Goal: Task Accomplishment & Management: Manage account settings

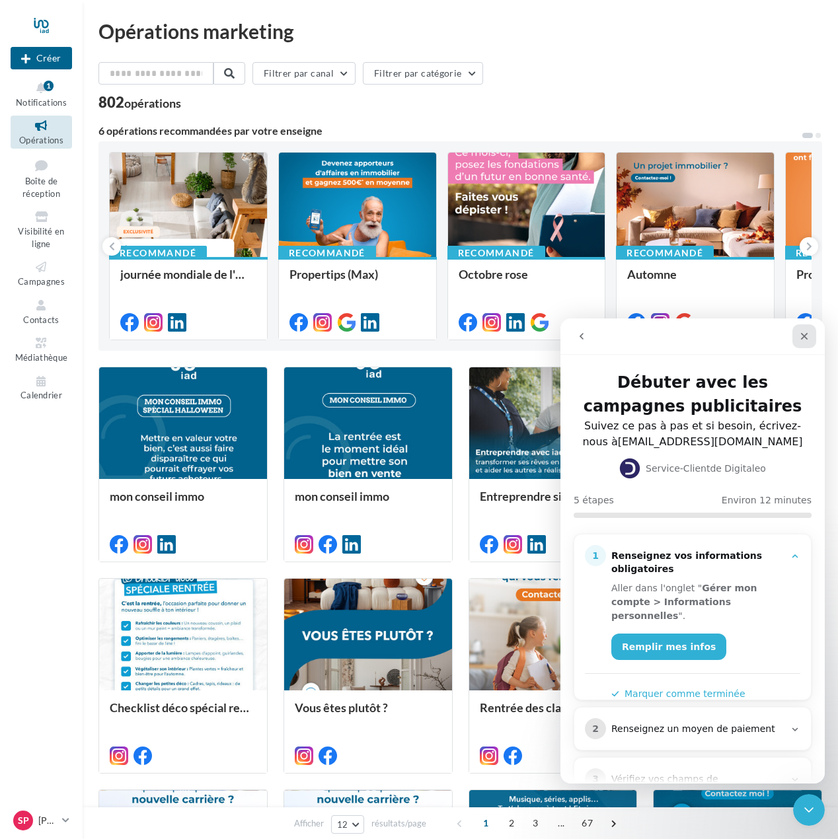
click at [802, 337] on icon "Fermer" at bounding box center [804, 336] width 7 height 7
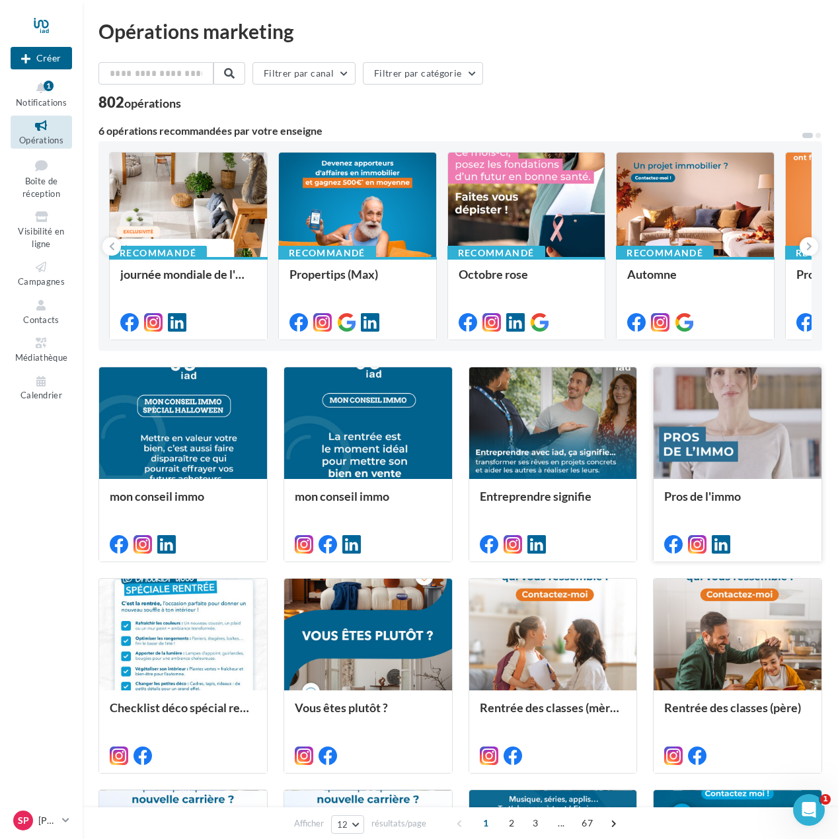
click at [772, 424] on div at bounding box center [738, 423] width 168 height 113
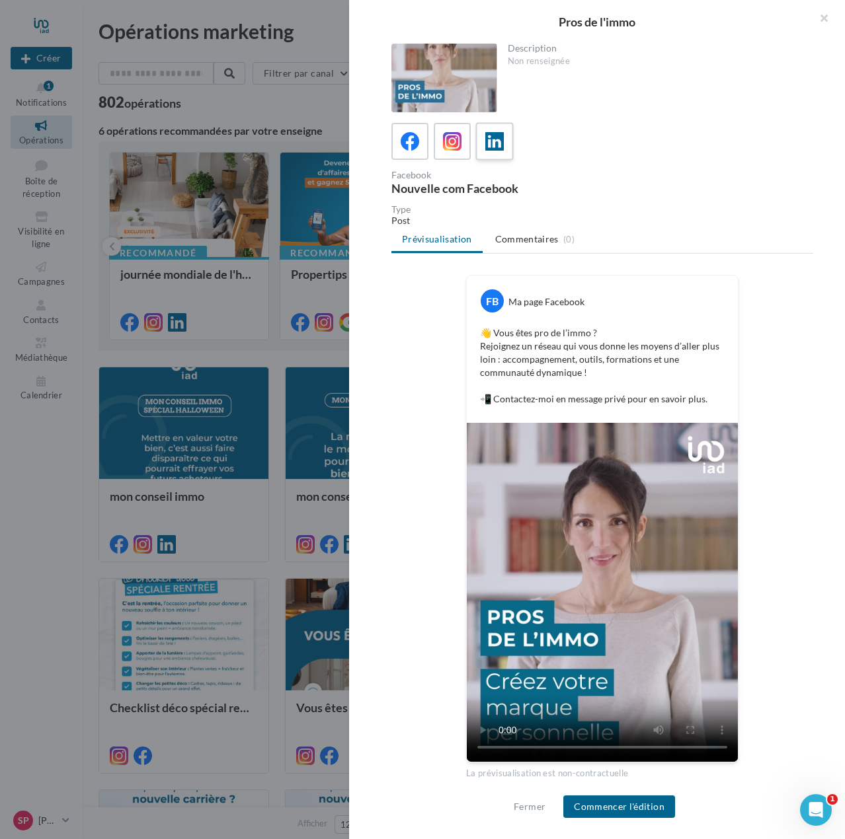
click at [493, 143] on icon at bounding box center [494, 141] width 19 height 19
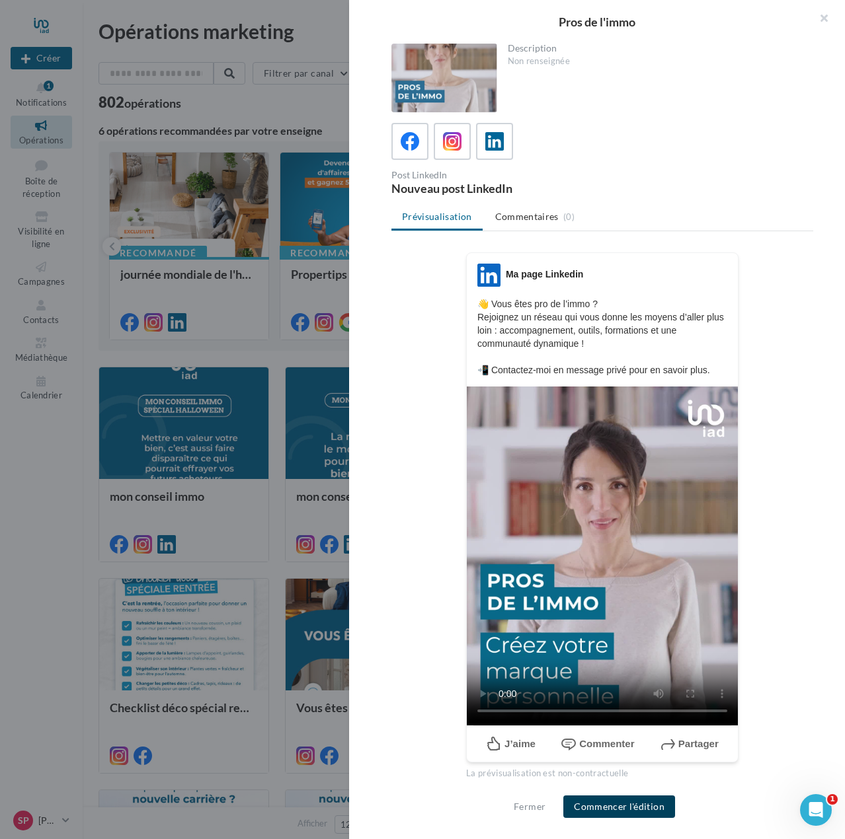
click at [635, 807] on button "Commencer l'édition" at bounding box center [619, 807] width 112 height 22
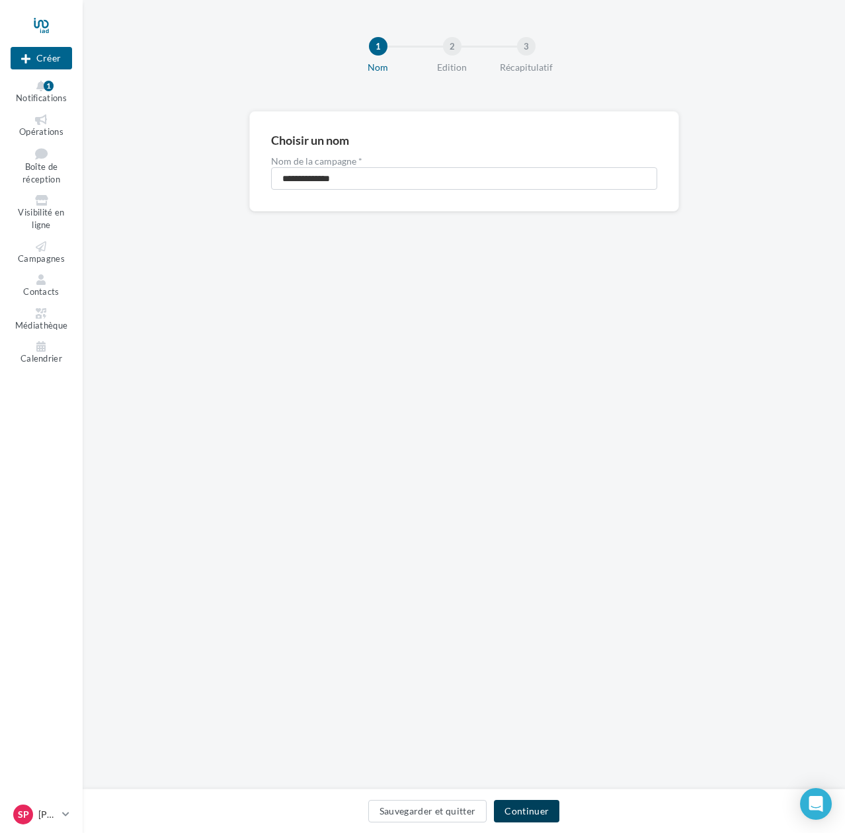
click at [524, 810] on button "Continuer" at bounding box center [526, 811] width 65 height 22
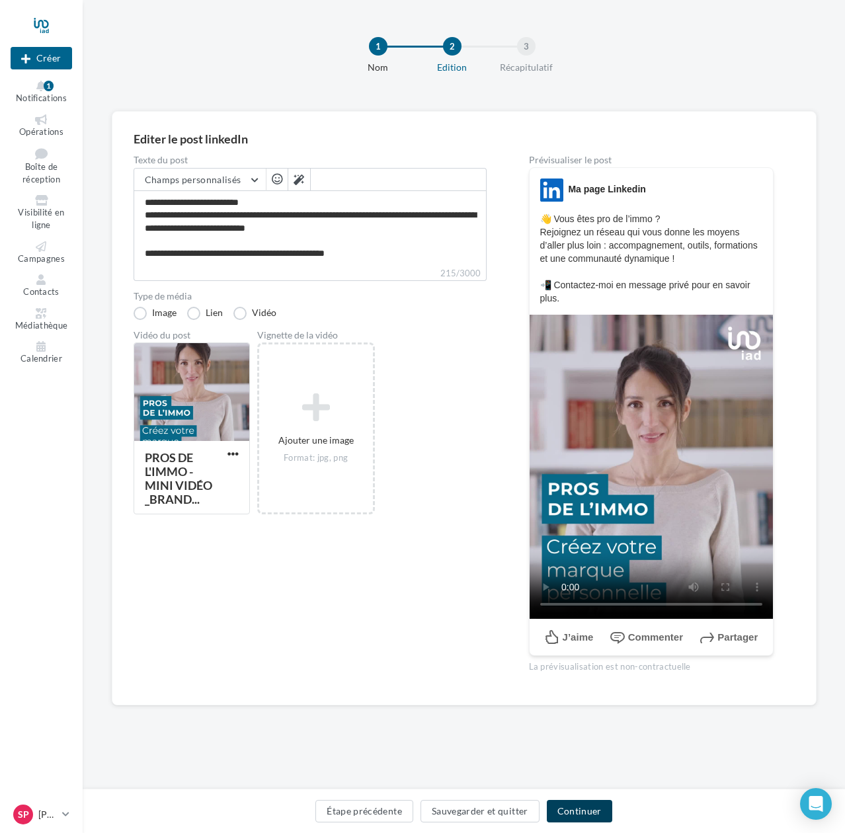
click at [592, 818] on button "Continuer" at bounding box center [579, 811] width 65 height 22
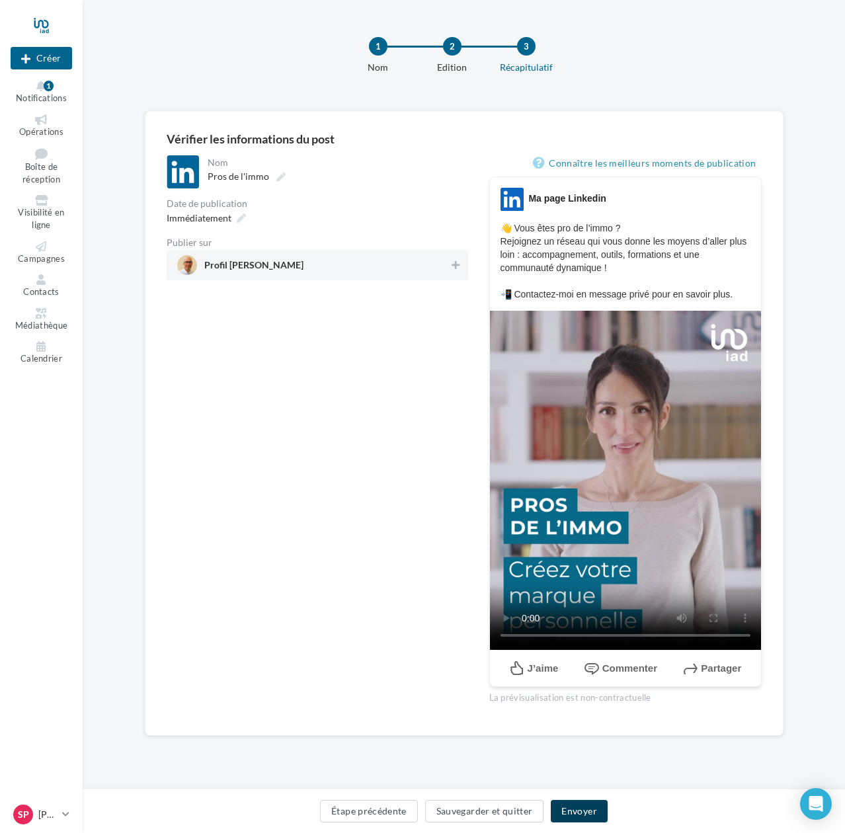
click at [578, 810] on button "Envoyer" at bounding box center [579, 811] width 56 height 22
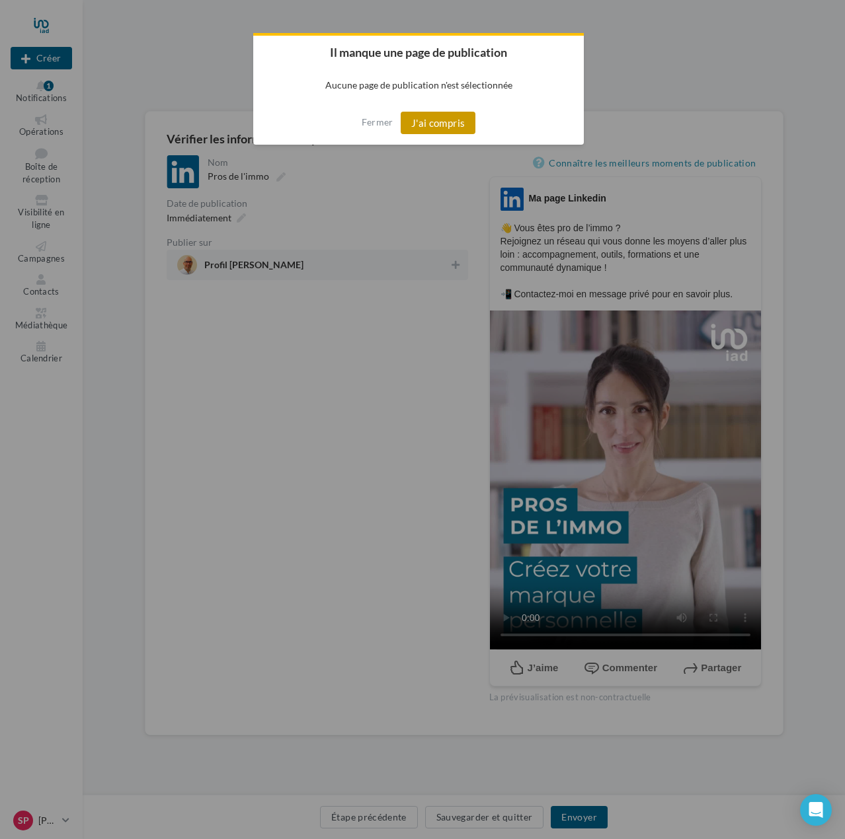
click at [434, 116] on button "J'ai compris" at bounding box center [438, 123] width 75 height 22
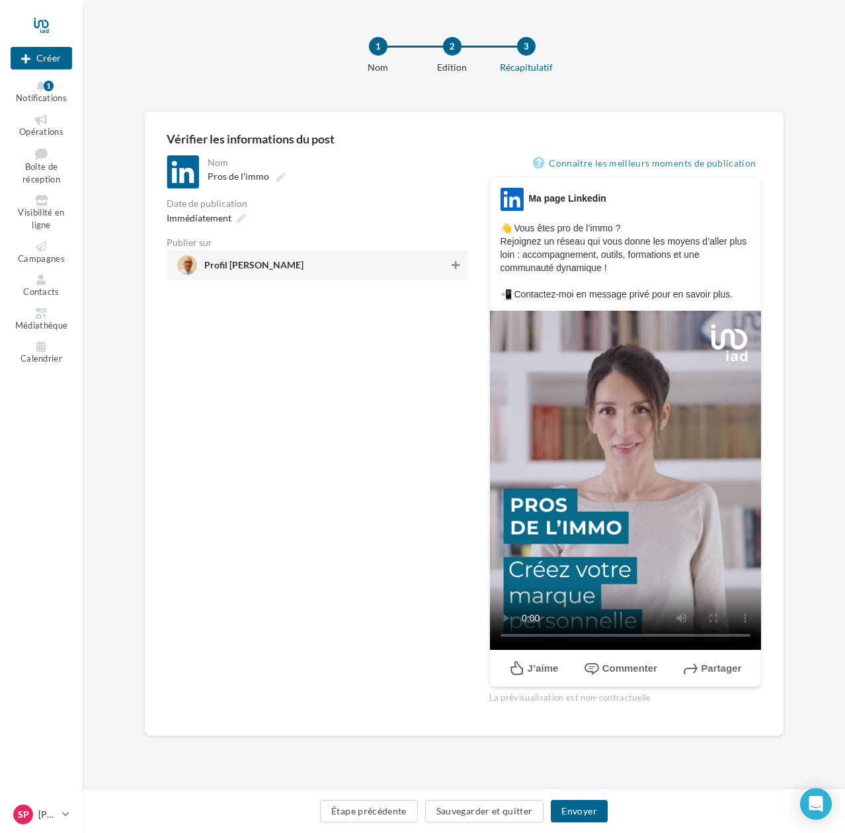
click at [456, 263] on icon at bounding box center [455, 264] width 8 height 9
click at [568, 812] on button "Envoyer" at bounding box center [579, 811] width 56 height 22
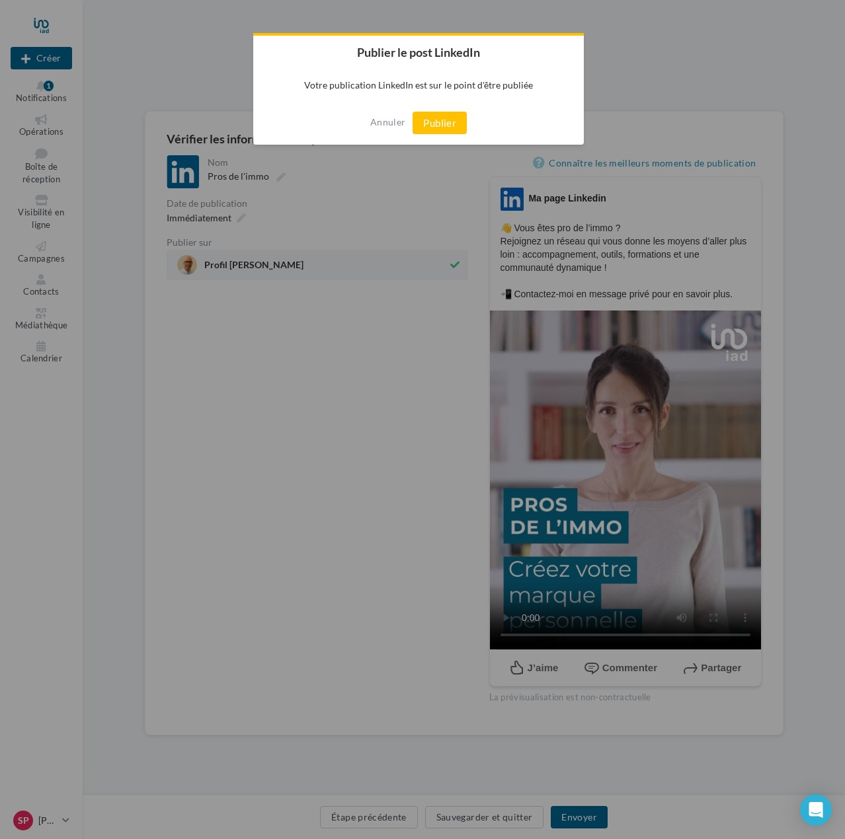
click at [438, 117] on button "Publier" at bounding box center [439, 123] width 54 height 22
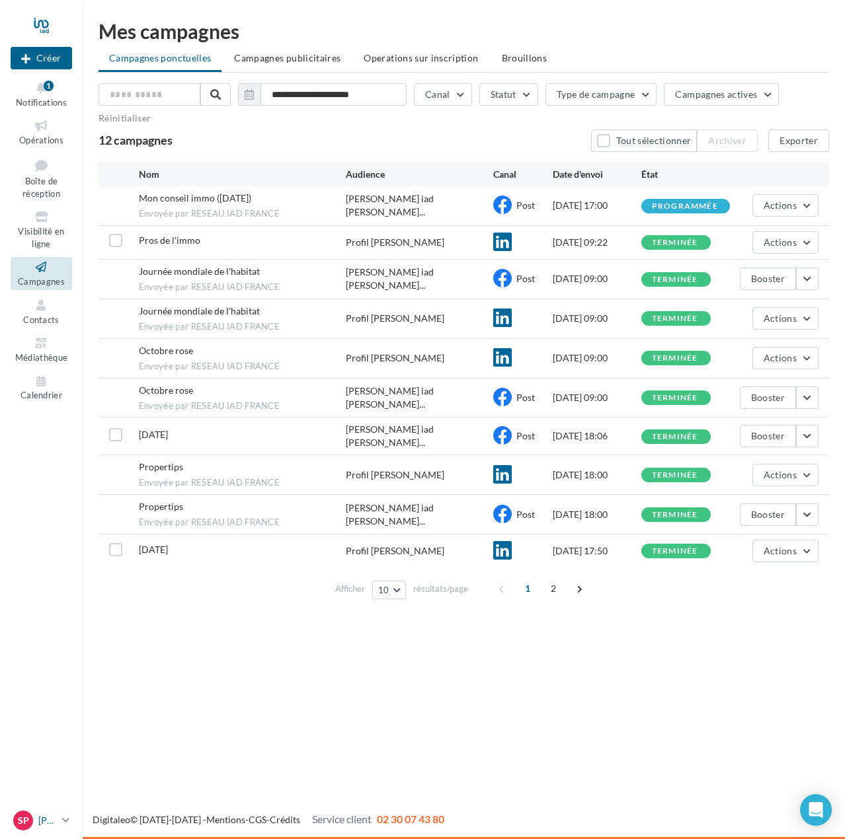
click at [44, 819] on p "[PERSON_NAME]" at bounding box center [47, 820] width 19 height 13
click at [104, 660] on link "Gérer mon compte" at bounding box center [109, 665] width 197 height 30
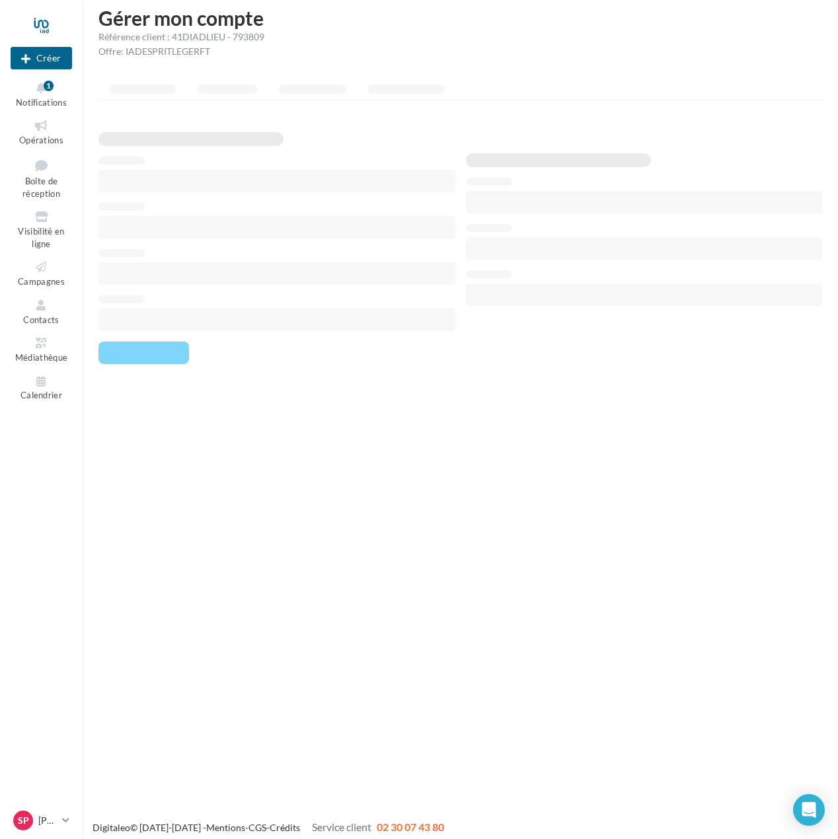
scroll to position [21, 0]
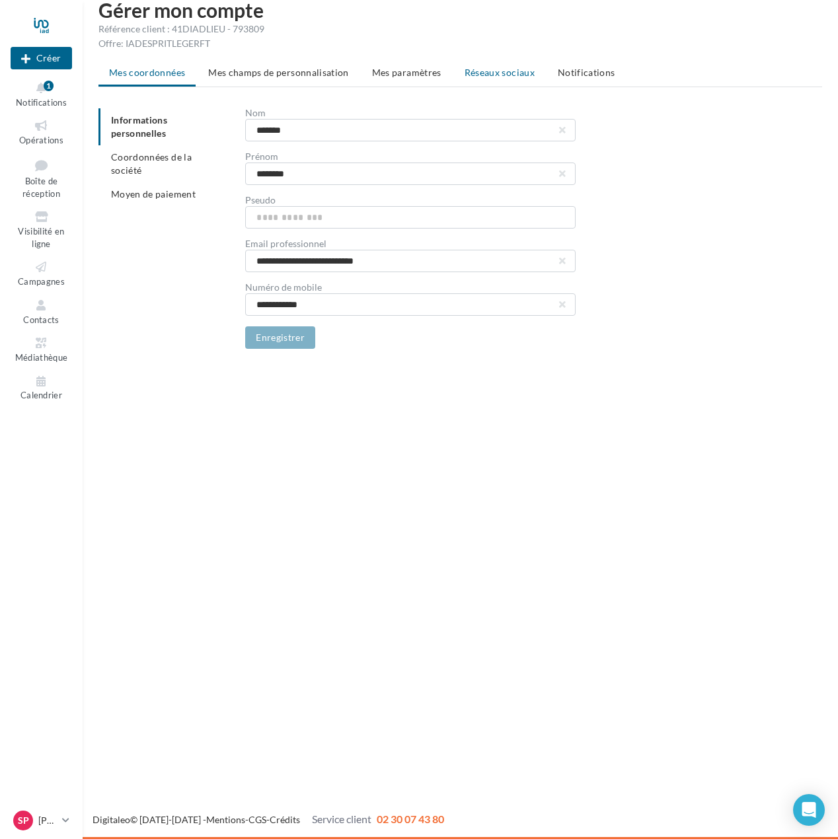
click at [482, 73] on span "Réseaux sociaux" at bounding box center [500, 72] width 70 height 11
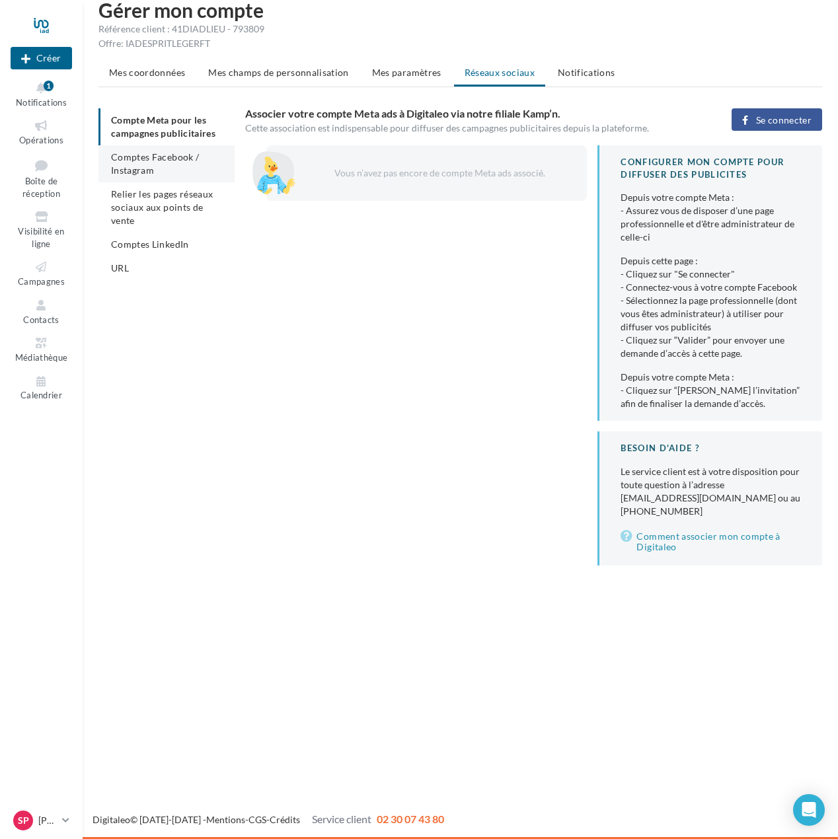
click at [132, 167] on span "Comptes Facebook / Instagram" at bounding box center [155, 163] width 88 height 24
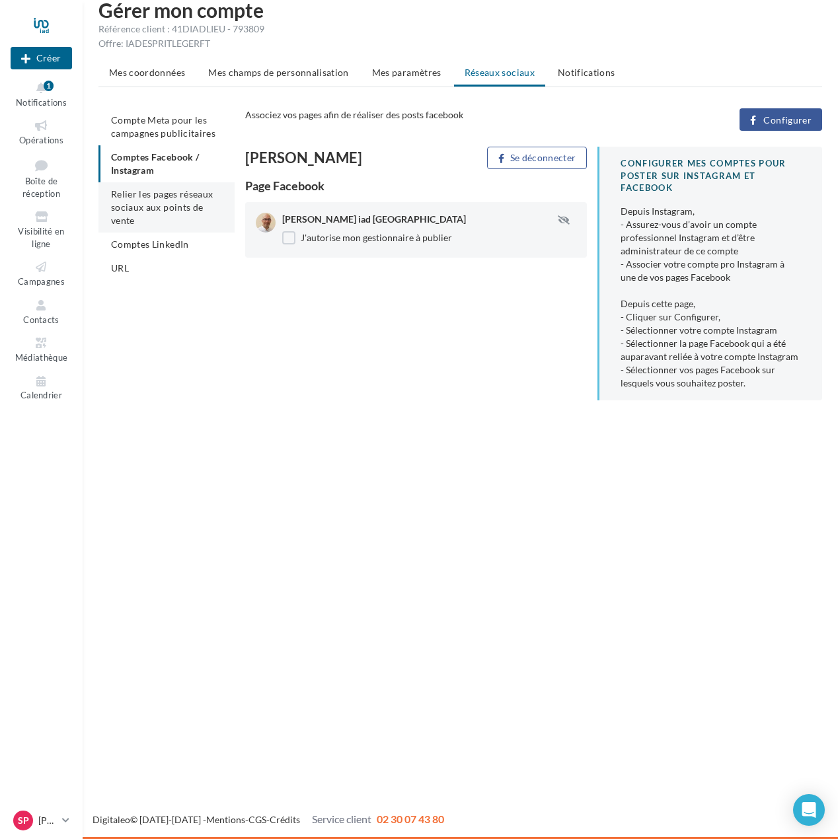
click at [182, 208] on span "Relier les pages réseaux sociaux aux points de vente" at bounding box center [162, 207] width 102 height 38
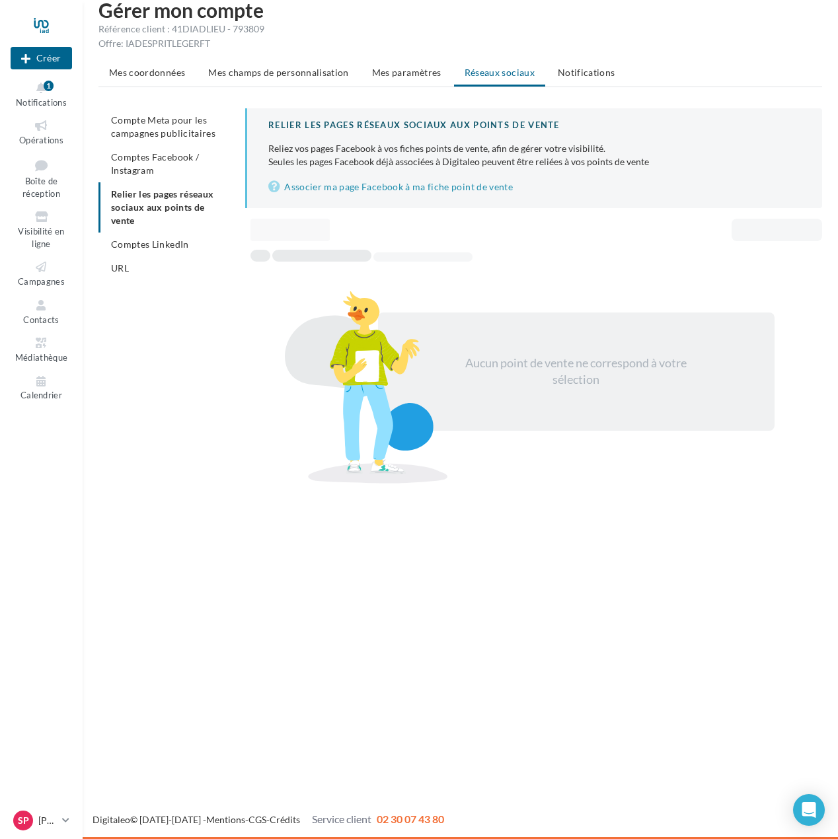
click at [167, 250] on li "Comptes LinkedIn" at bounding box center [166, 245] width 136 height 24
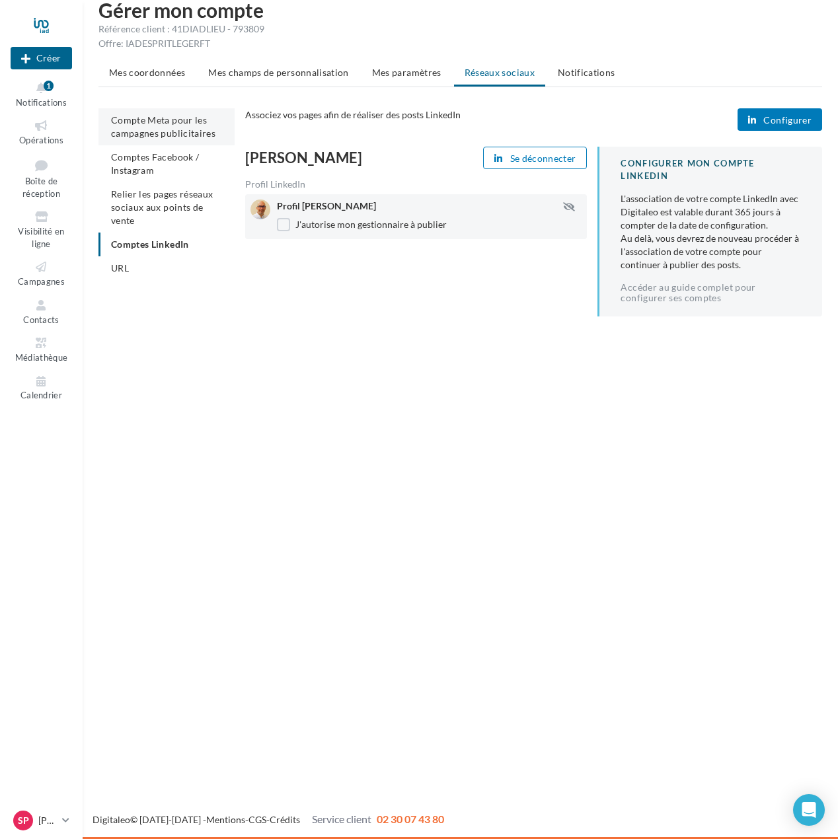
click at [147, 130] on span "Compte Meta pour les campagnes publicitaires" at bounding box center [163, 126] width 104 height 24
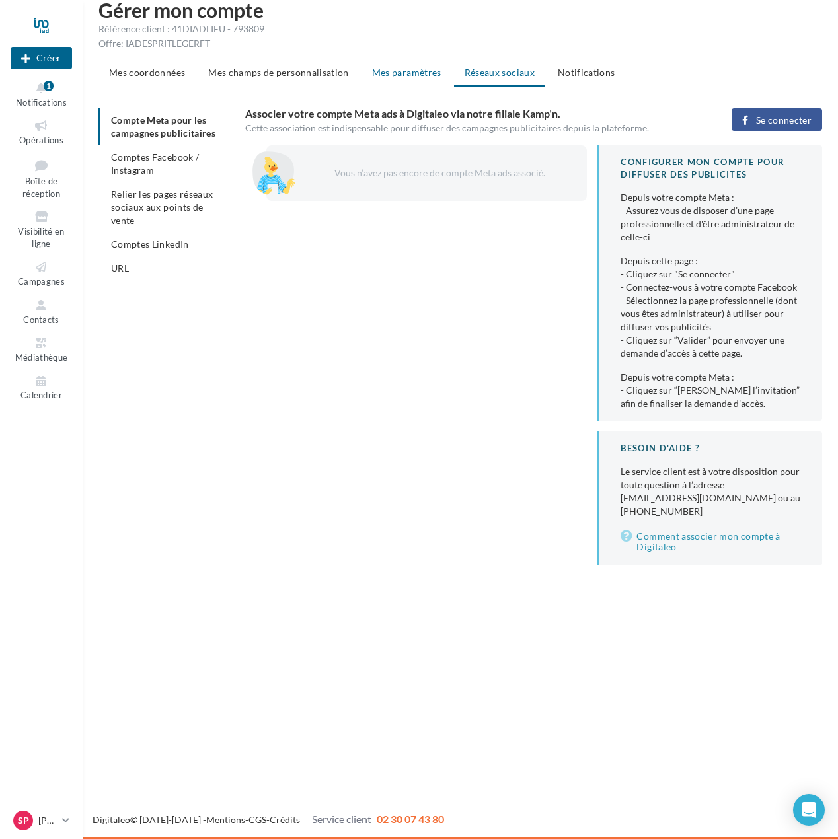
click at [402, 73] on span "Mes paramètres" at bounding box center [406, 72] width 69 height 11
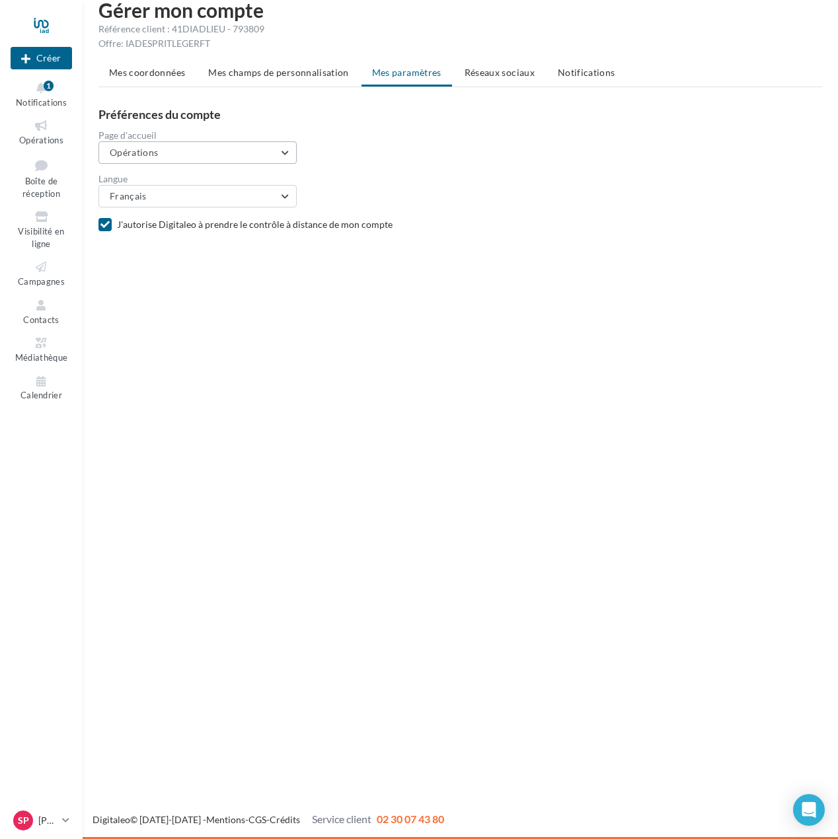
click at [159, 150] on button "Opérations" at bounding box center [197, 152] width 198 height 22
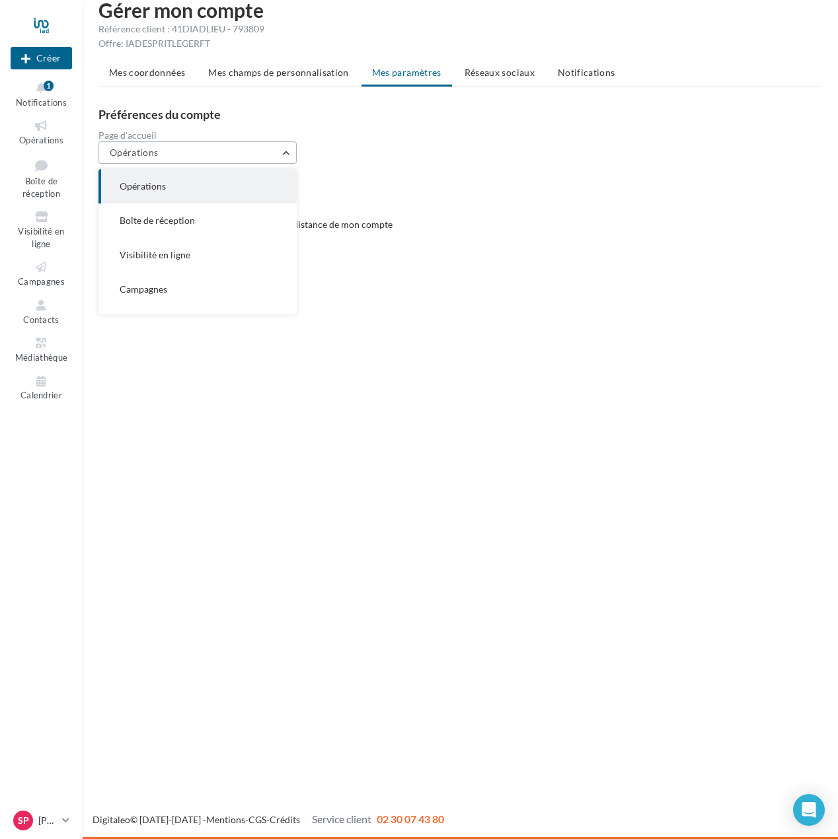
click at [159, 150] on button "Opérations" at bounding box center [197, 152] width 198 height 22
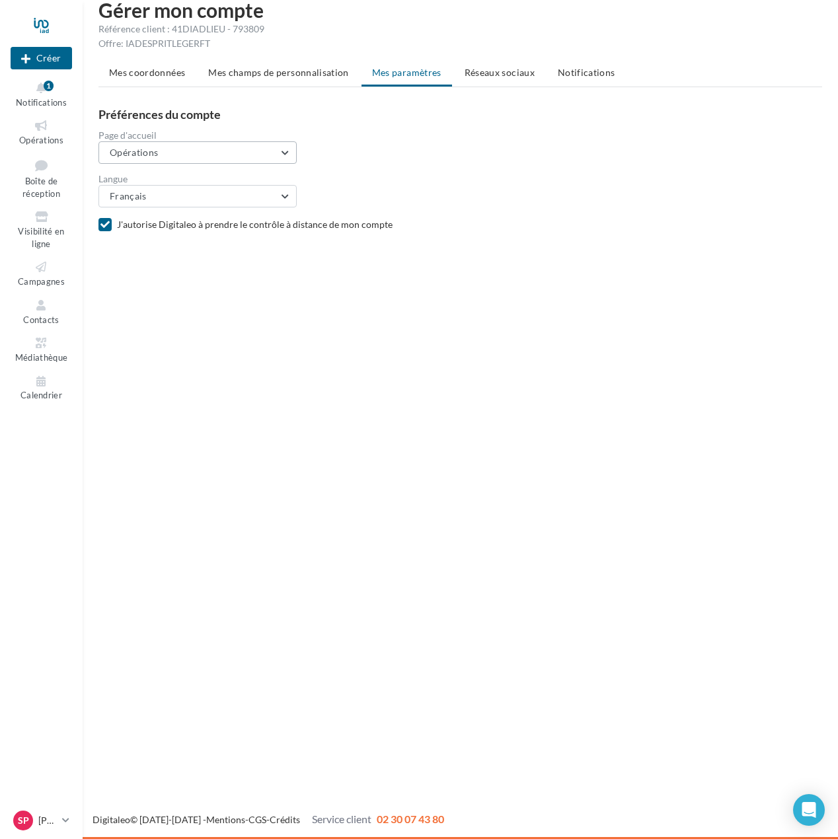
click at [287, 151] on button "Opérations" at bounding box center [197, 152] width 198 height 22
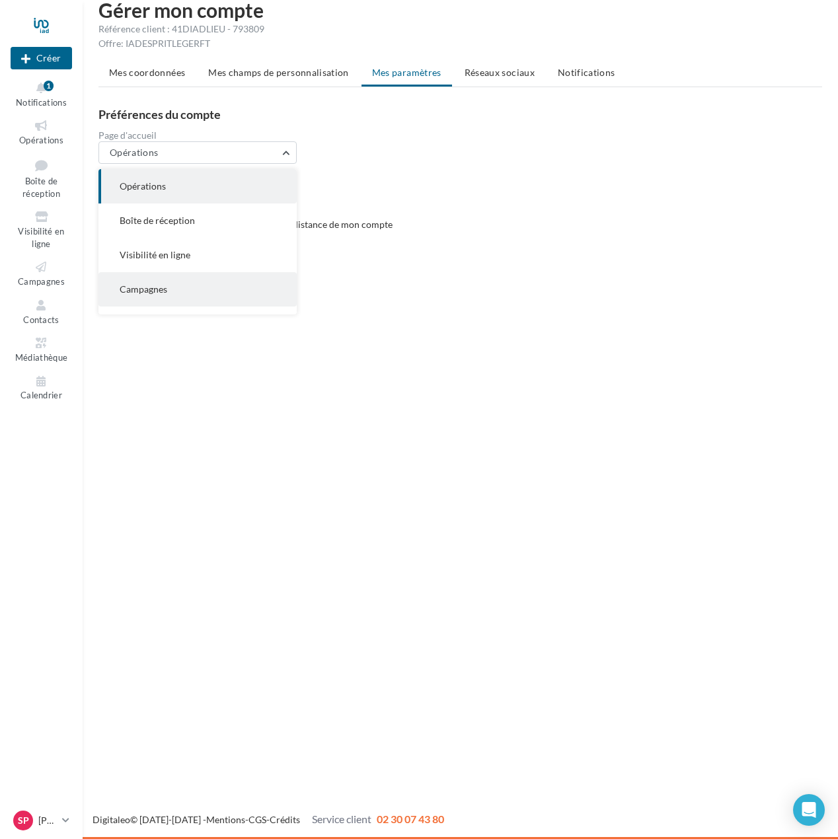
click at [221, 291] on button "Campagnes" at bounding box center [197, 289] width 198 height 34
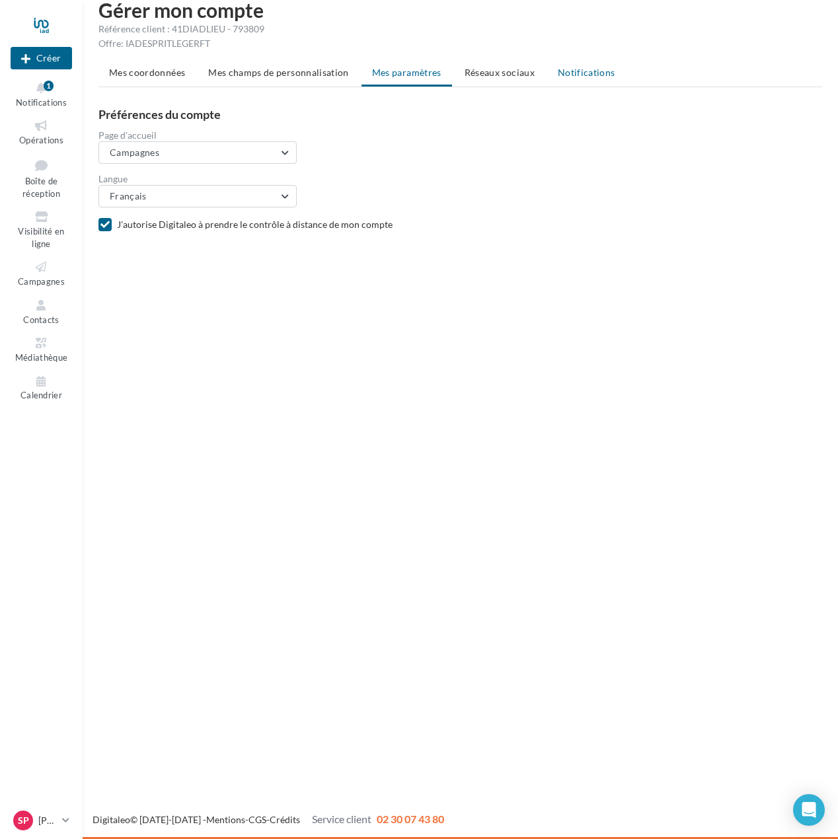
click at [595, 78] on li "Notifications" at bounding box center [586, 73] width 79 height 24
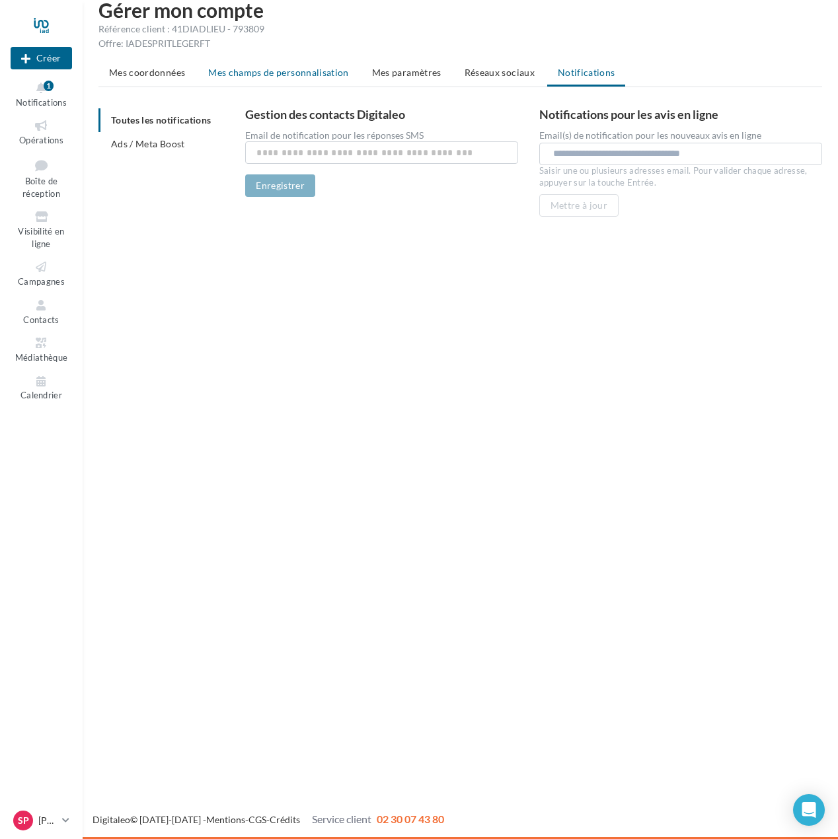
click at [305, 74] on span "Mes champs de personnalisation" at bounding box center [278, 72] width 141 height 11
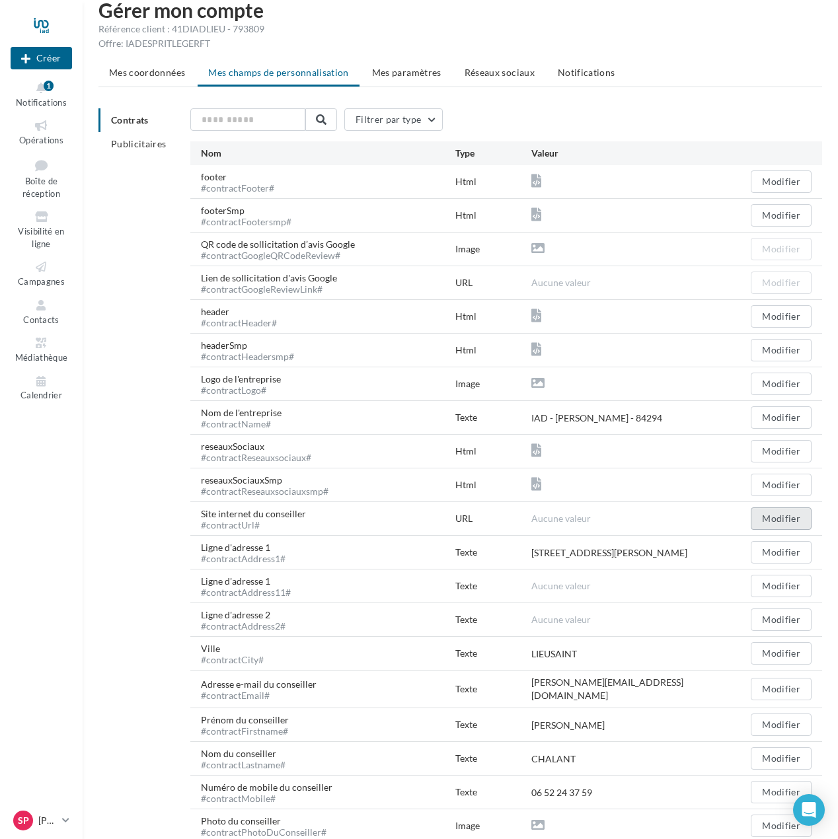
click at [775, 512] on button "Modifier" at bounding box center [781, 519] width 61 height 22
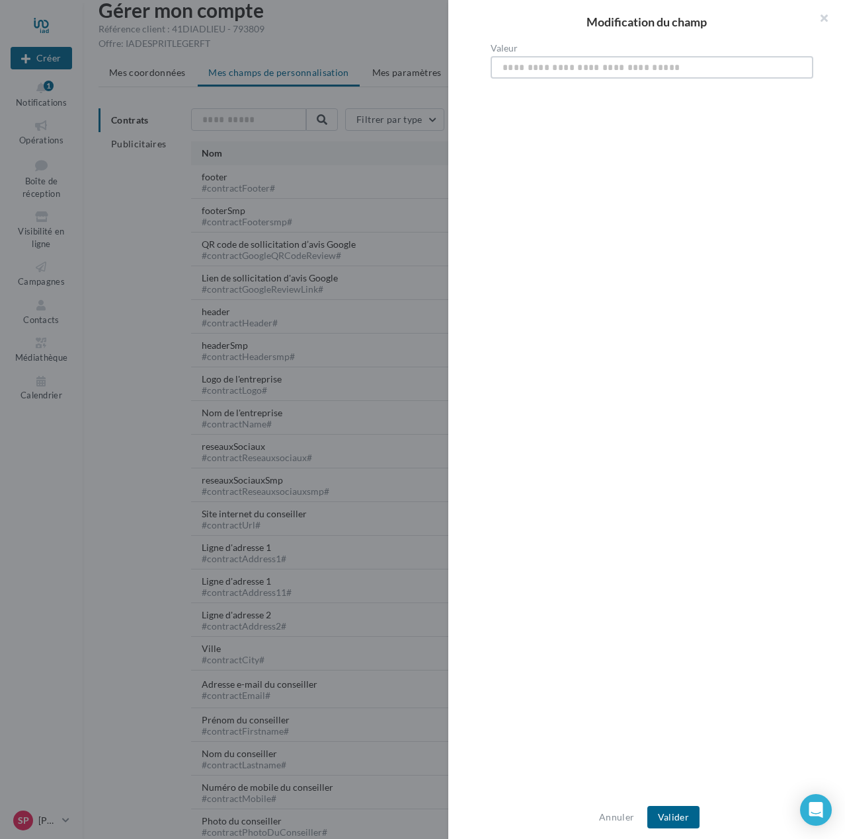
click at [542, 68] on input "Valeur" at bounding box center [651, 67] width 323 height 22
paste input "**********"
type input "**********"
click at [675, 819] on button "Valider" at bounding box center [673, 817] width 52 height 22
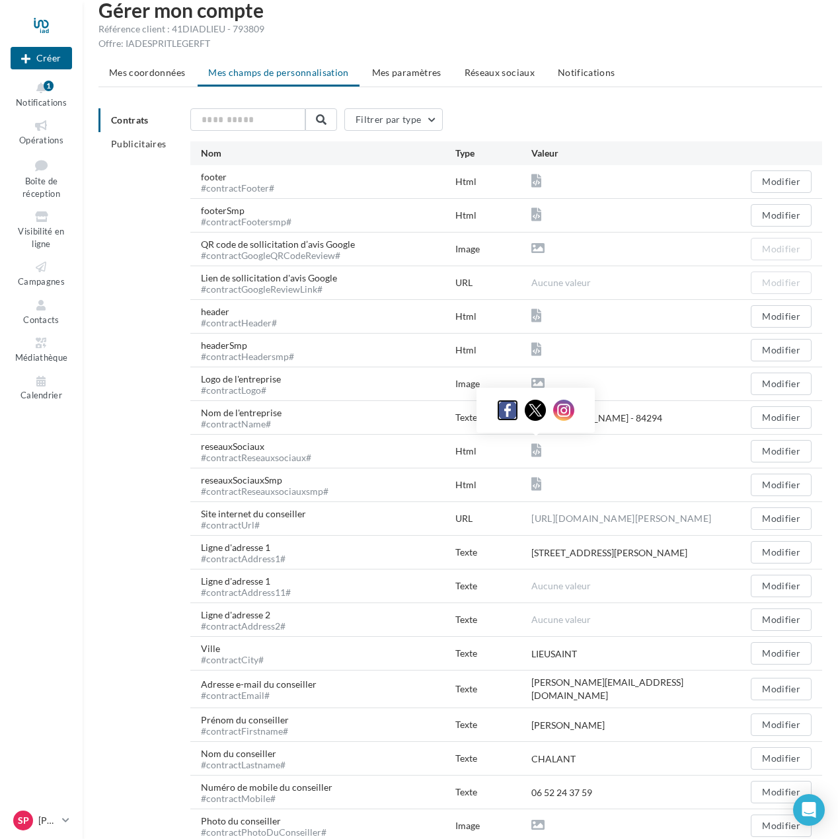
click at [506, 413] on img at bounding box center [507, 410] width 21 height 21
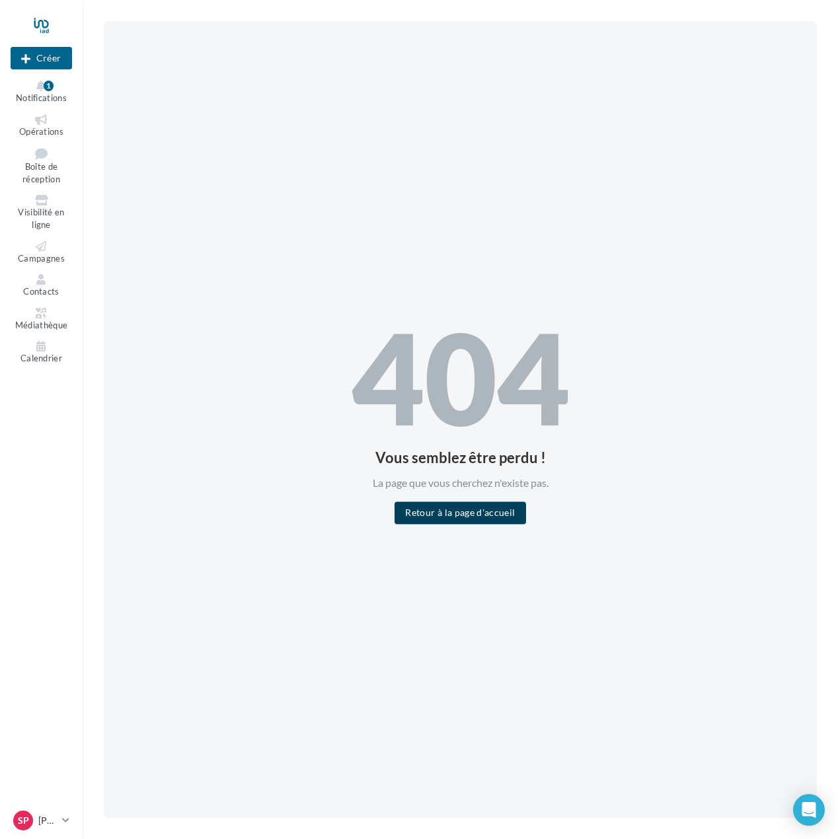
click at [487, 514] on button "Retour à la page d'accueil" at bounding box center [460, 513] width 131 height 22
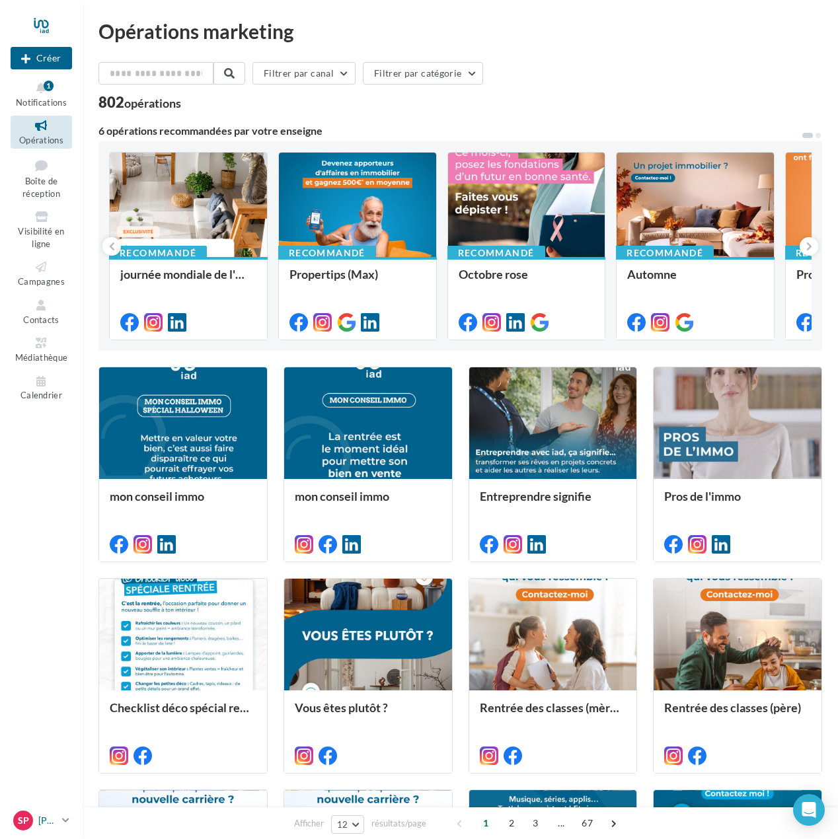
click at [22, 818] on span "Sp" at bounding box center [23, 820] width 11 height 13
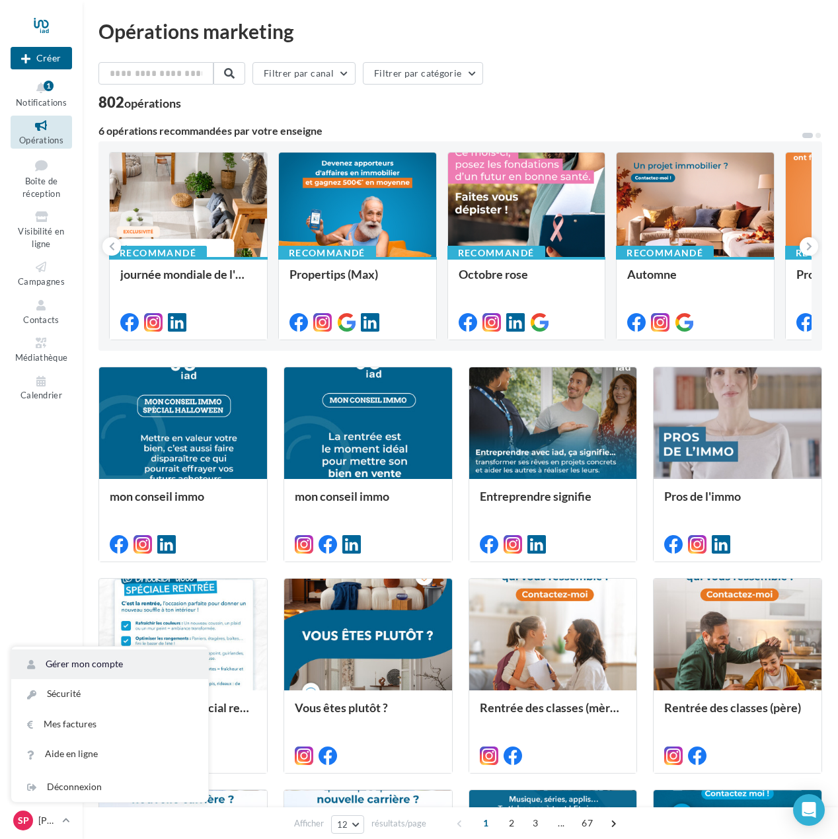
click at [79, 663] on link "Gérer mon compte" at bounding box center [109, 665] width 197 height 30
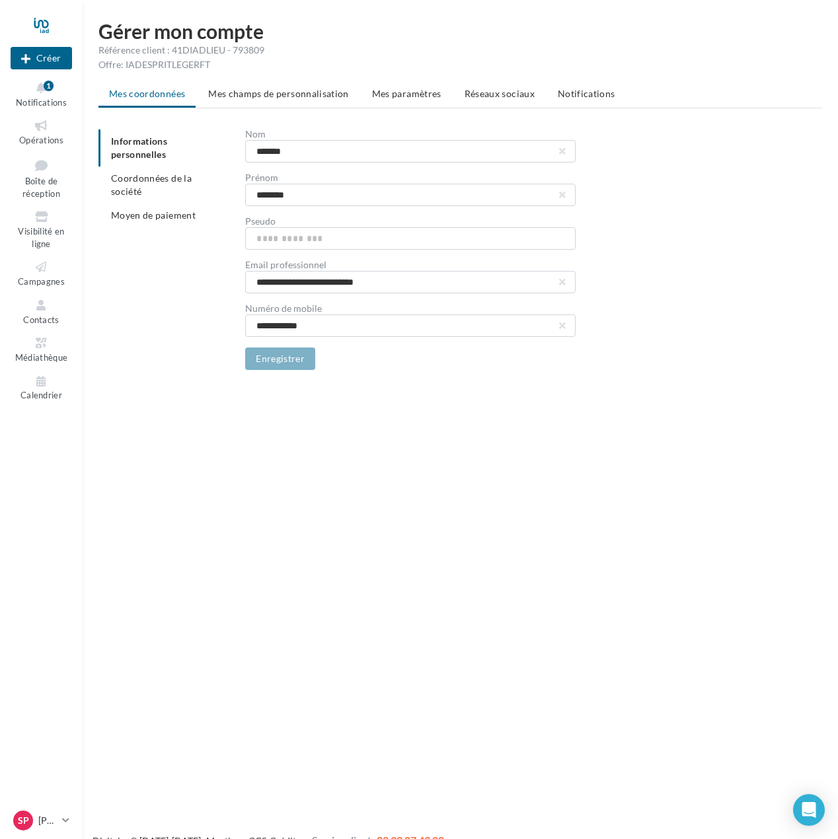
click at [280, 93] on span "Mes champs de personnalisation" at bounding box center [278, 93] width 141 height 11
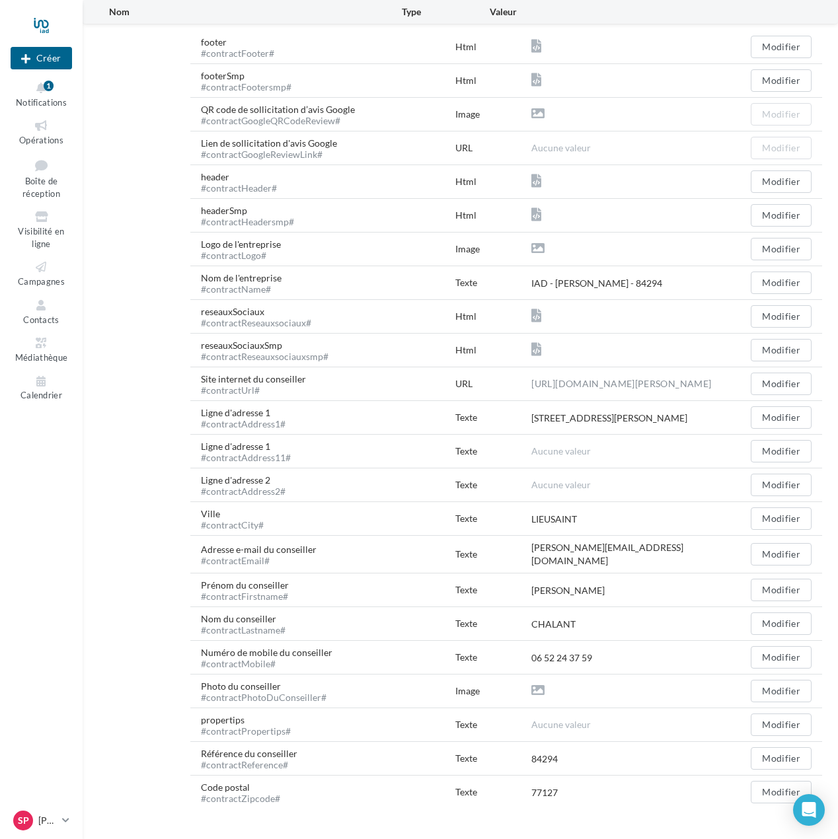
scroll to position [177, 0]
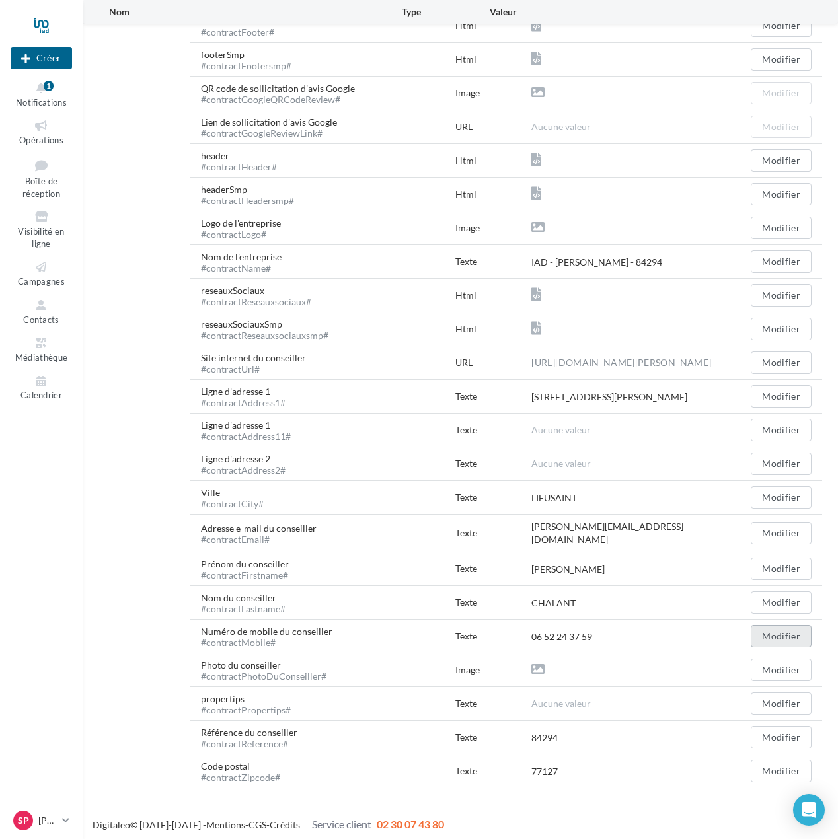
click at [779, 633] on button "Modifier" at bounding box center [781, 636] width 61 height 22
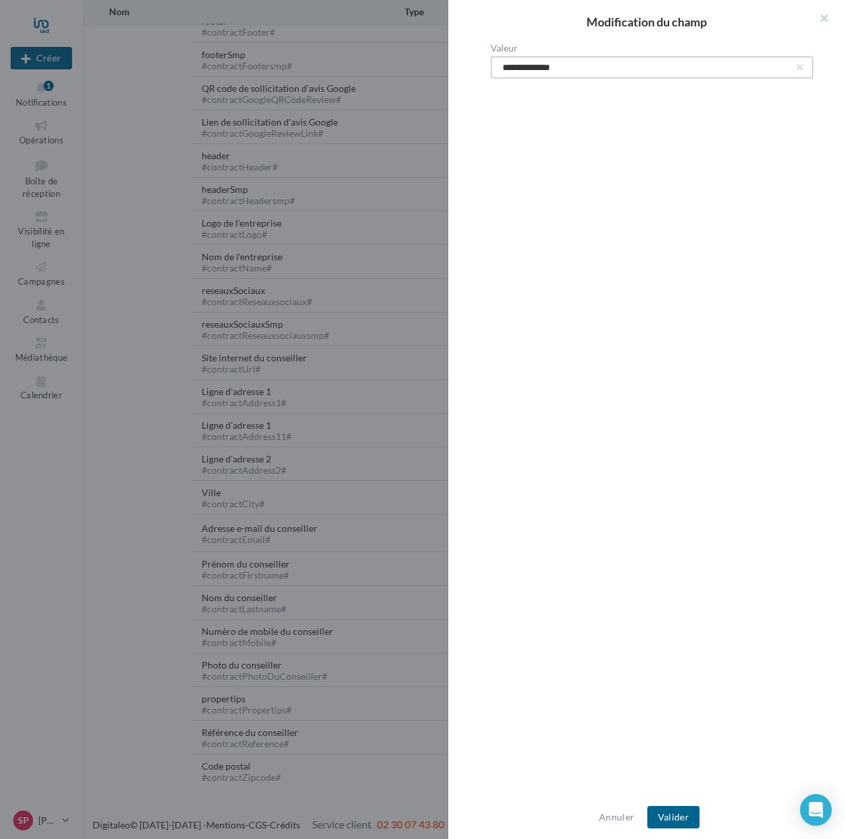
drag, startPoint x: 575, startPoint y: 69, endPoint x: 449, endPoint y: 72, distance: 125.6
click at [452, 71] on div "**********" at bounding box center [651, 420] width 407 height 753
type input "**********"
click at [673, 820] on button "Valider" at bounding box center [673, 817] width 52 height 22
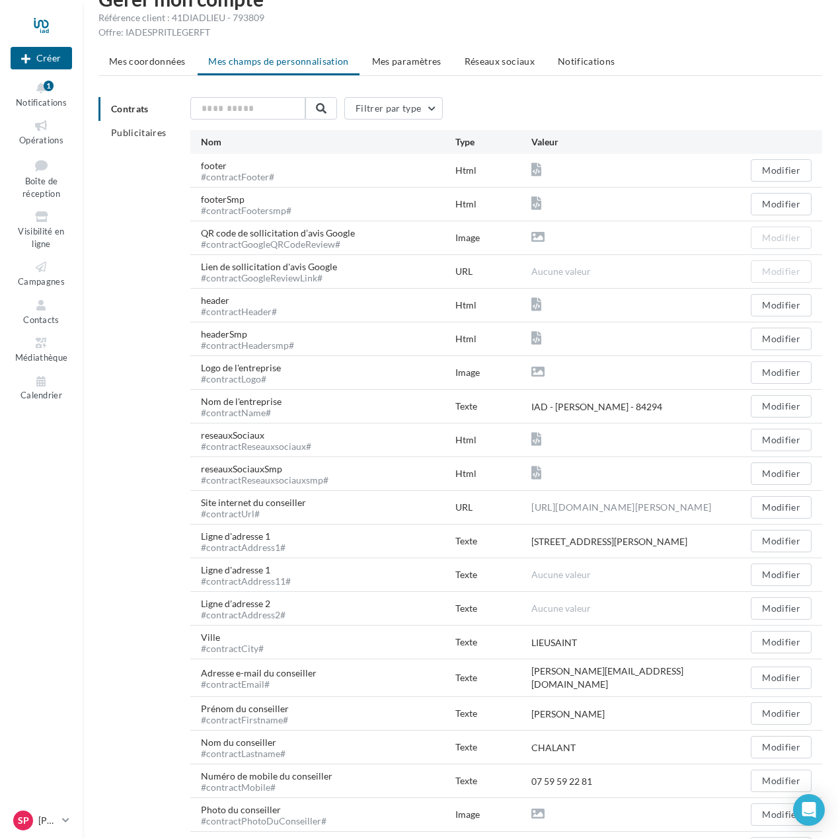
scroll to position [0, 0]
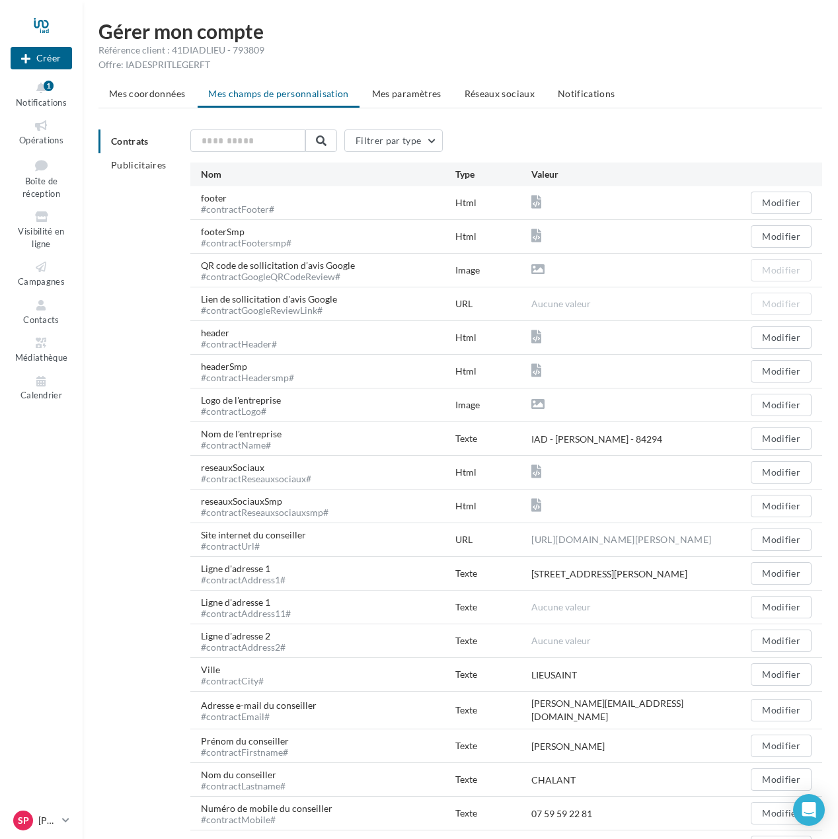
click at [149, 95] on span "Mes coordonnées" at bounding box center [147, 93] width 76 height 11
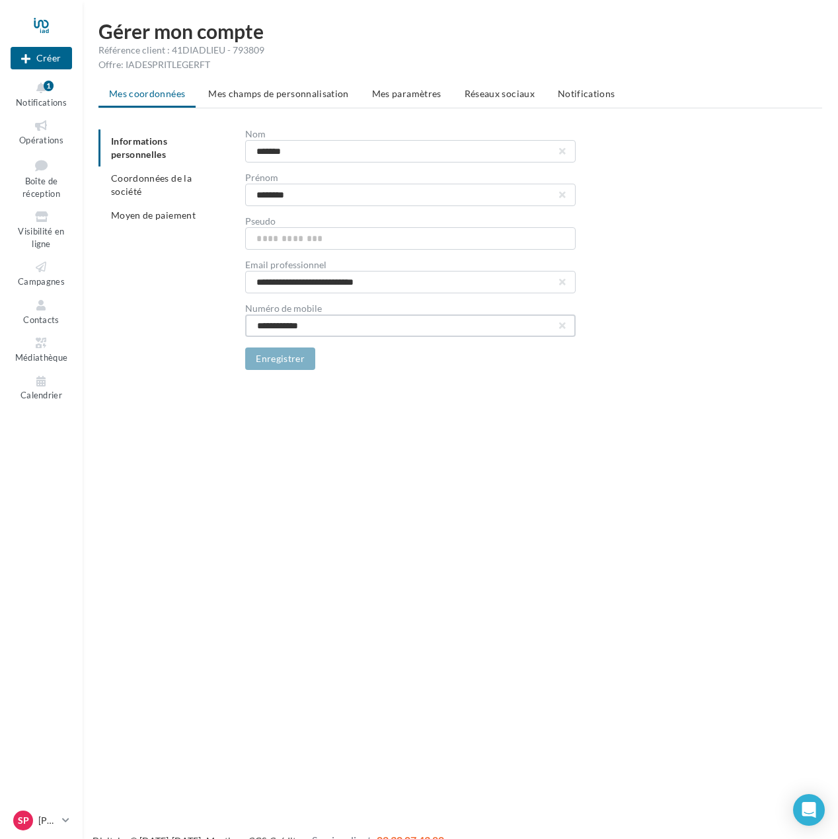
drag, startPoint x: 342, startPoint y: 328, endPoint x: 272, endPoint y: 328, distance: 69.4
click at [272, 328] on input "**********" at bounding box center [410, 326] width 330 height 22
type input "**********"
click at [266, 363] on button "Enregistrer" at bounding box center [280, 359] width 70 height 22
click at [166, 179] on span "Coordonnées de la société" at bounding box center [151, 184] width 81 height 24
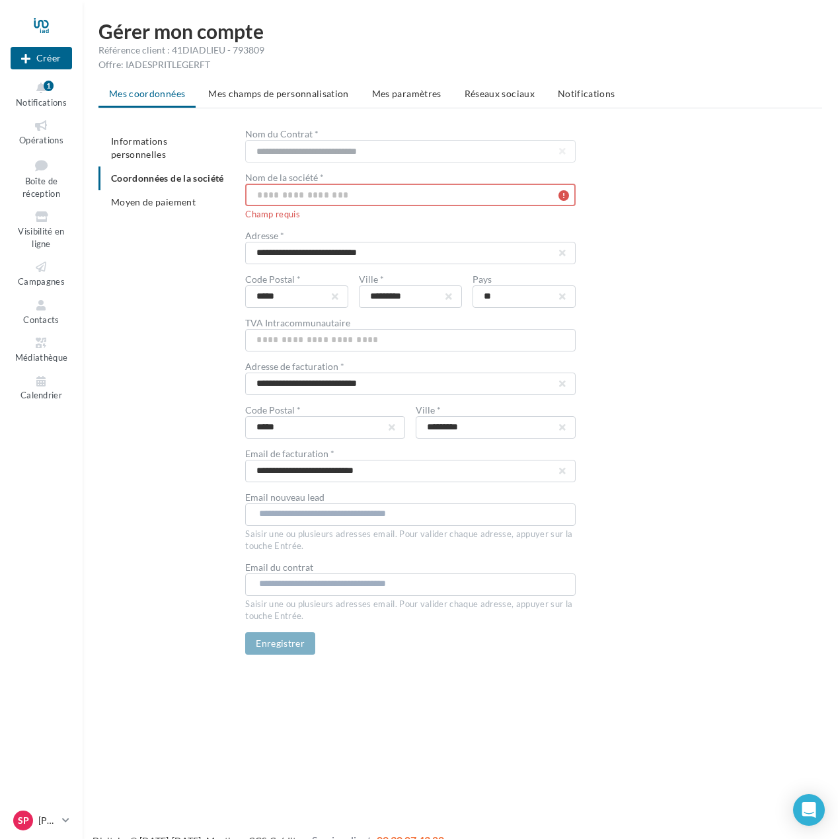
click at [305, 198] on input "text" at bounding box center [410, 195] width 330 height 22
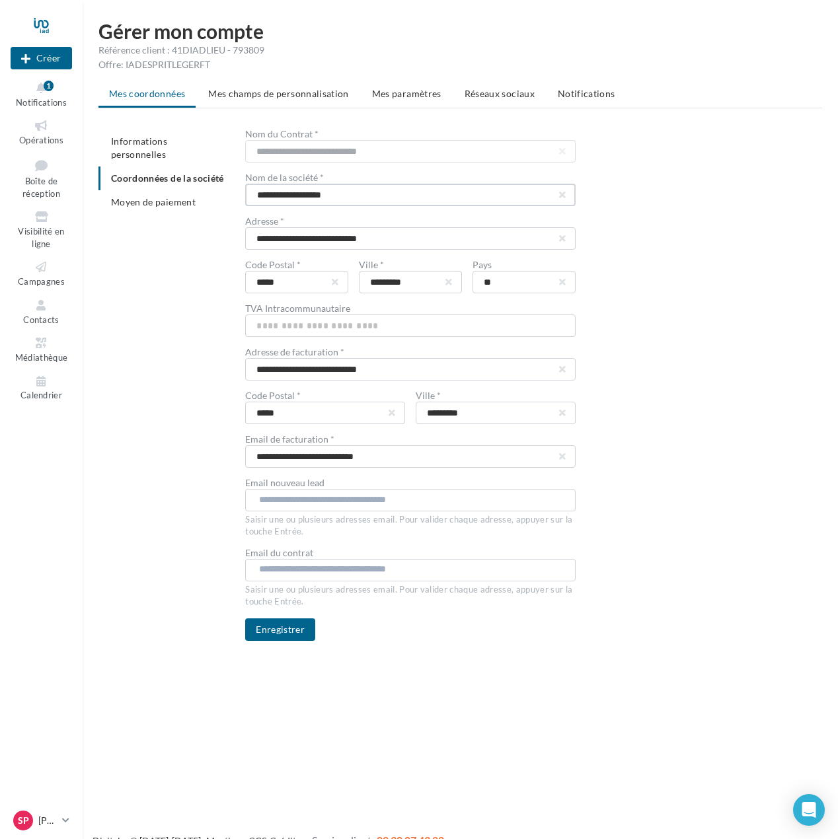
type input "**********"
click at [615, 215] on div "**********" at bounding box center [533, 386] width 577 height 512
click at [288, 631] on button "Enregistrer" at bounding box center [280, 630] width 70 height 22
click at [166, 200] on span "Moyen de paiement" at bounding box center [153, 201] width 85 height 11
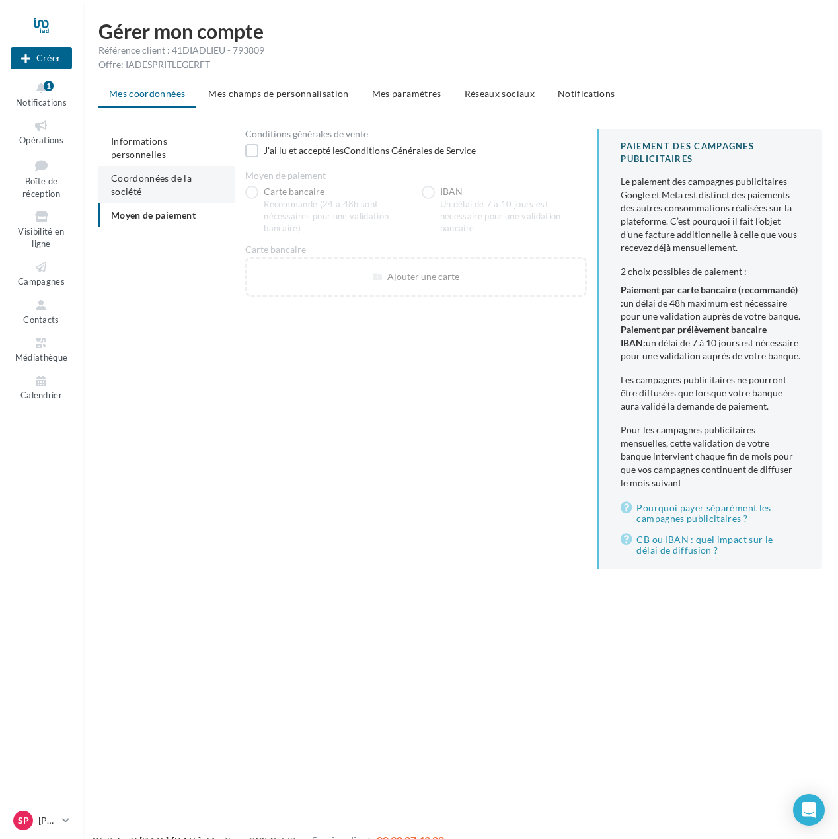
click at [163, 172] on span "Coordonnées de la société" at bounding box center [151, 184] width 81 height 24
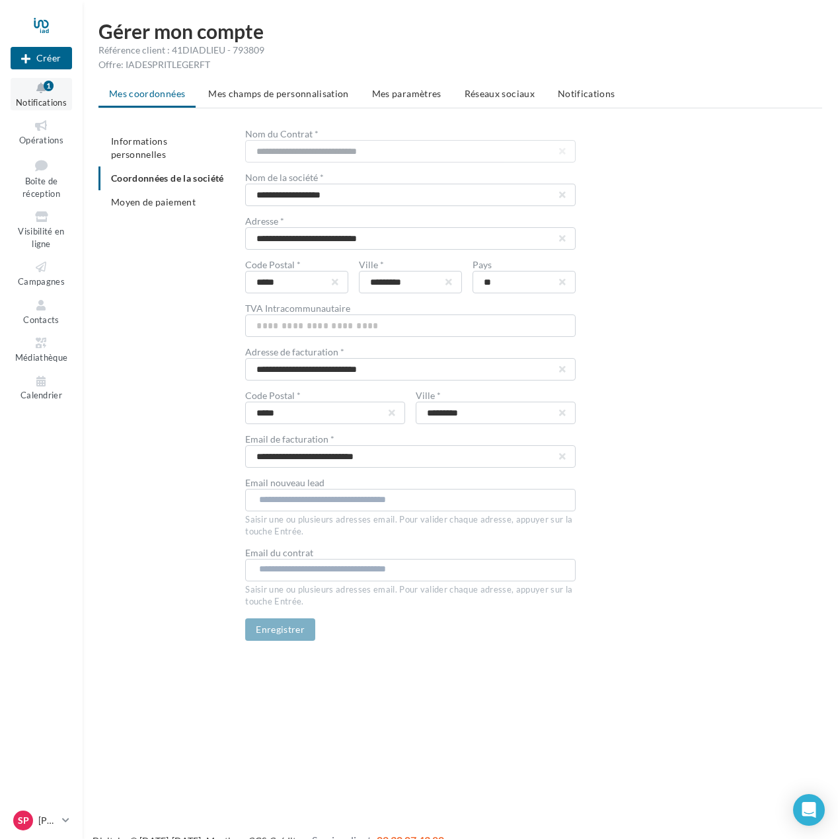
click at [48, 96] on button "Notifications 1" at bounding box center [41, 94] width 61 height 32
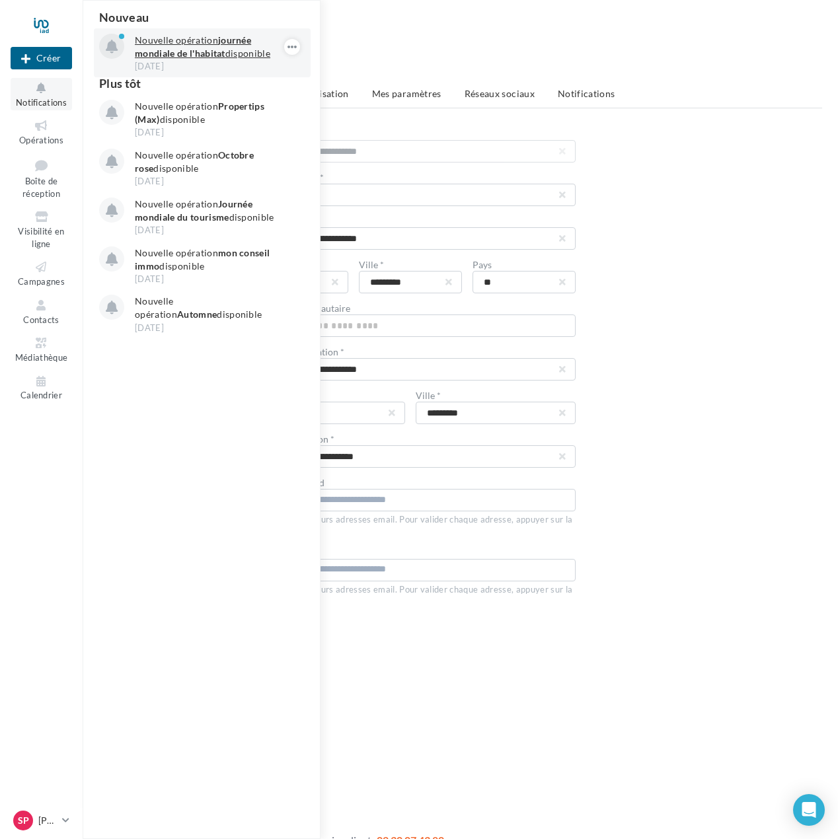
click at [189, 44] on p "Nouvelle opération journée mondiale de l'habitat disponible" at bounding box center [211, 47] width 153 height 26
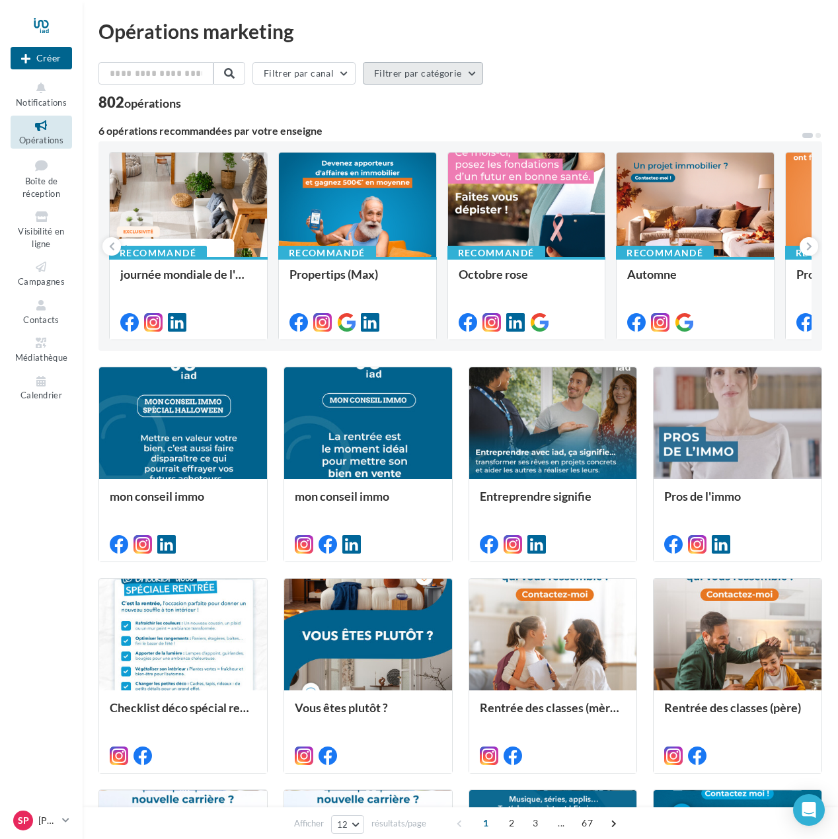
click at [424, 63] on button "Filtrer par catégorie" at bounding box center [423, 73] width 120 height 22
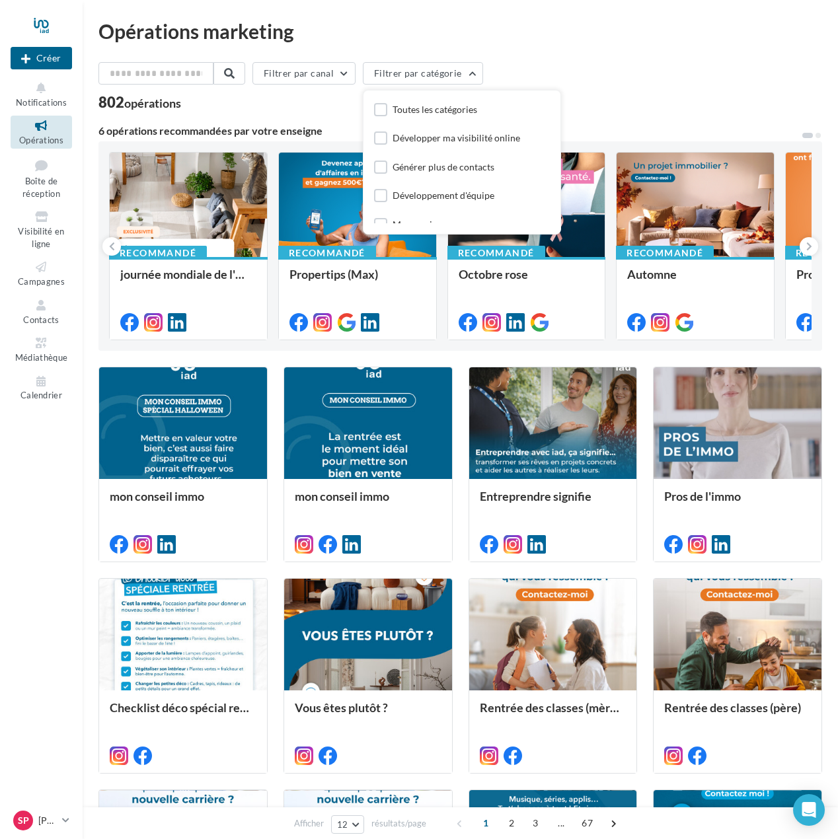
click at [547, 68] on div "Filtrer par canal Filtrer par catégorie Toutes les catégories Développer ma vis…" at bounding box center [460, 76] width 724 height 28
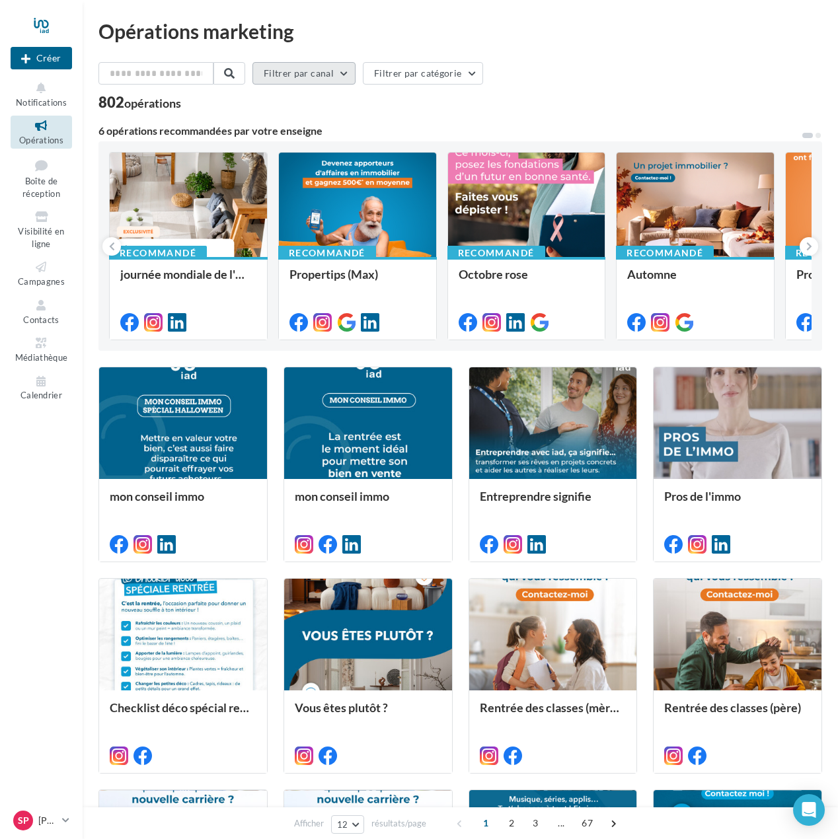
click at [305, 69] on button "Filtrer par canal" at bounding box center [303, 73] width 103 height 22
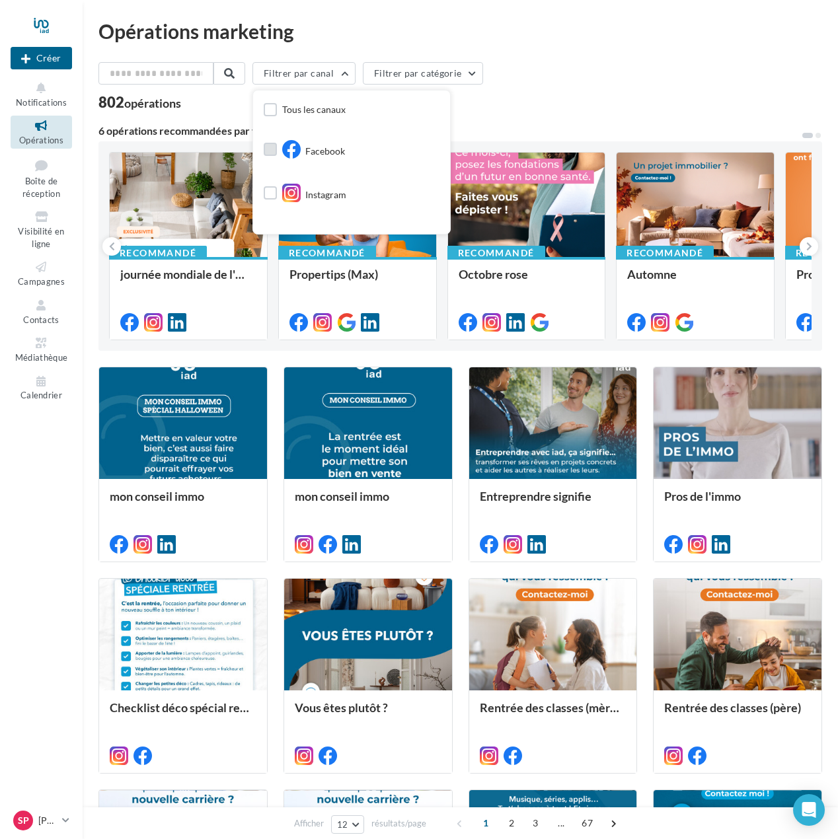
click at [277, 149] on label at bounding box center [270, 149] width 13 height 13
click at [464, 71] on button "Filtrer par catégorie" at bounding box center [434, 73] width 120 height 22
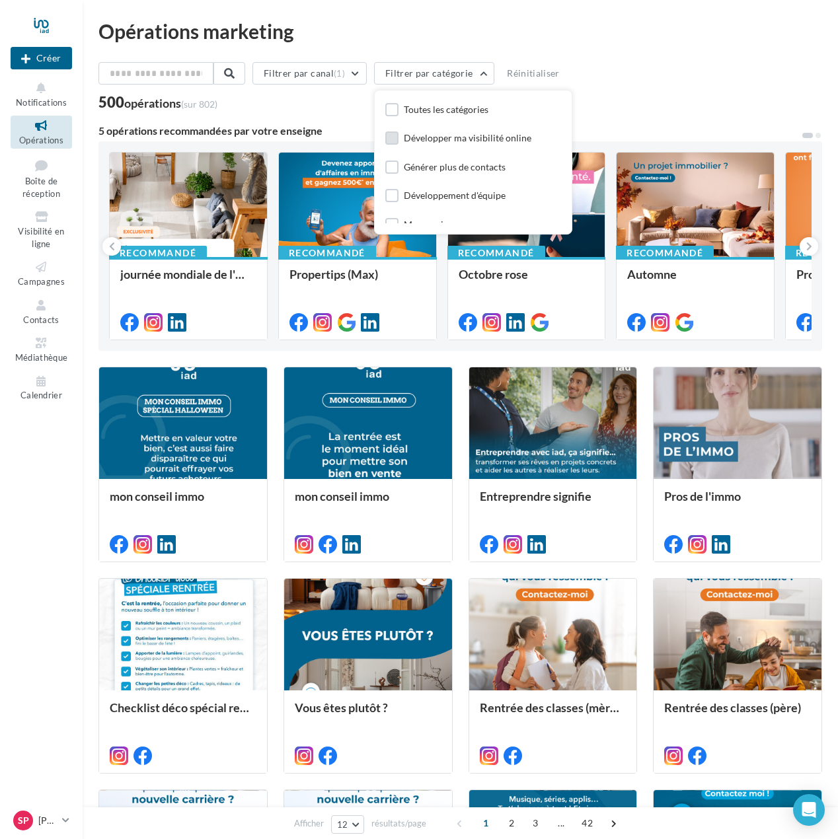
click at [465, 137] on div "Développer ma visibilité online" at bounding box center [468, 138] width 128 height 13
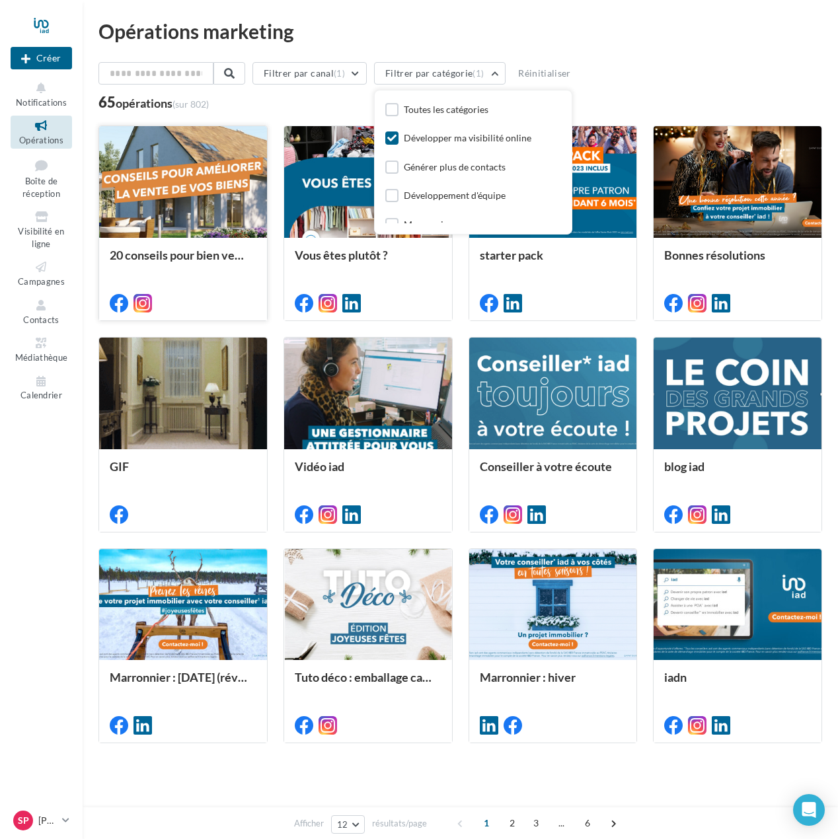
click at [211, 293] on div at bounding box center [183, 302] width 168 height 37
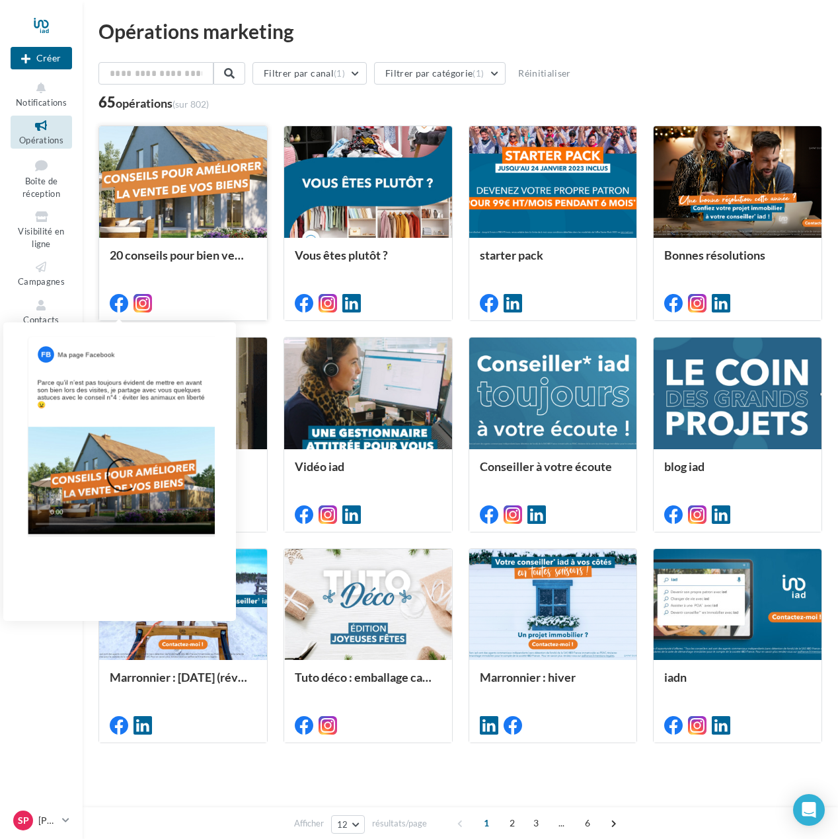
click at [120, 303] on icon at bounding box center [119, 303] width 19 height 19
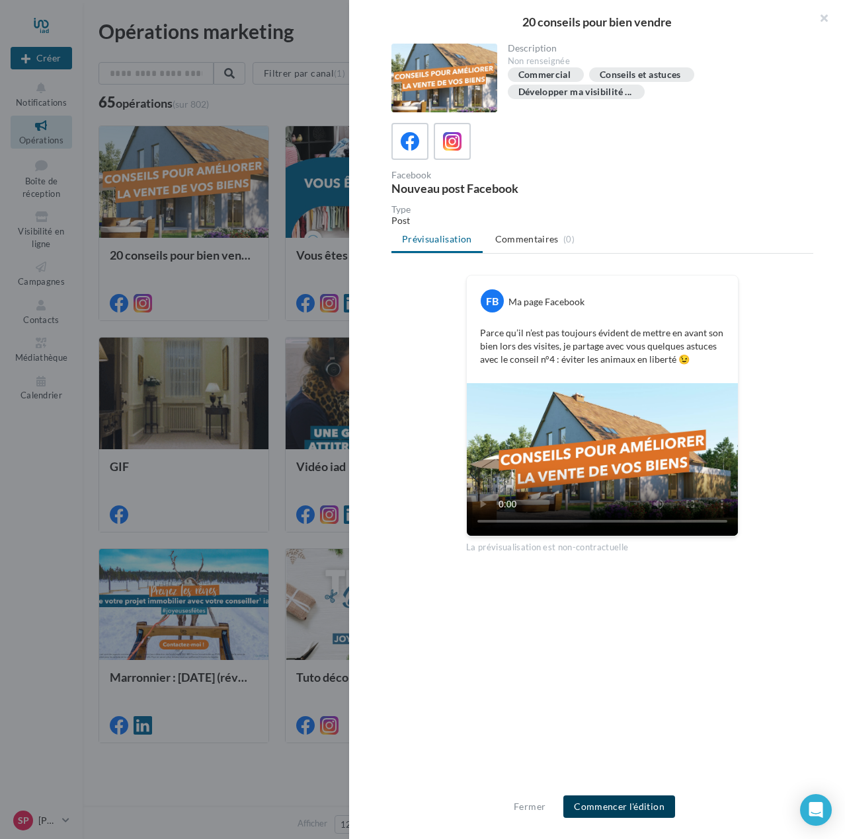
click at [616, 808] on button "Commencer l'édition" at bounding box center [619, 807] width 112 height 22
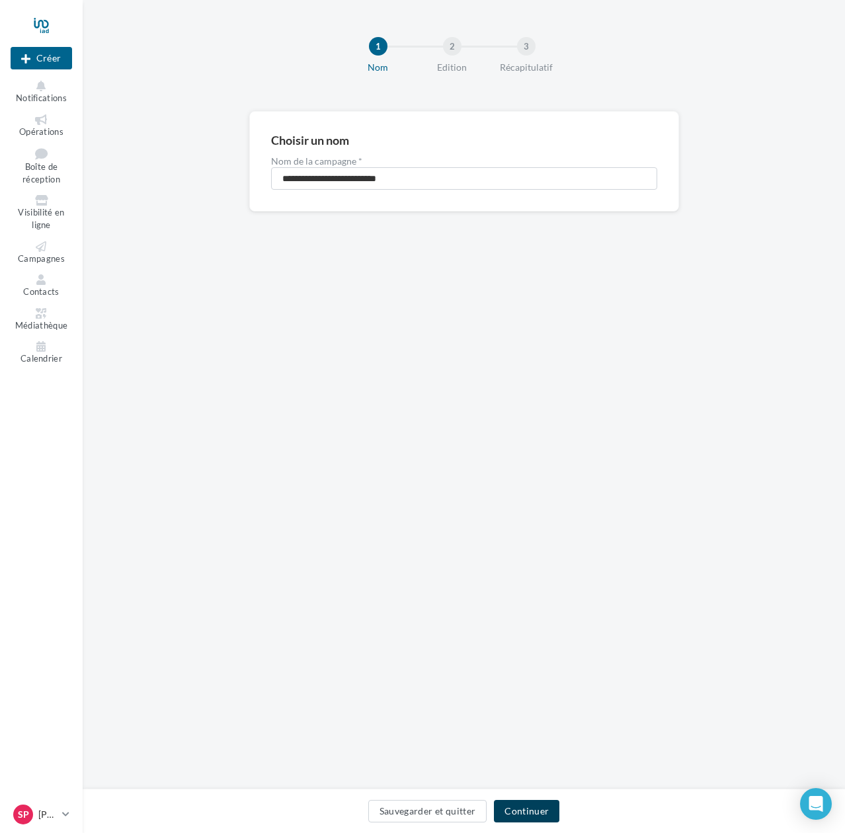
click at [533, 812] on button "Continuer" at bounding box center [526, 811] width 65 height 22
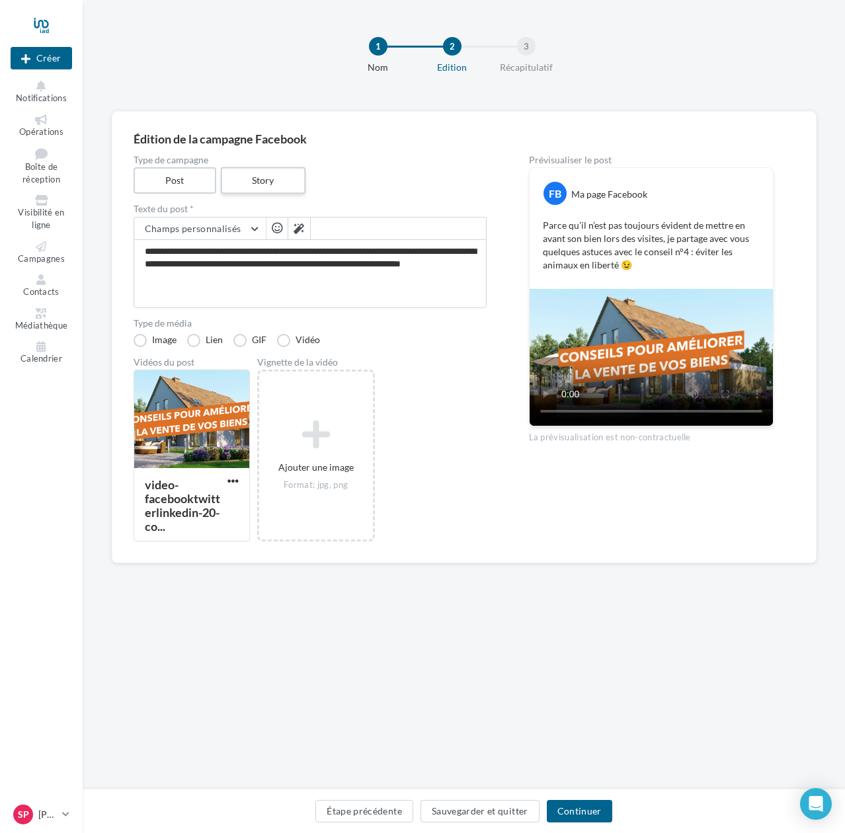
click at [281, 175] on label "Story" at bounding box center [263, 180] width 85 height 27
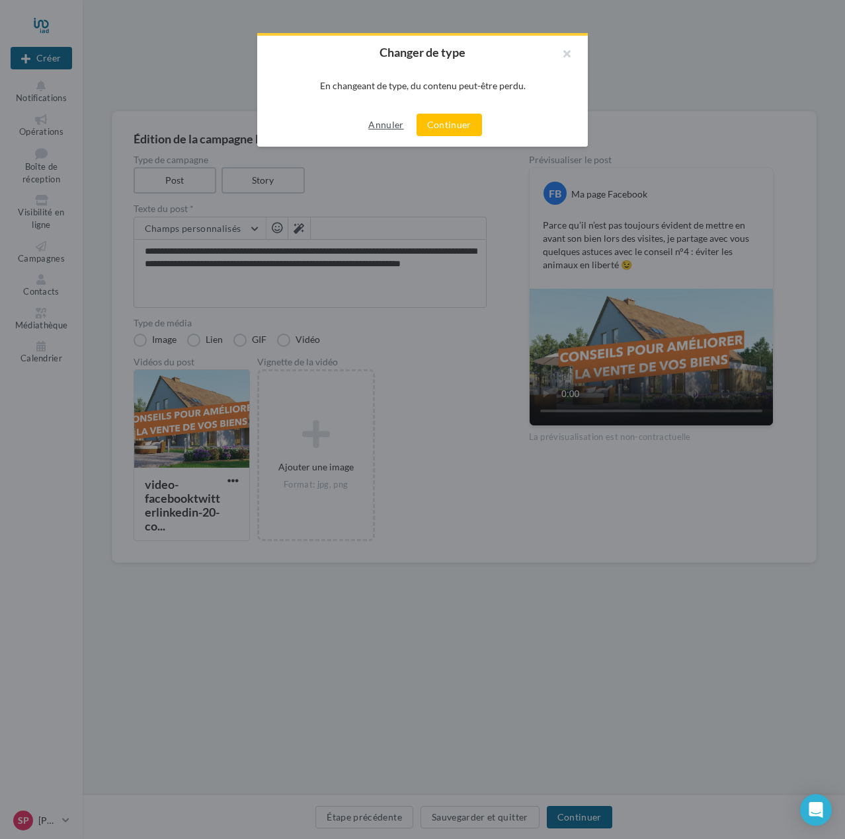
click at [373, 120] on button "Annuler" at bounding box center [386, 125] width 46 height 16
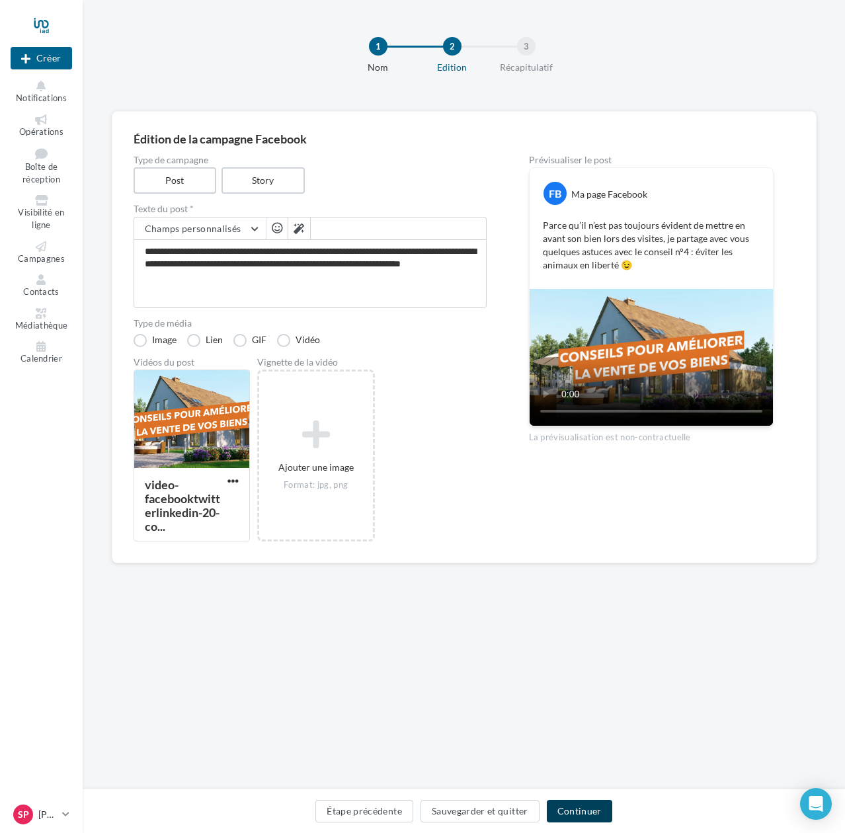
click at [582, 813] on button "Continuer" at bounding box center [579, 811] width 65 height 22
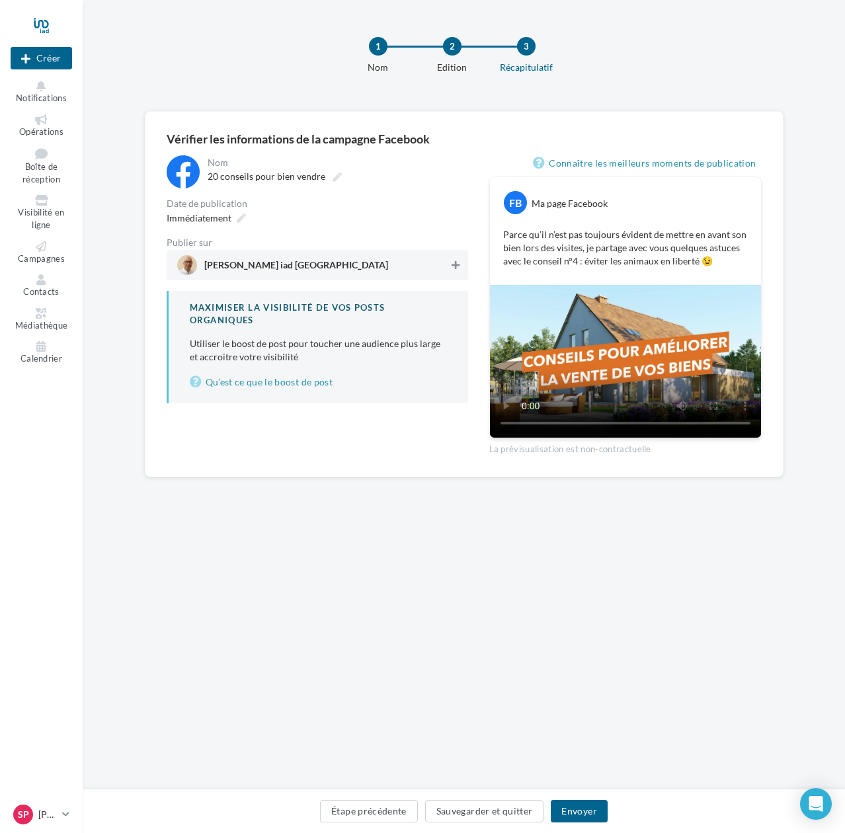
click at [457, 264] on icon at bounding box center [455, 264] width 8 height 9
click at [585, 814] on button "Envoyer" at bounding box center [579, 811] width 56 height 22
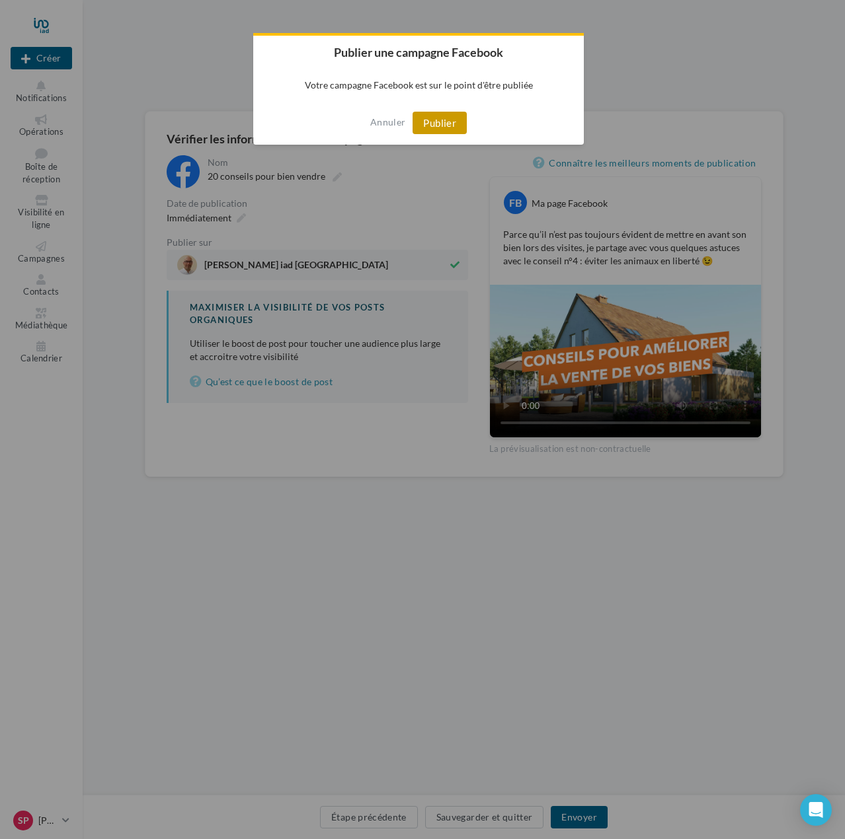
click at [451, 117] on button "Publier" at bounding box center [439, 123] width 54 height 22
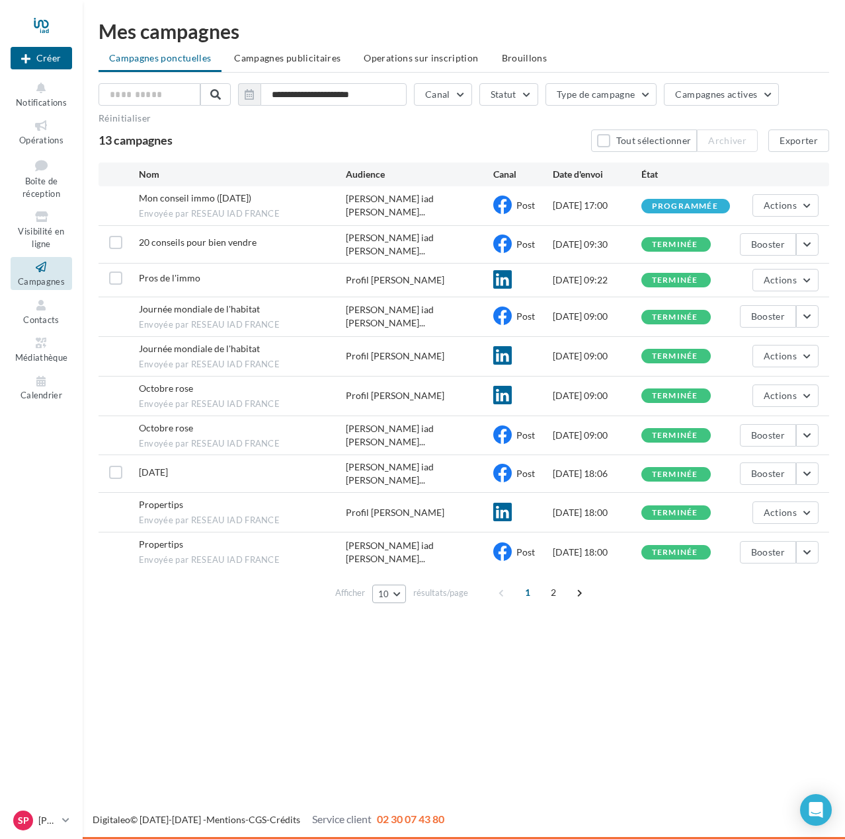
click at [397, 585] on button "10" at bounding box center [389, 594] width 34 height 19
click at [411, 677] on button "100" at bounding box center [418, 688] width 93 height 23
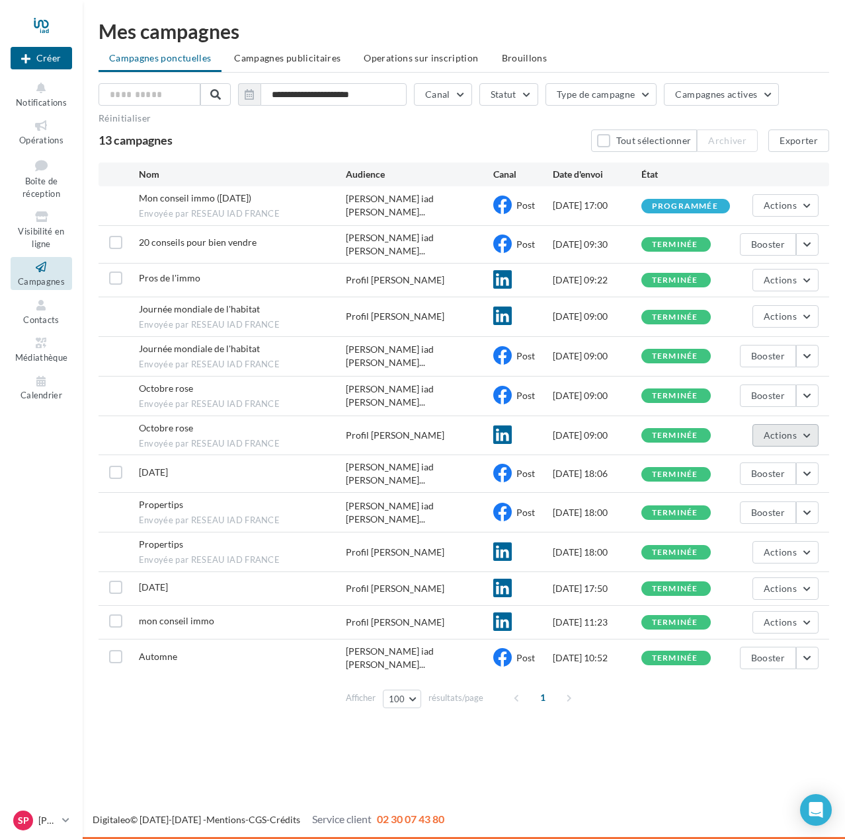
click at [808, 427] on button "Actions" at bounding box center [785, 435] width 66 height 22
click at [775, 461] on button "Voir les résultats" at bounding box center [752, 466] width 132 height 34
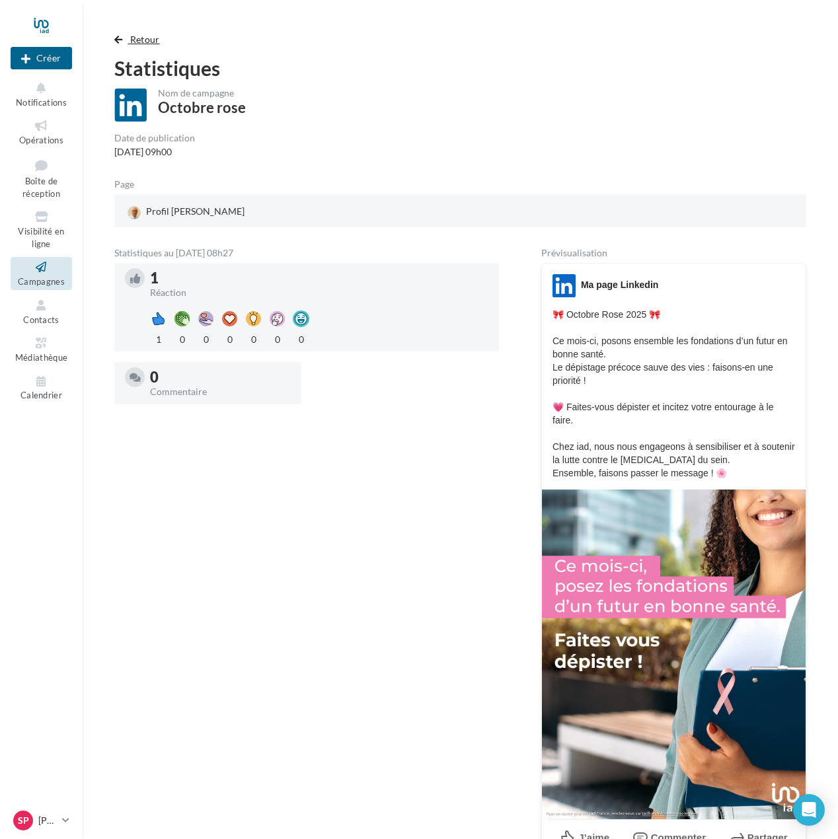
click at [122, 38] on span "button" at bounding box center [118, 39] width 8 height 9
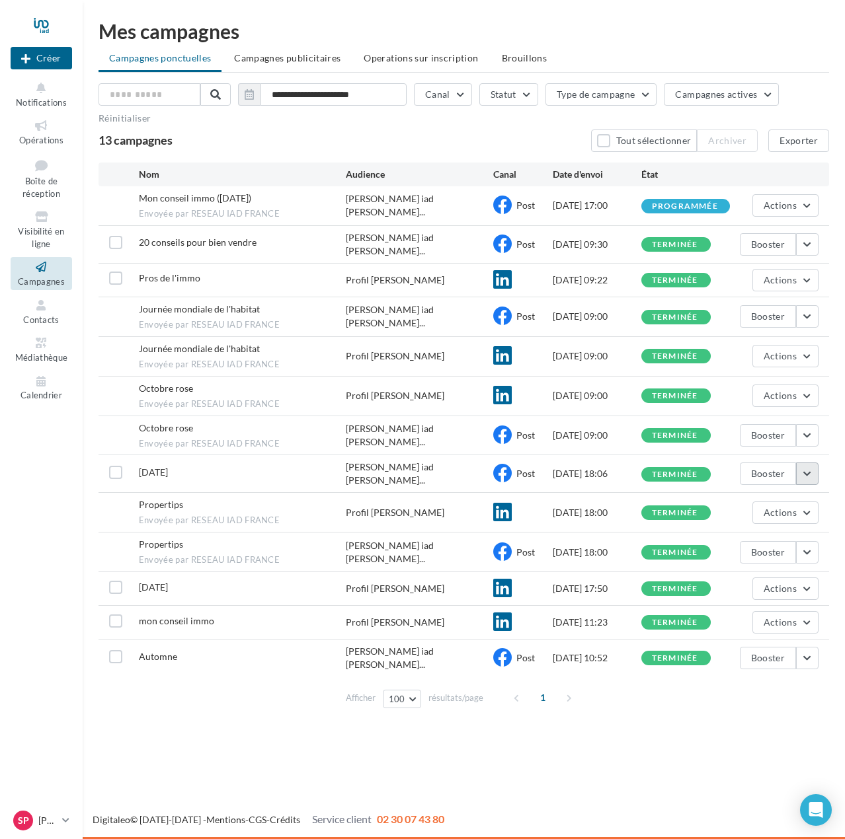
click at [813, 465] on button "button" at bounding box center [807, 474] width 22 height 22
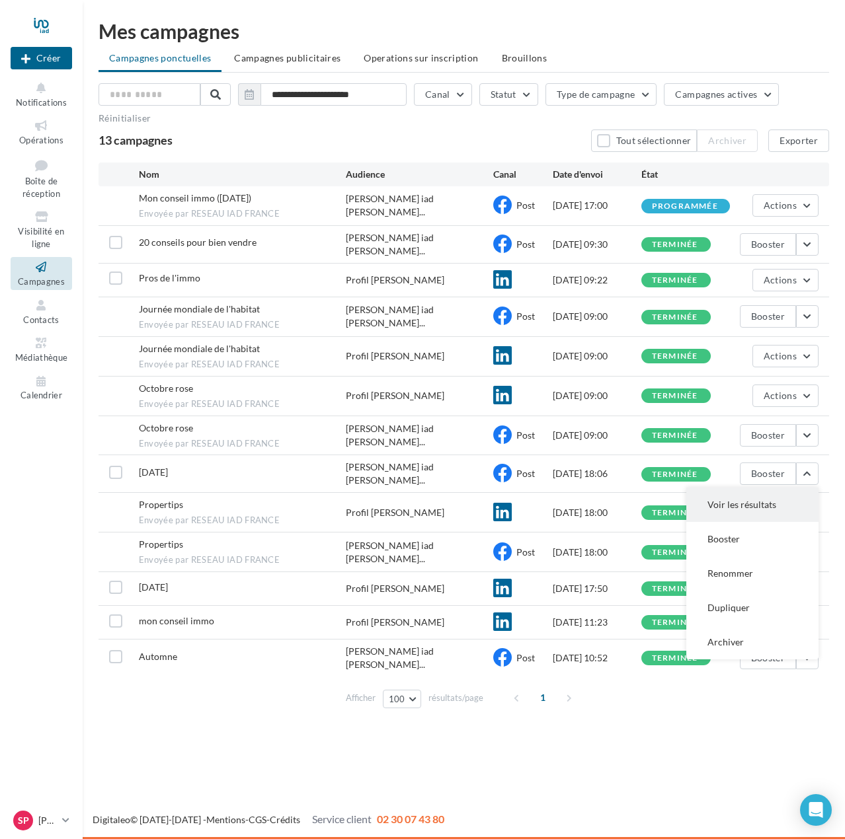
click at [780, 495] on button "Voir les résultats" at bounding box center [752, 505] width 132 height 34
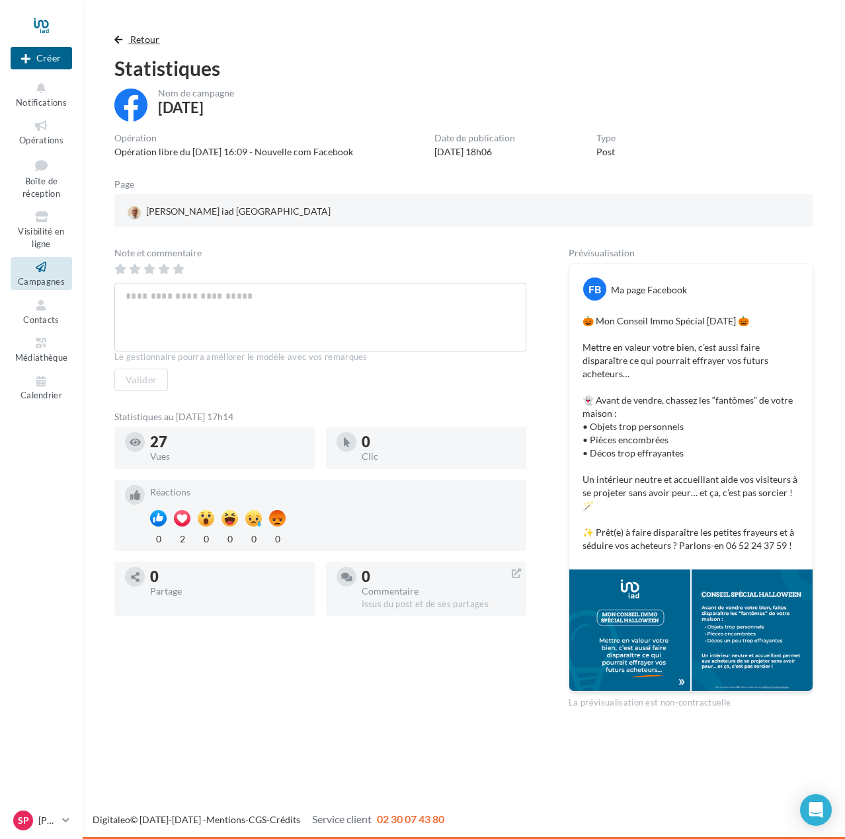
click at [148, 38] on span "Retour" at bounding box center [145, 39] width 30 height 11
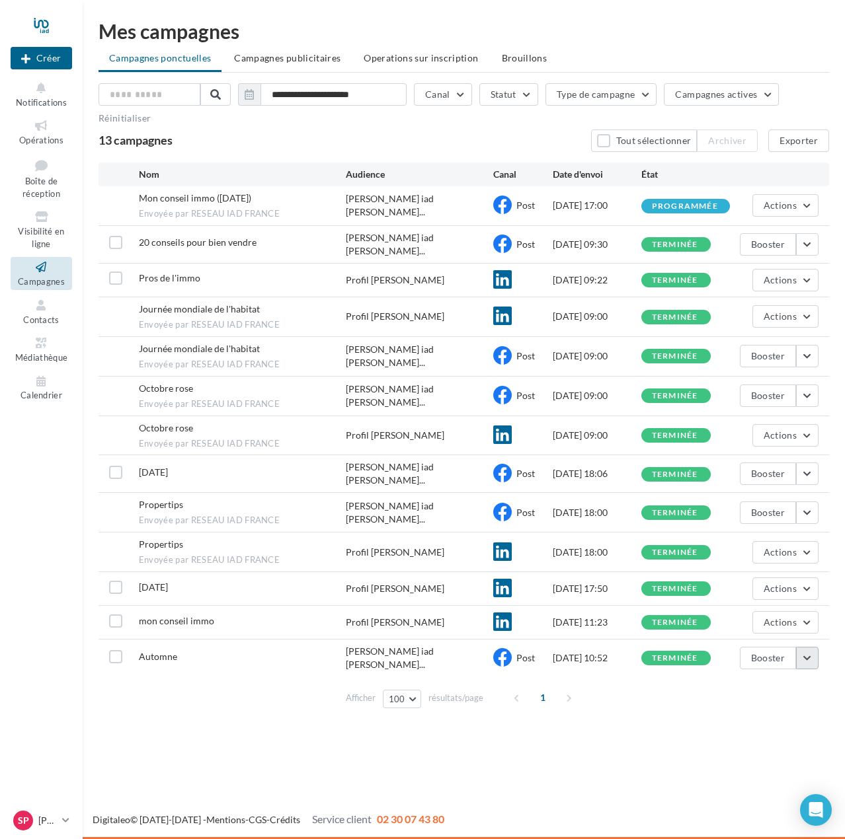
click at [812, 647] on button "button" at bounding box center [807, 658] width 22 height 22
click at [790, 672] on button "Voir les résultats" at bounding box center [752, 689] width 132 height 34
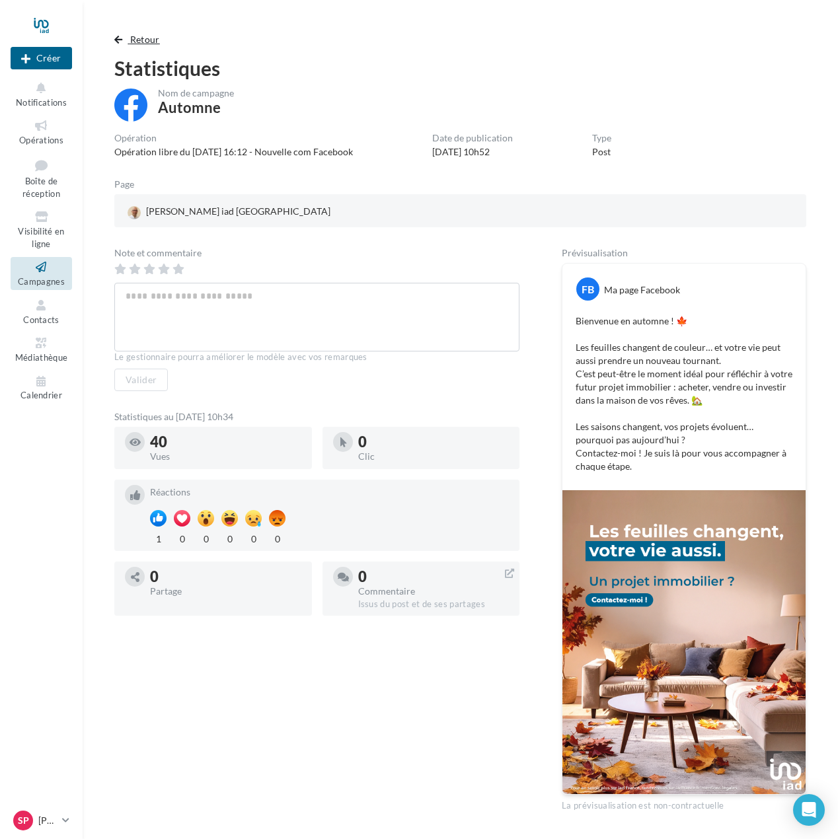
click at [119, 38] on span "button" at bounding box center [118, 39] width 8 height 9
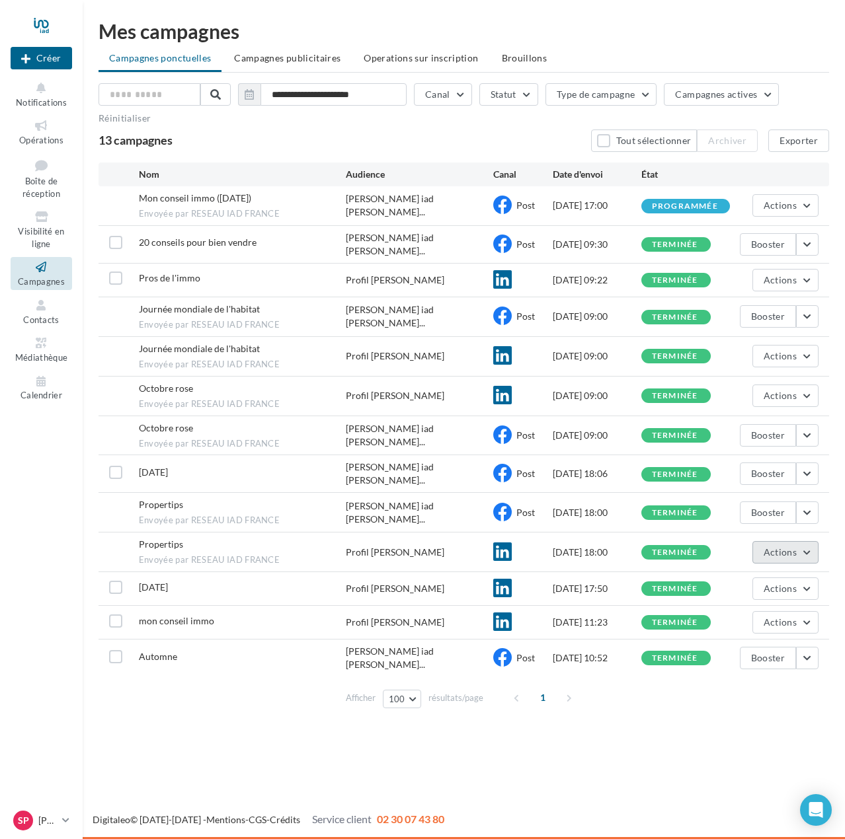
click at [808, 541] on button "Actions" at bounding box center [785, 552] width 66 height 22
click at [780, 572] on button "Voir les résultats" at bounding box center [752, 583] width 132 height 34
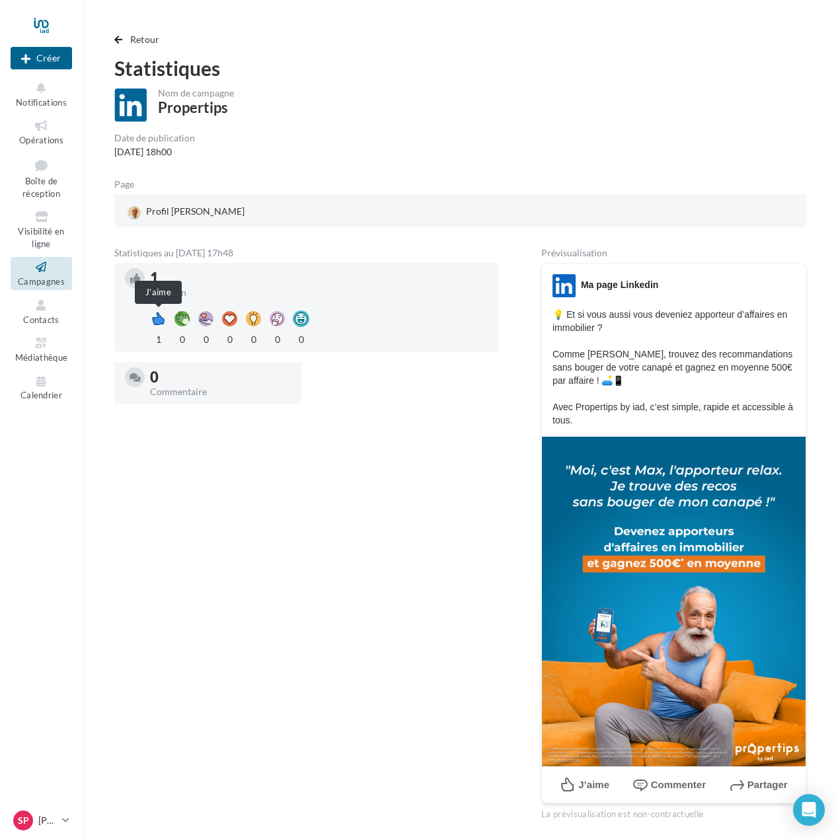
click at [157, 320] on div at bounding box center [158, 319] width 17 height 17
click at [147, 40] on span "Retour" at bounding box center [145, 39] width 30 height 11
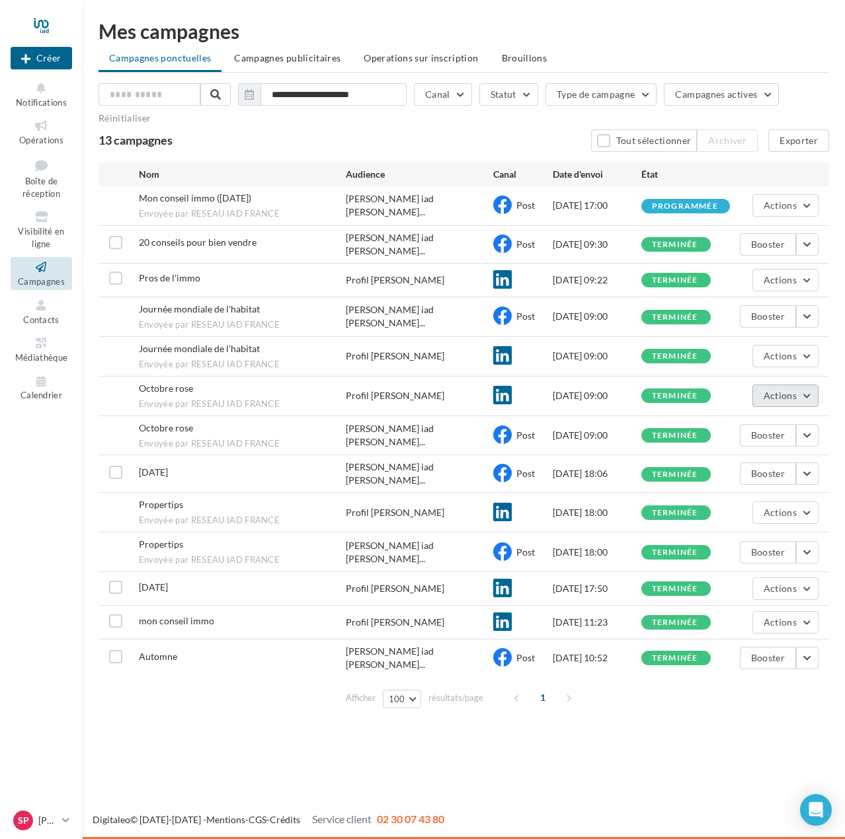
click at [810, 389] on button "Actions" at bounding box center [785, 396] width 66 height 22
click at [786, 419] on button "Voir les résultats" at bounding box center [752, 427] width 132 height 34
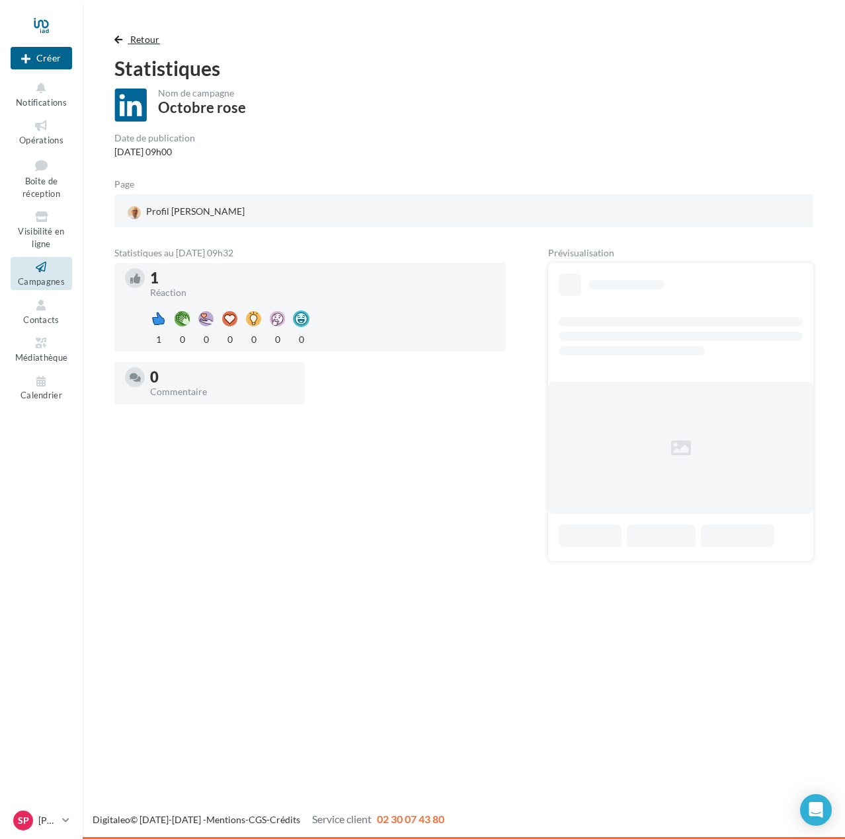
click at [145, 35] on span "Retour" at bounding box center [145, 39] width 30 height 11
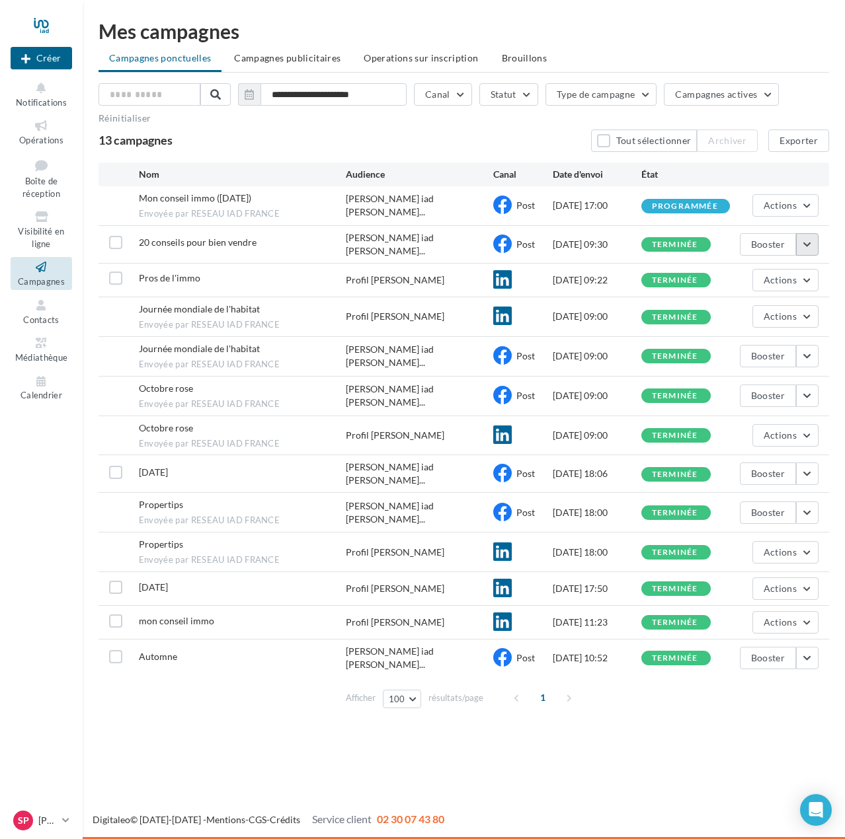
click at [813, 239] on button "button" at bounding box center [807, 244] width 22 height 22
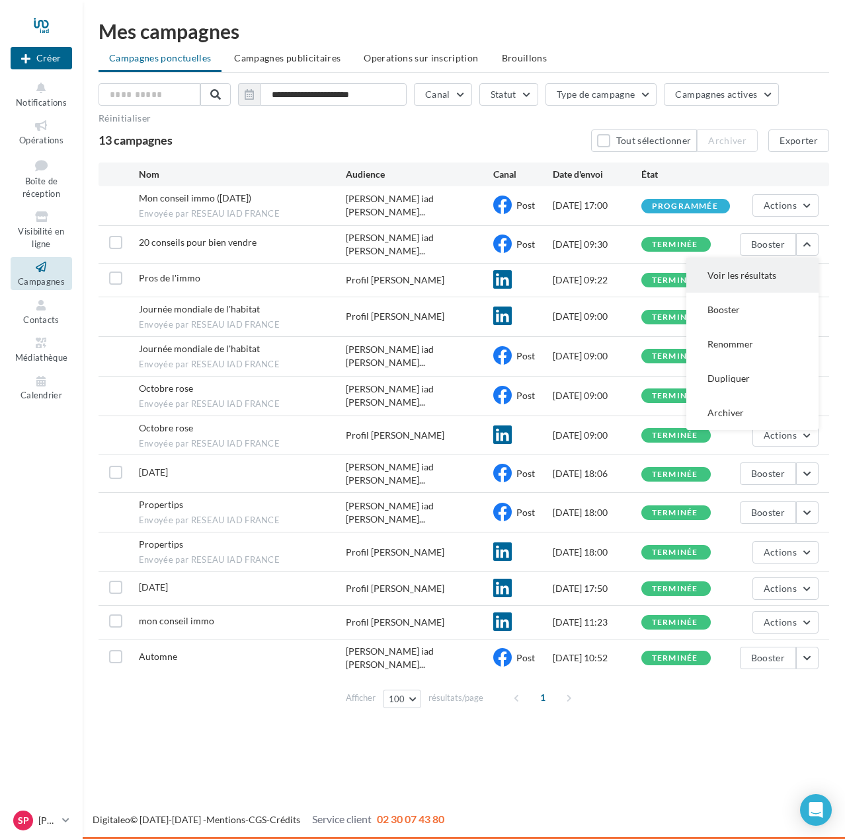
click at [781, 276] on button "Voir les résultats" at bounding box center [752, 275] width 132 height 34
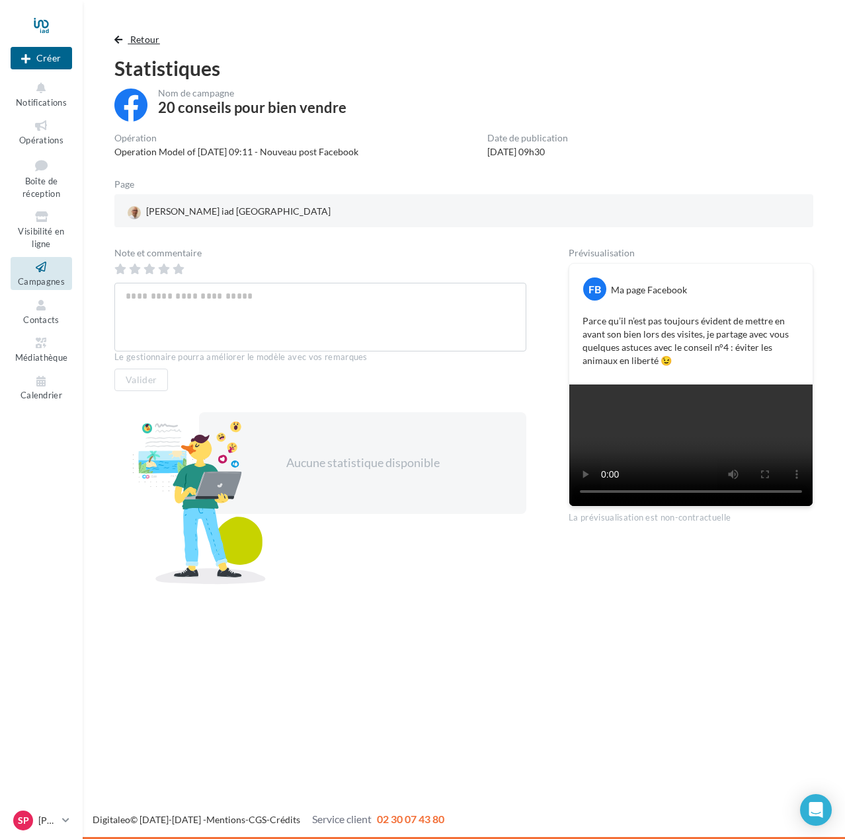
click at [141, 36] on span "Retour" at bounding box center [145, 39] width 30 height 11
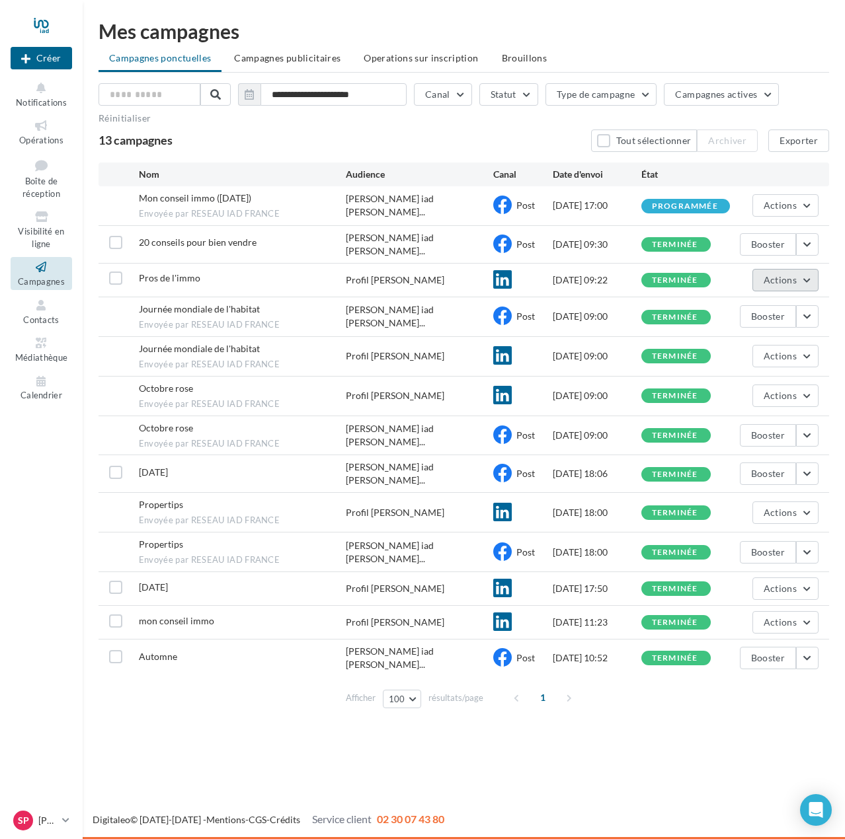
click at [809, 274] on button "Actions" at bounding box center [785, 280] width 66 height 22
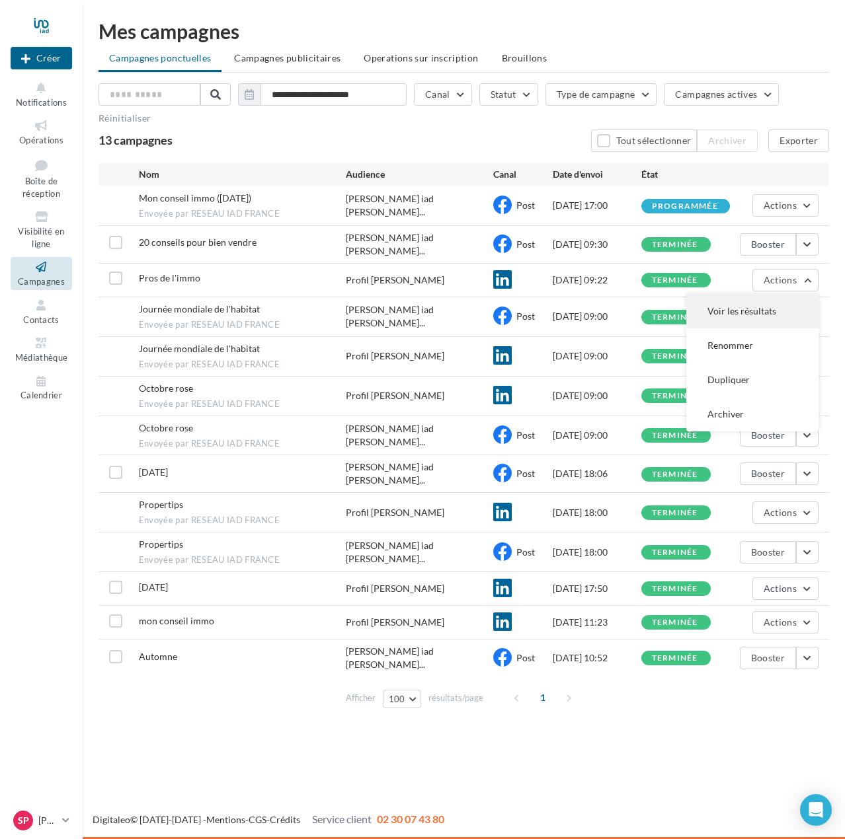
click at [773, 303] on button "Voir les résultats" at bounding box center [752, 311] width 132 height 34
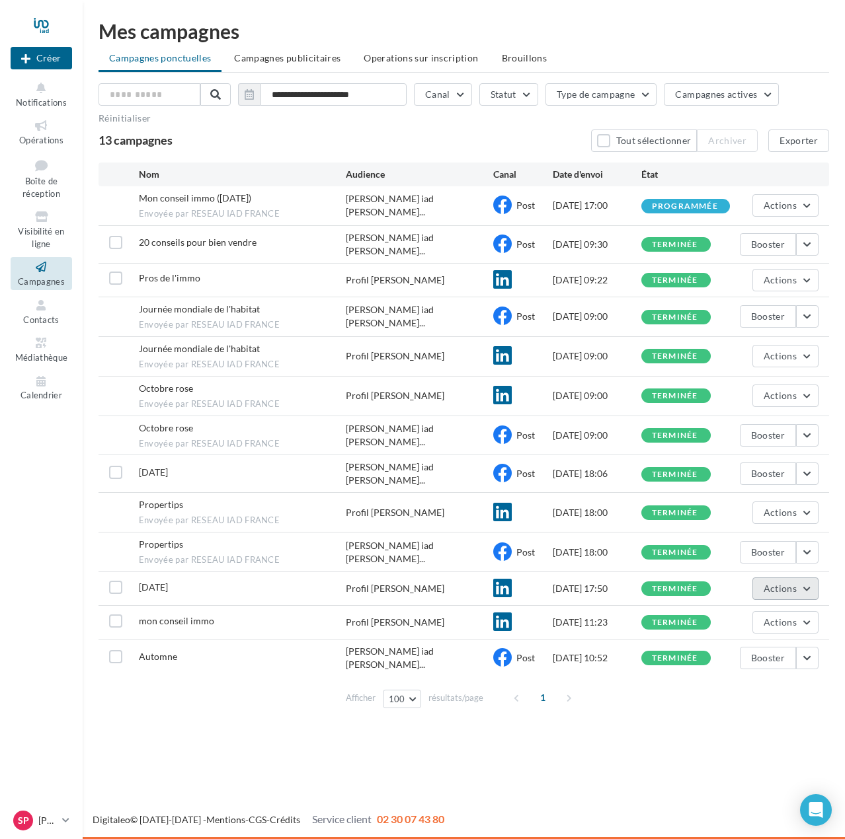
click at [812, 578] on button "Actions" at bounding box center [785, 589] width 66 height 22
click at [763, 615] on button "Voir les résultats" at bounding box center [752, 620] width 132 height 34
click at [809, 647] on button "button" at bounding box center [807, 658] width 22 height 22
click at [770, 678] on button "Voir les résultats" at bounding box center [752, 689] width 132 height 34
click at [40, 134] on link "Opérations" at bounding box center [41, 132] width 61 height 32
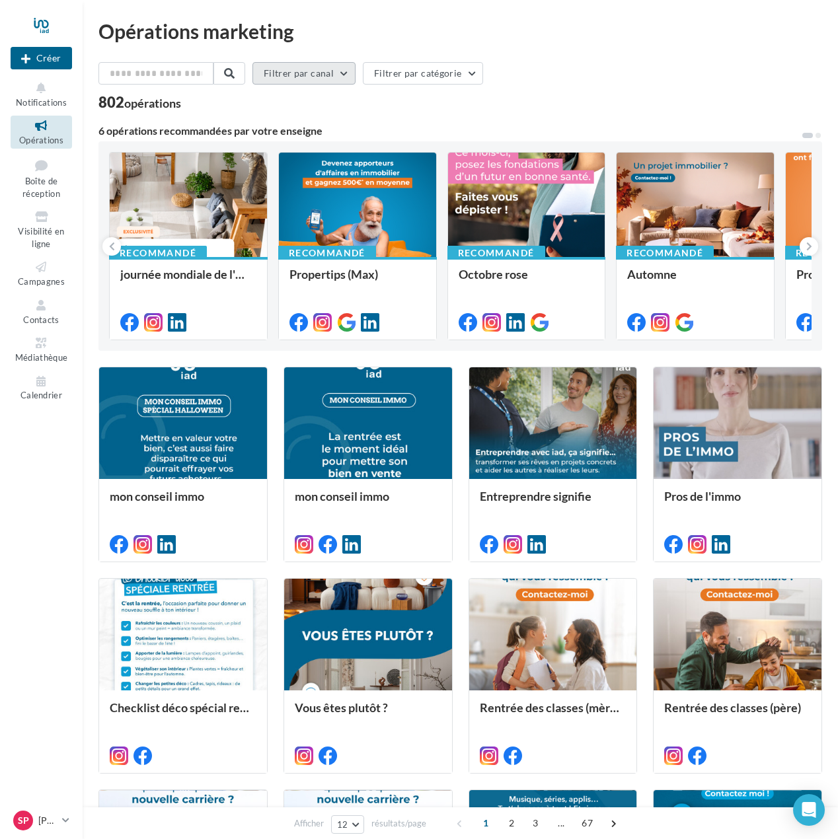
click at [331, 73] on button "Filtrer par canal" at bounding box center [303, 73] width 103 height 22
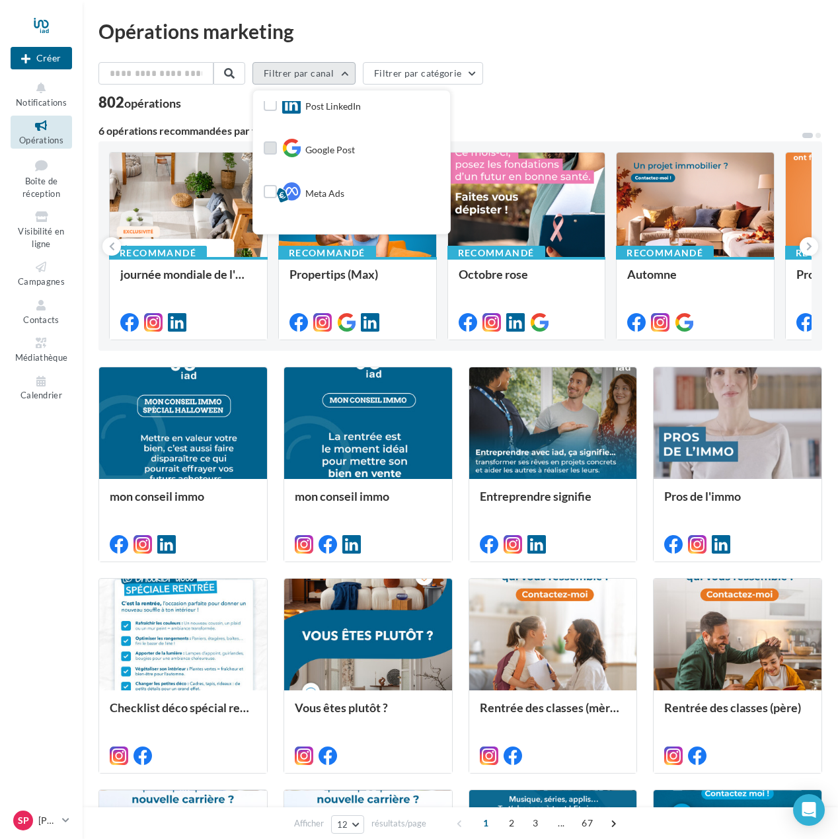
scroll to position [66, 0]
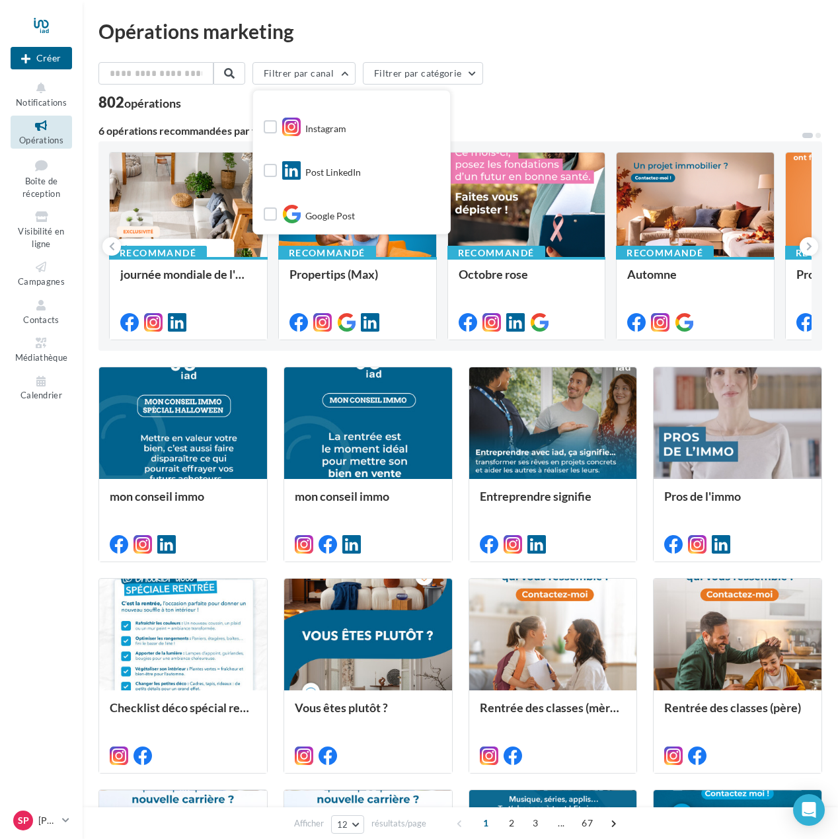
click at [541, 97] on div "802 opérations" at bounding box center [460, 103] width 724 height 17
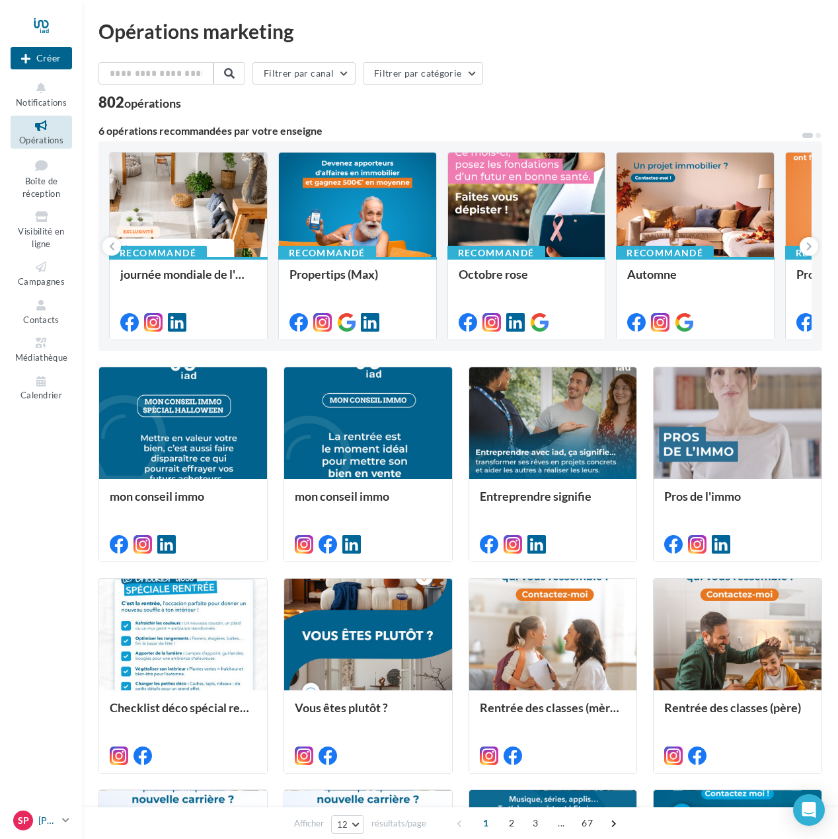
click at [30, 823] on div "Sp" at bounding box center [23, 821] width 20 height 20
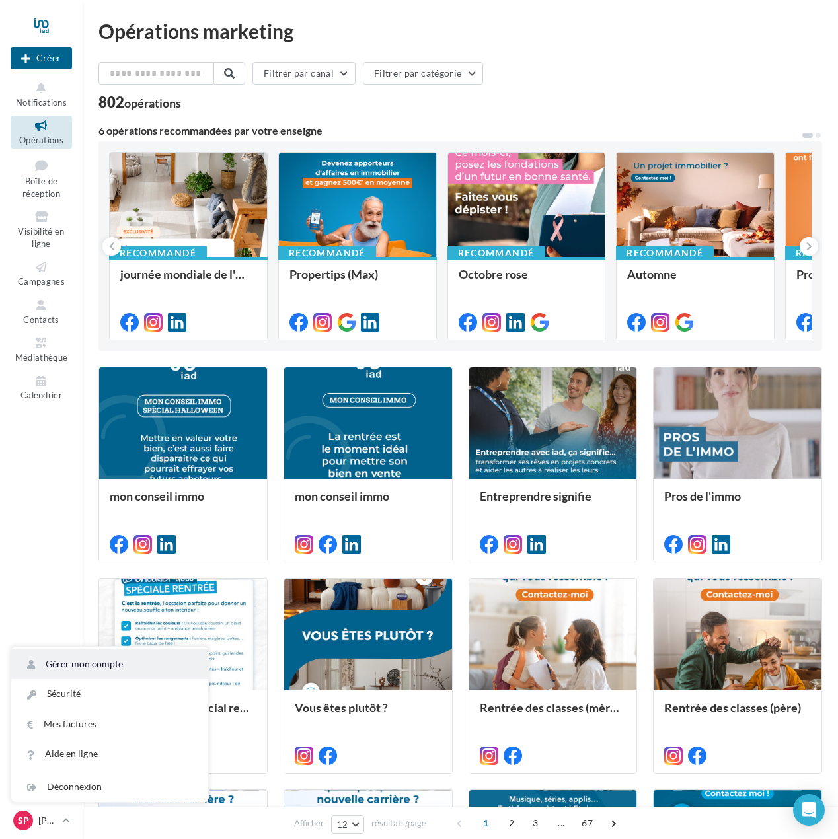
click at [67, 669] on link "Gérer mon compte" at bounding box center [109, 665] width 197 height 30
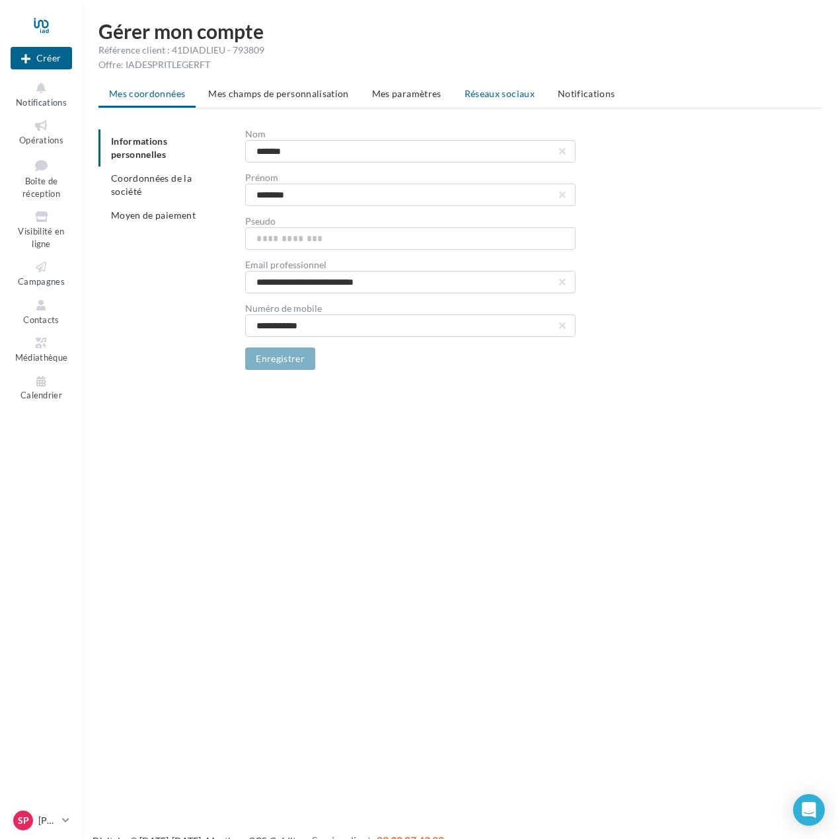
click at [504, 93] on span "Réseaux sociaux" at bounding box center [500, 93] width 70 height 11
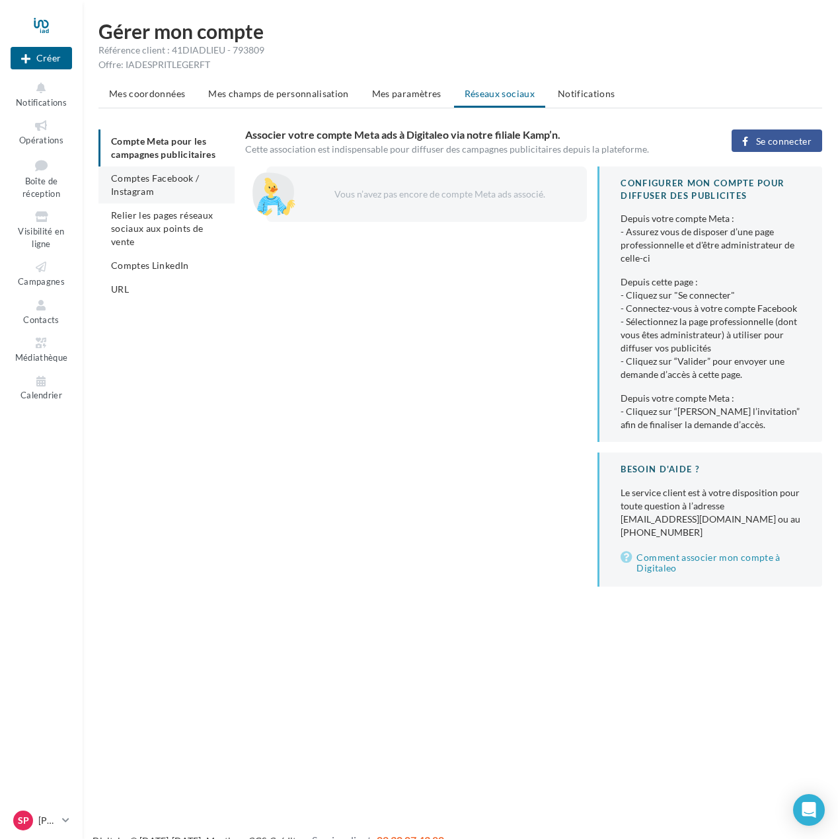
click at [181, 189] on li "Comptes Facebook / Instagram" at bounding box center [166, 185] width 136 height 37
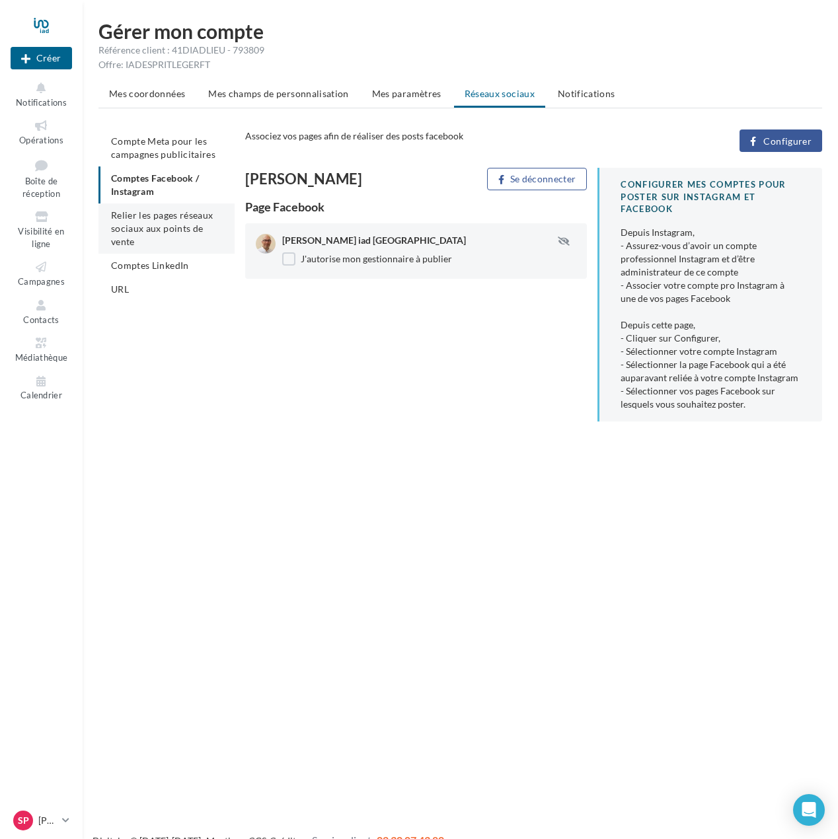
click at [174, 229] on span "Relier les pages réseaux sociaux aux points de vente" at bounding box center [162, 229] width 102 height 38
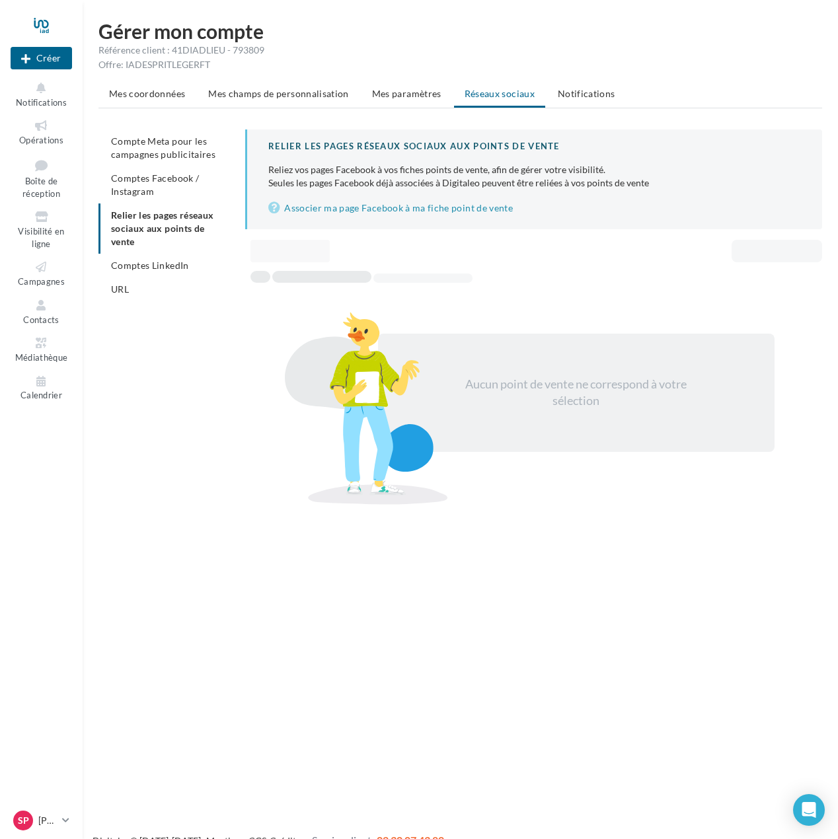
click at [159, 222] on ul "Compte Meta pour les campagnes publicitaires Comptes Facebook / Instagram Relie…" at bounding box center [166, 216] width 136 height 172
click at [152, 175] on span "Comptes Facebook / Instagram" at bounding box center [155, 184] width 88 height 24
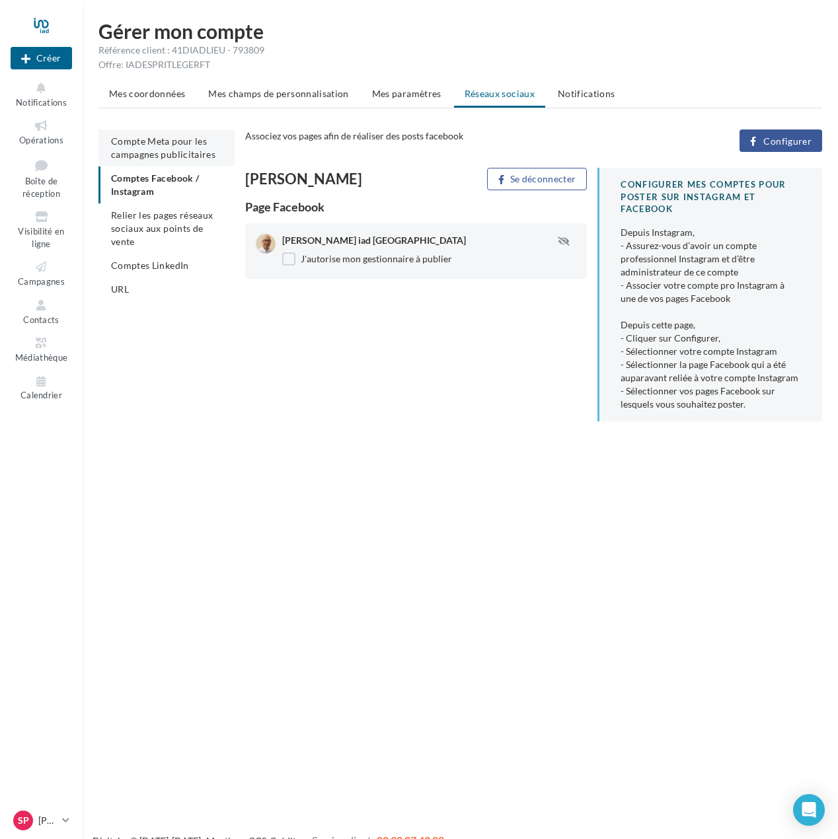
click at [152, 161] on li "Compte Meta pour les campagnes publicitaires" at bounding box center [166, 148] width 136 height 37
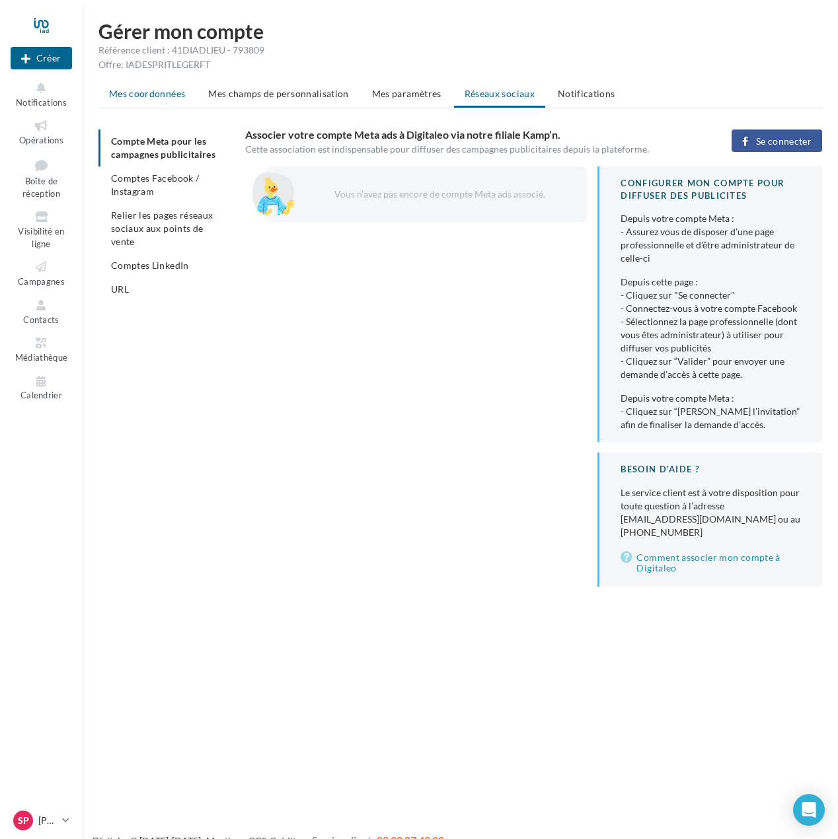
click at [174, 95] on span "Mes coordonnées" at bounding box center [147, 93] width 76 height 11
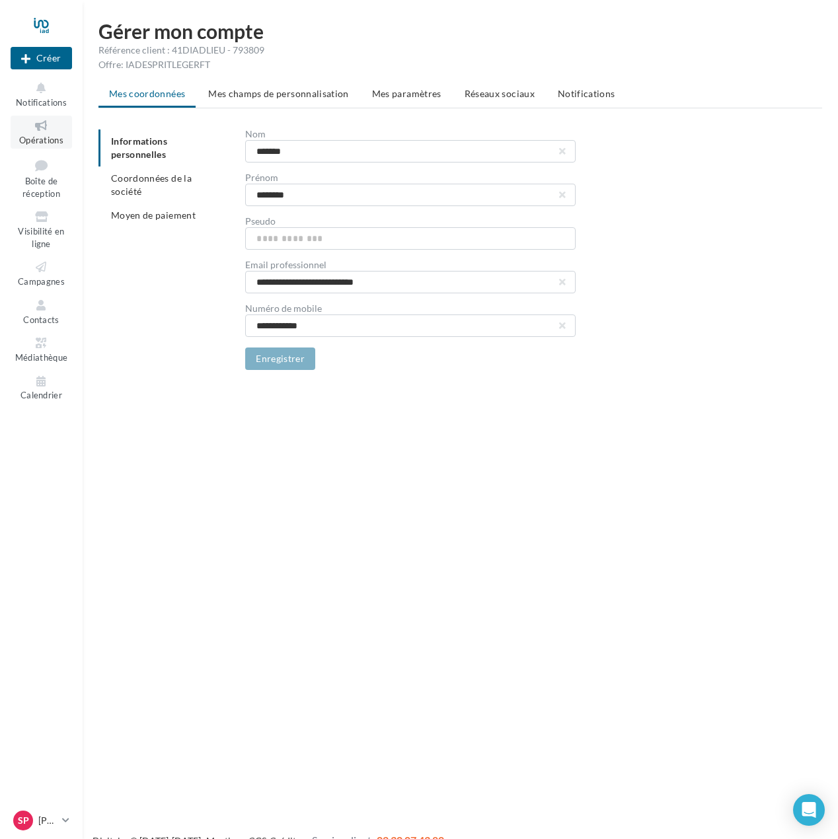
click at [39, 132] on icon at bounding box center [42, 125] width 54 height 15
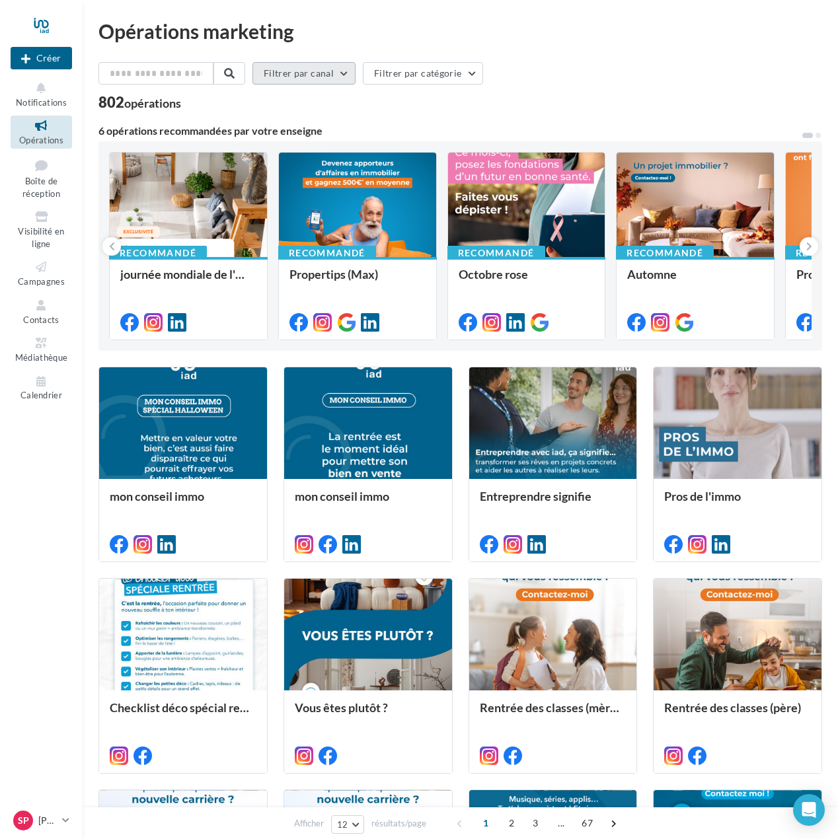
click at [296, 73] on button "Filtrer par canal" at bounding box center [303, 73] width 103 height 22
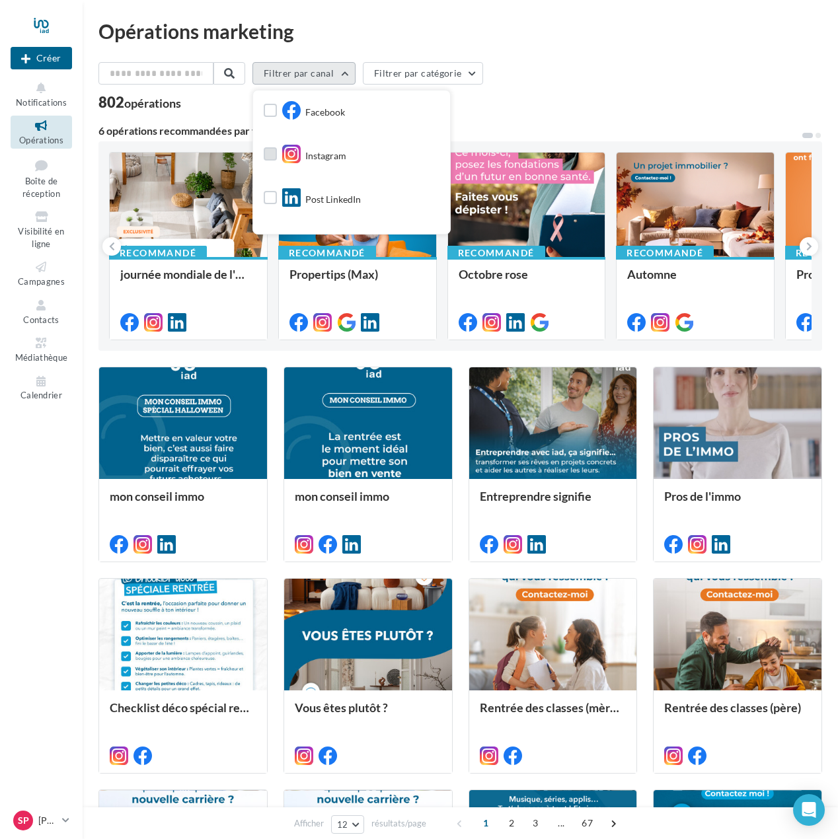
scroll to position [66, 0]
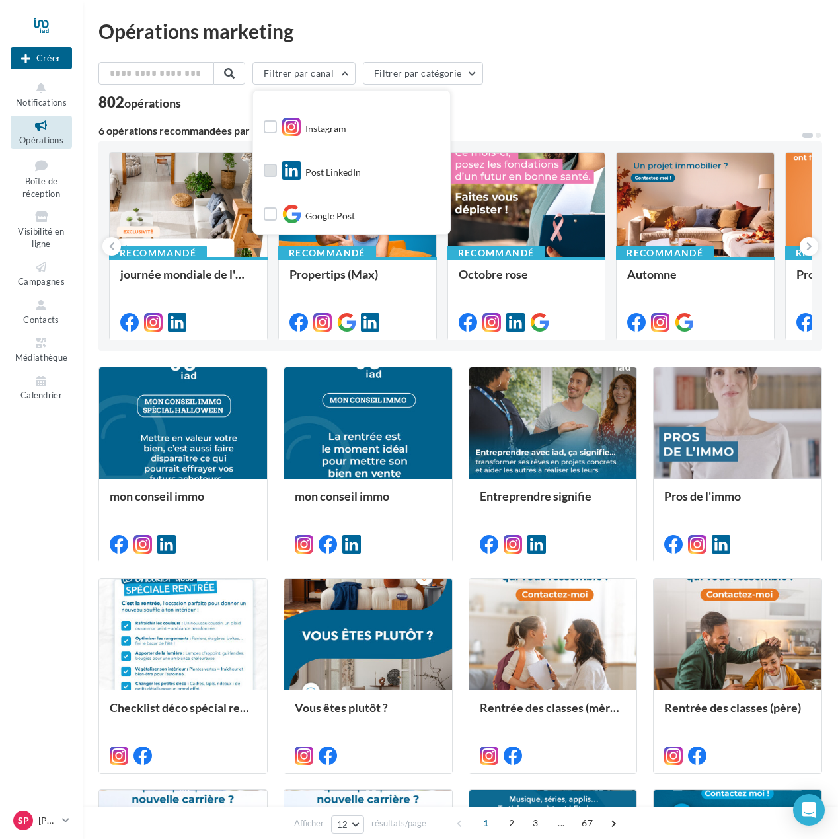
click at [277, 169] on label at bounding box center [270, 170] width 13 height 13
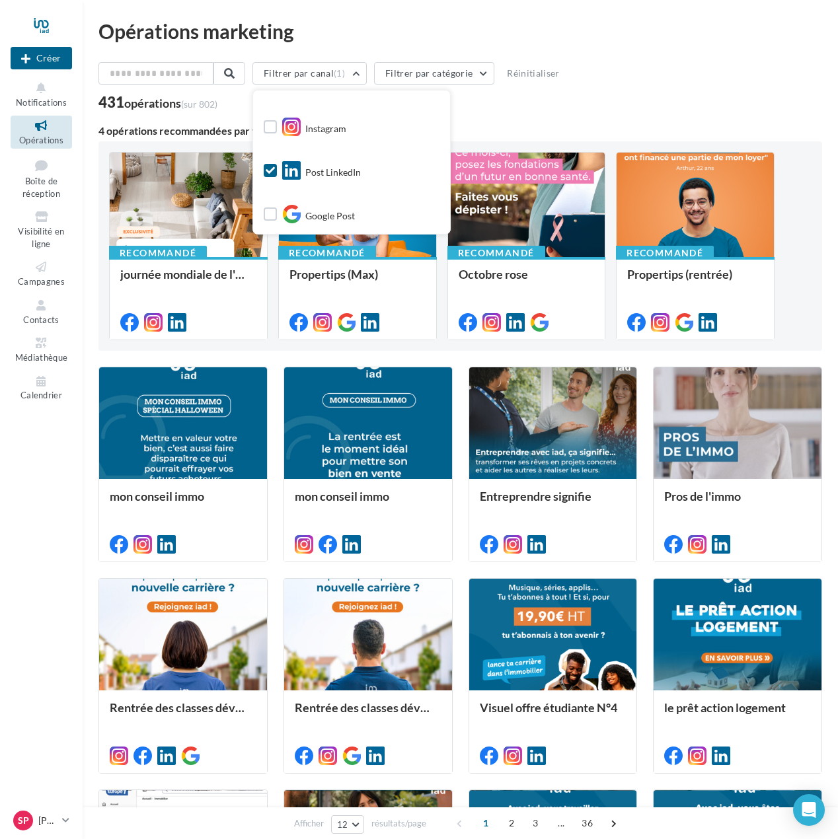
click at [572, 112] on div "Filtrer par canal (1) Tous les canaux Facebook Instagram Post LinkedIn Google P…" at bounding box center [460, 544] width 724 height 965
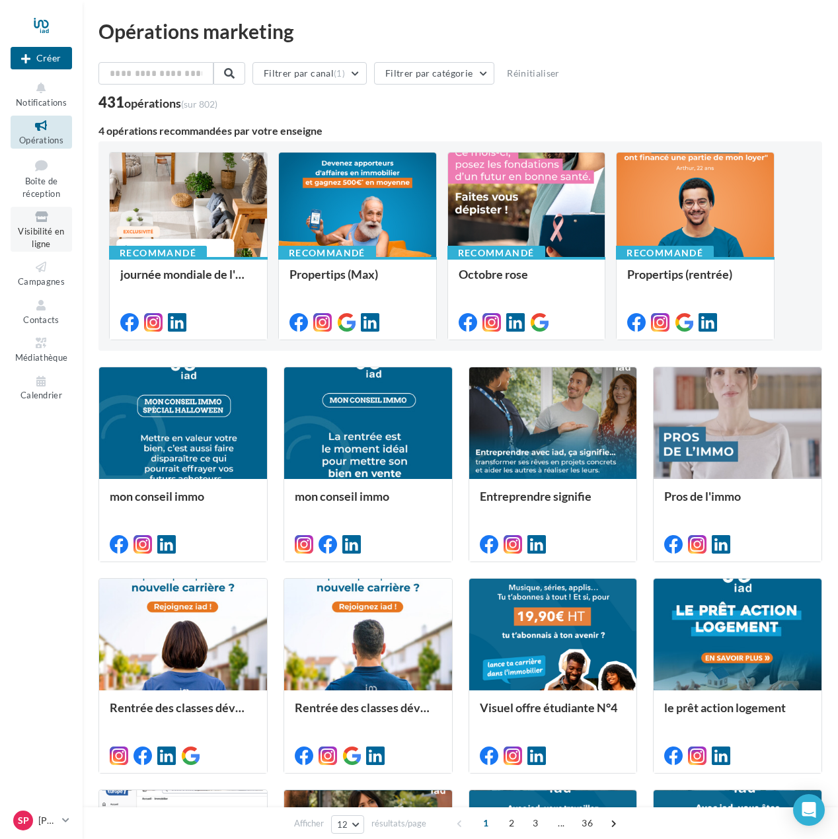
click at [47, 233] on span "Visibilité en ligne" at bounding box center [41, 237] width 46 height 23
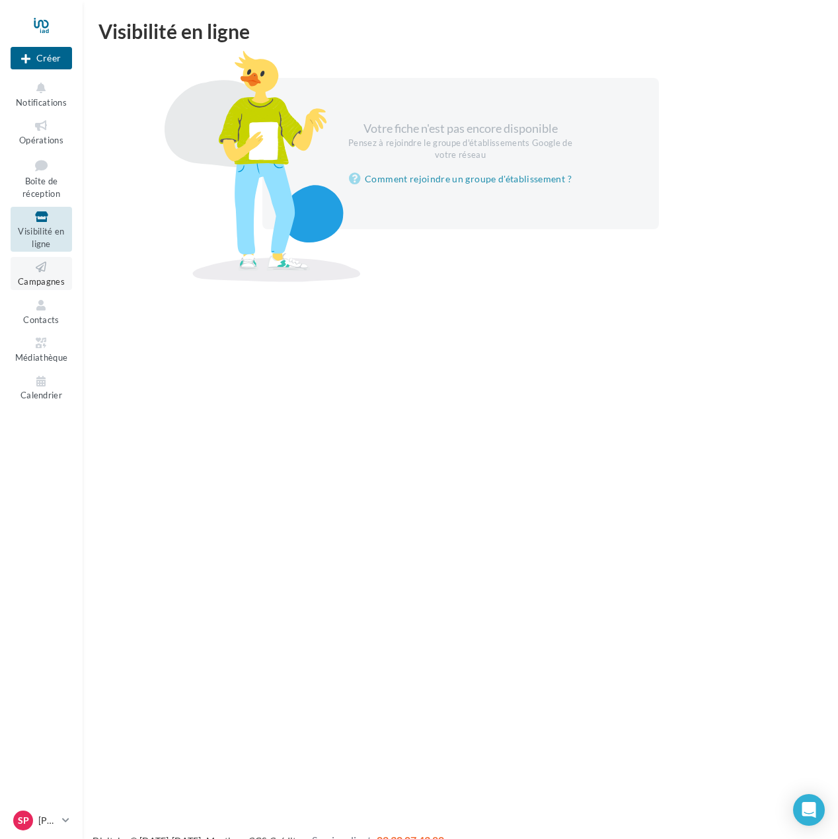
click at [38, 274] on icon at bounding box center [42, 267] width 54 height 15
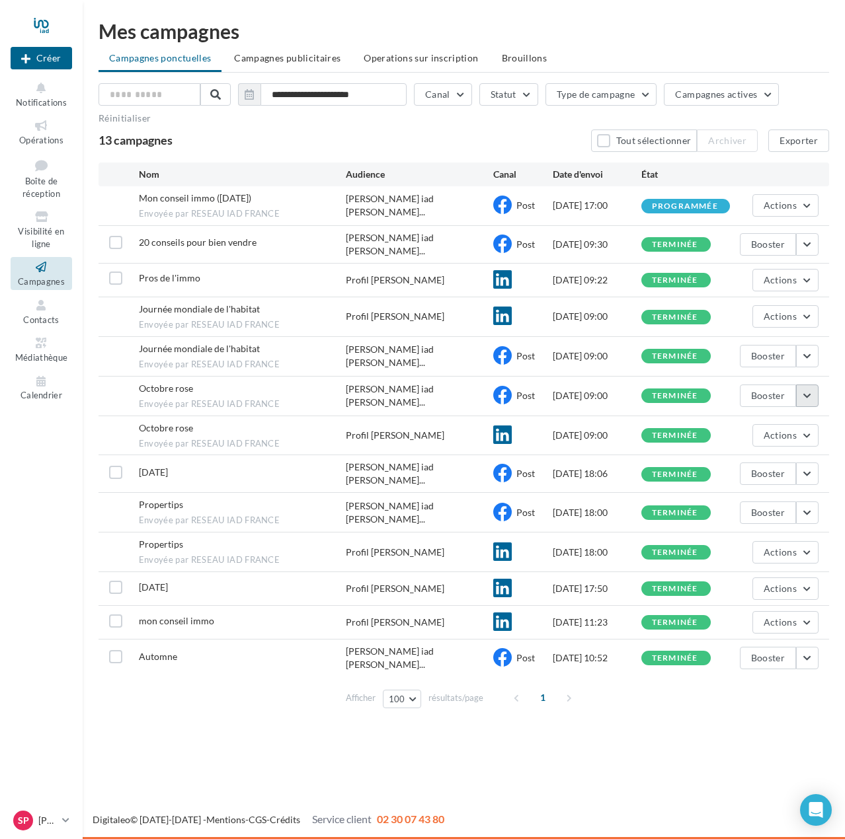
click at [810, 385] on button "button" at bounding box center [807, 396] width 22 height 22
click at [777, 420] on button "Voir les résultats" at bounding box center [752, 427] width 132 height 34
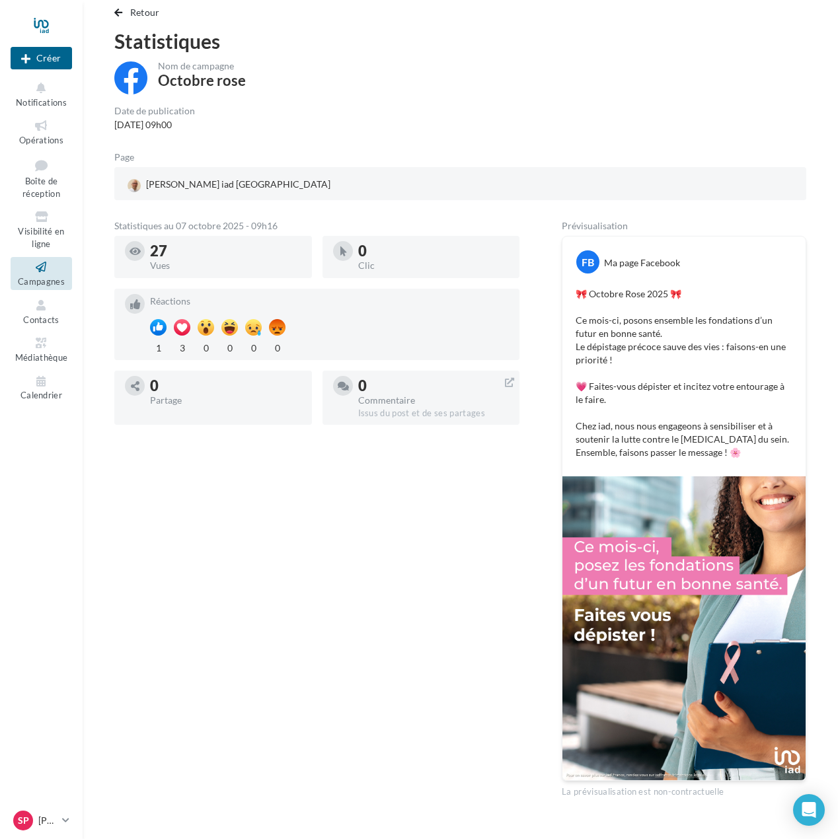
scroll to position [54, 0]
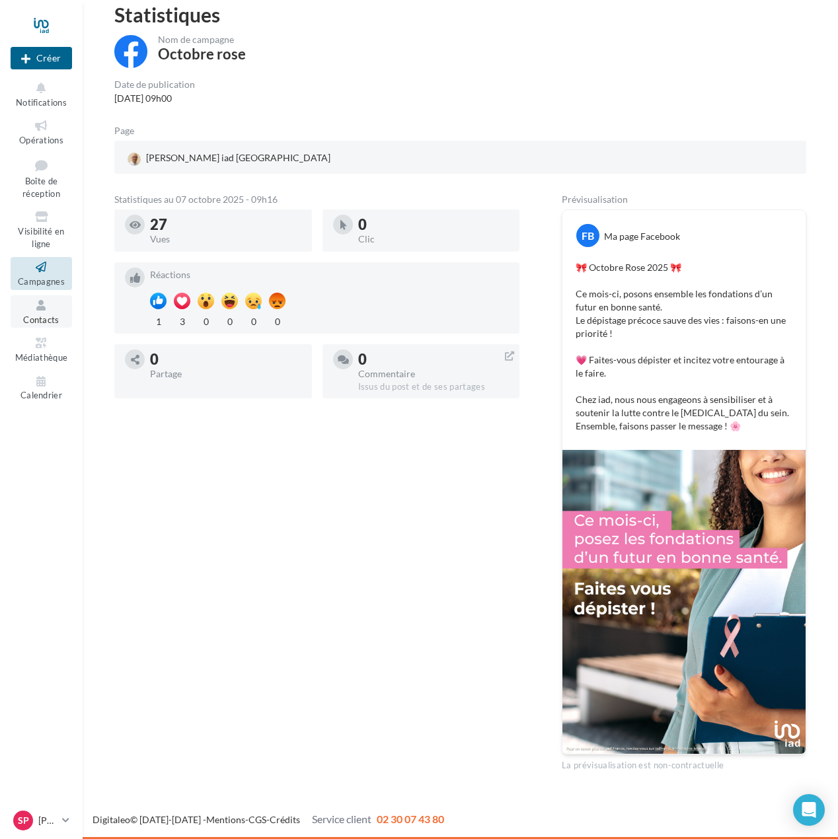
click at [45, 315] on span "Contacts" at bounding box center [41, 320] width 36 height 11
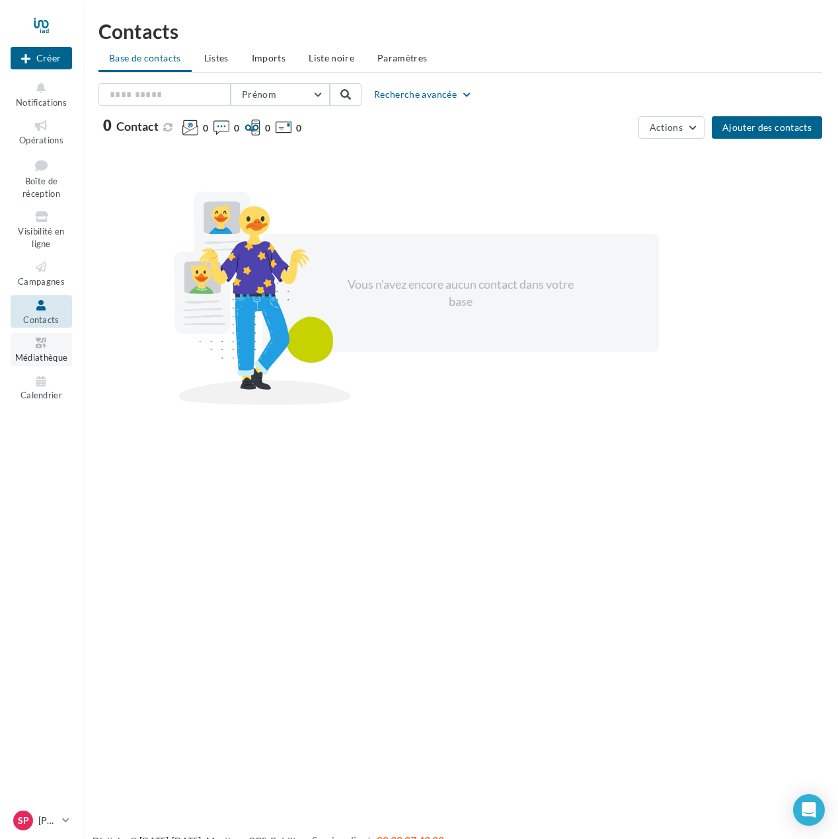
click at [42, 351] on link "Médiathèque" at bounding box center [41, 349] width 61 height 32
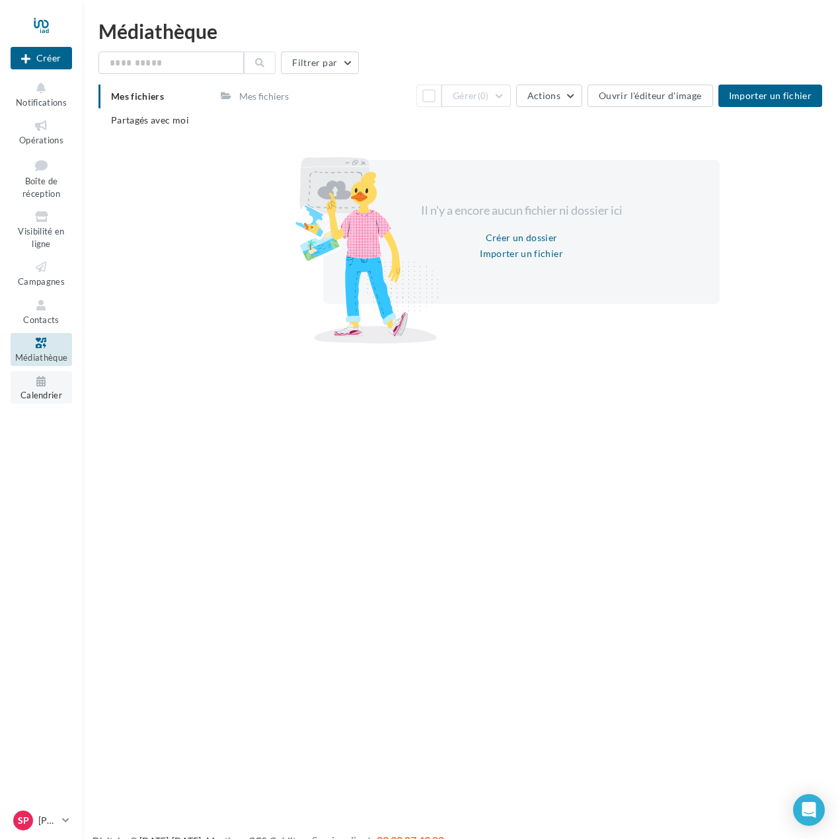
click at [42, 387] on icon at bounding box center [42, 381] width 54 height 15
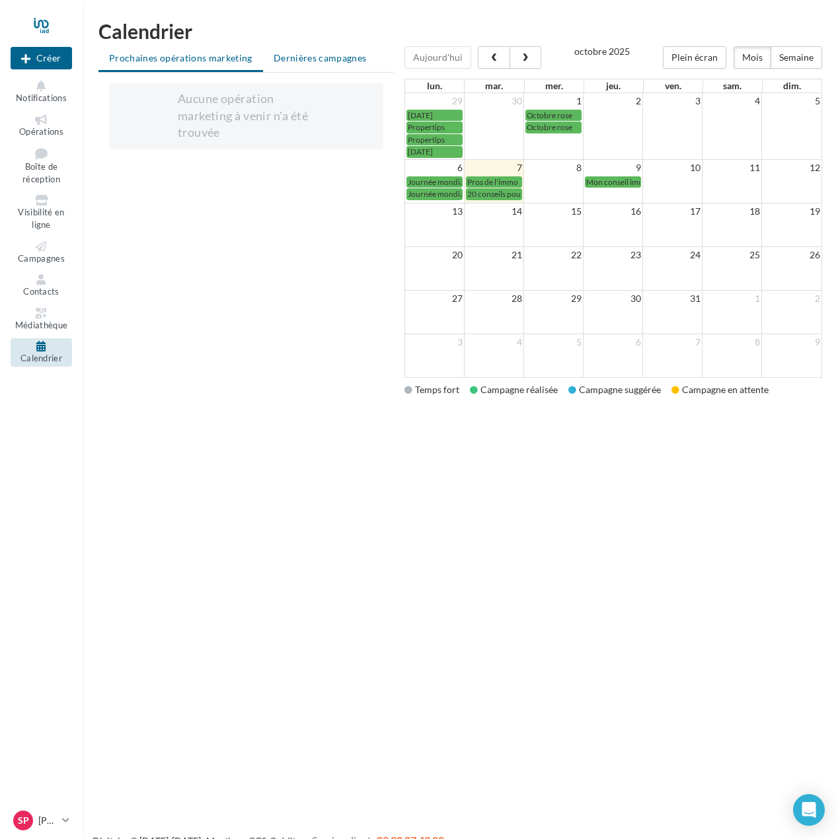
click at [335, 54] on span "Dernières campagnes" at bounding box center [320, 57] width 93 height 11
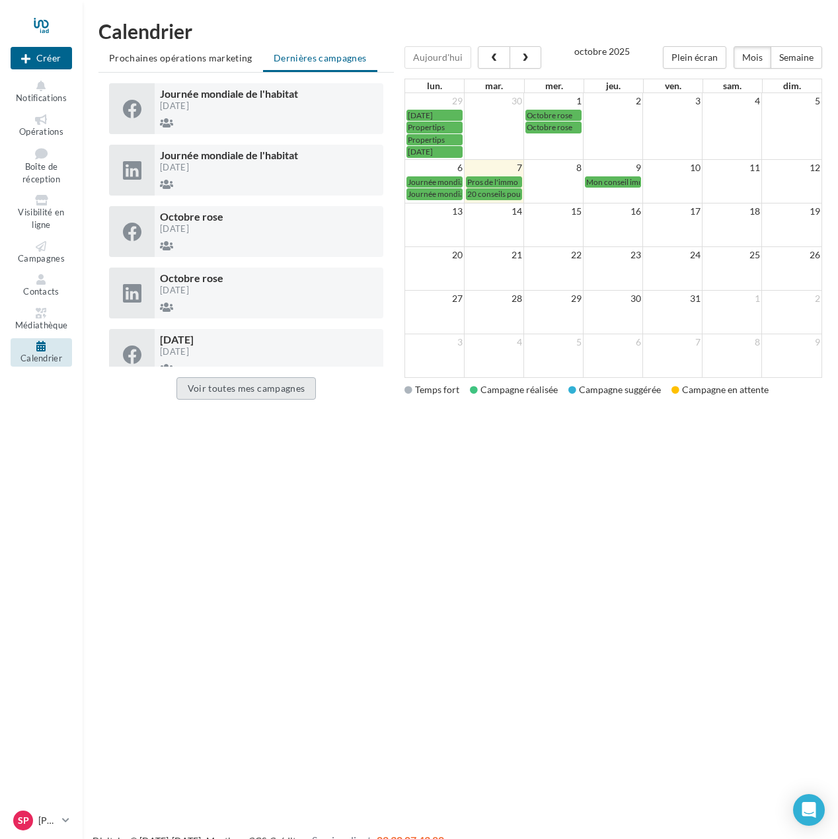
click at [272, 397] on button "Voir toutes mes campagnes" at bounding box center [246, 388] width 140 height 22
click at [251, 389] on button "Voir toutes mes campagnes" at bounding box center [246, 388] width 140 height 22
click at [45, 819] on p "[PERSON_NAME]" at bounding box center [47, 820] width 19 height 13
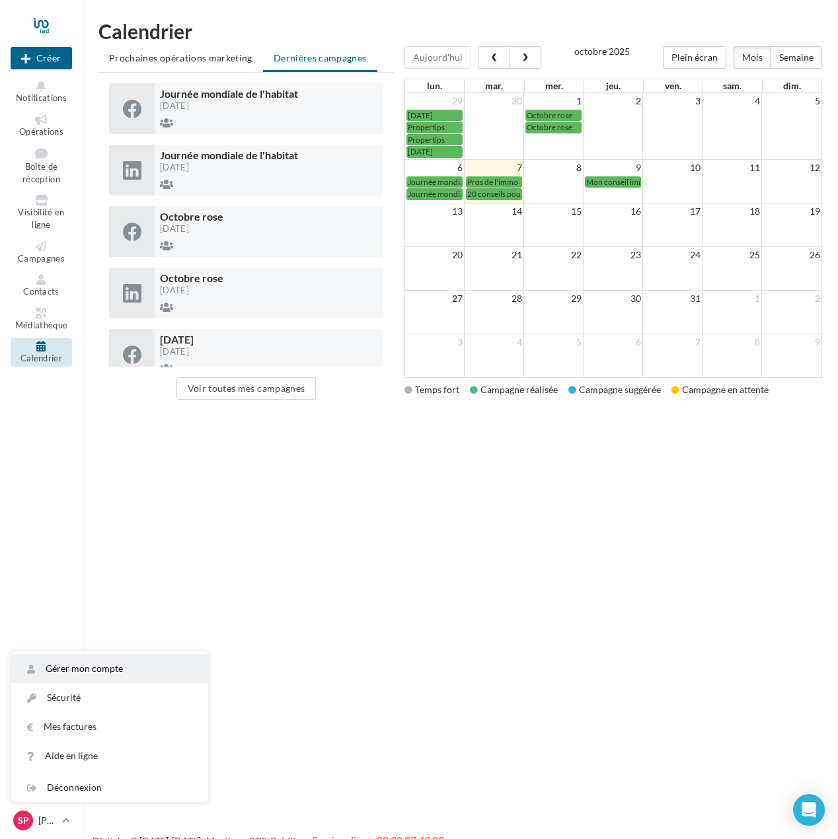
click at [89, 671] on link "Gérer mon compte" at bounding box center [109, 668] width 197 height 29
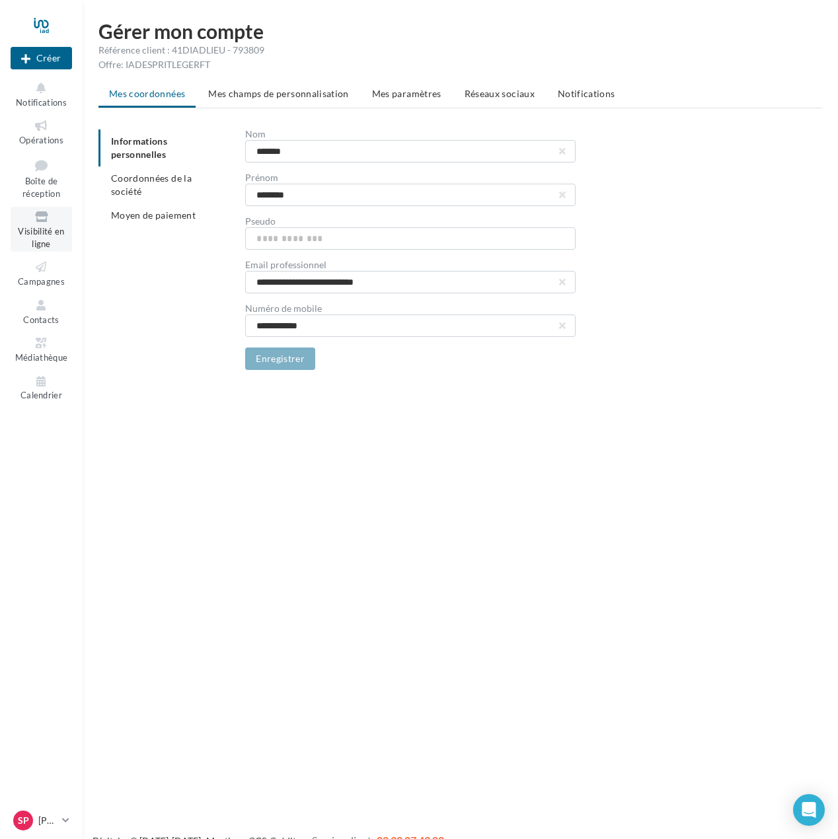
click at [50, 240] on span "Visibilité en ligne" at bounding box center [41, 237] width 46 height 23
click at [32, 232] on span "Visibilité en ligne" at bounding box center [41, 237] width 46 height 23
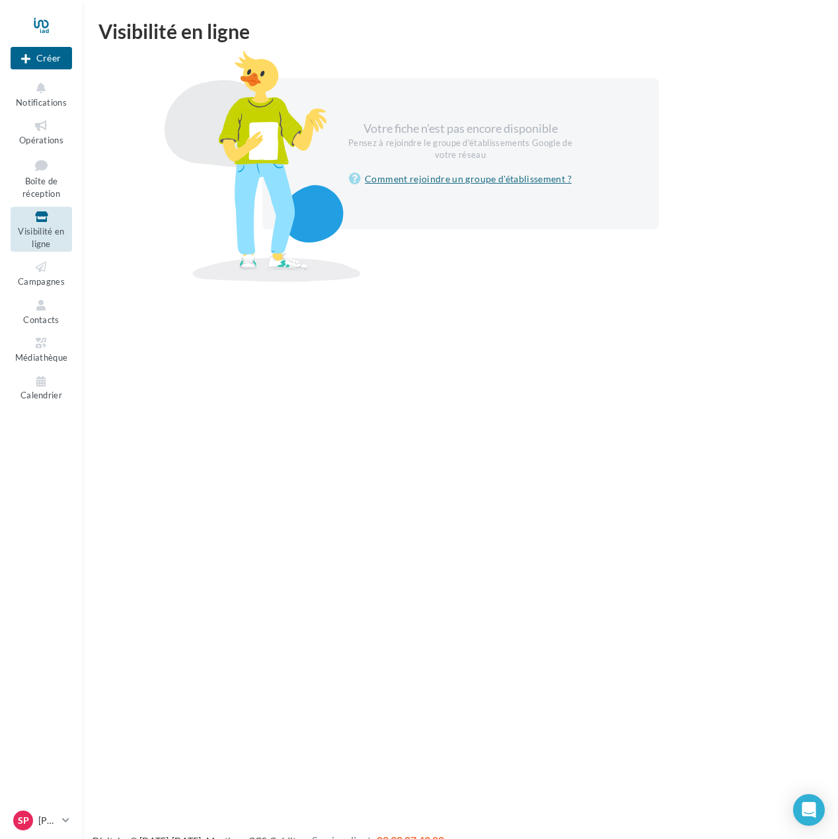
click at [465, 178] on link "Comment rejoindre un groupe d'établissement ?" at bounding box center [460, 179] width 223 height 16
click at [45, 183] on span "Boîte de réception" at bounding box center [41, 187] width 38 height 23
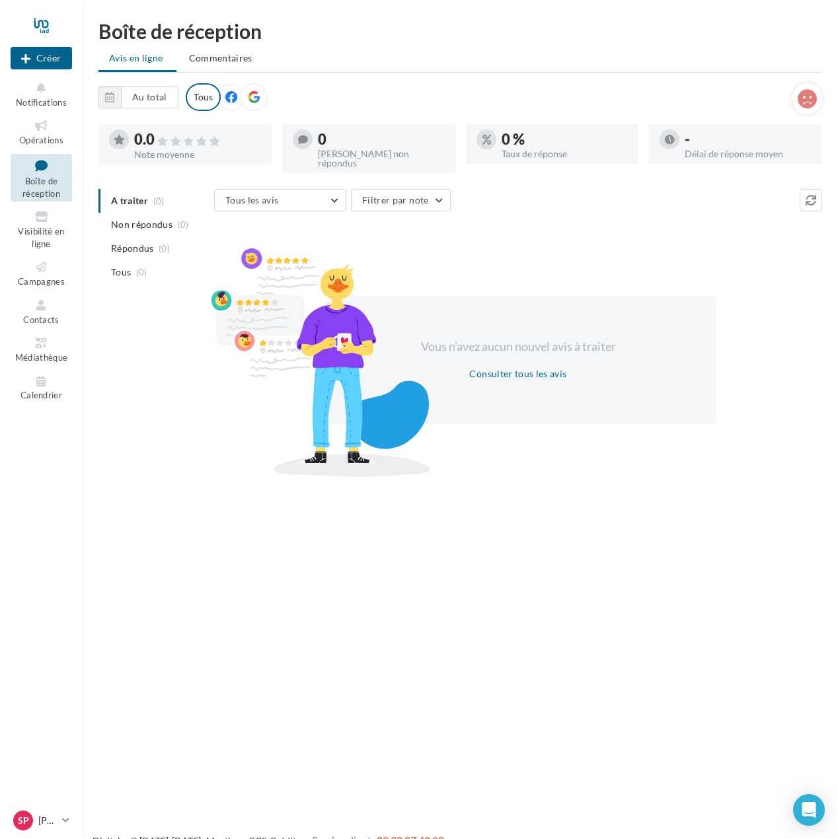
click at [233, 100] on icon at bounding box center [231, 97] width 12 height 12
click at [253, 92] on icon at bounding box center [254, 97] width 12 height 12
click at [227, 98] on icon at bounding box center [231, 97] width 12 height 12
click at [42, 354] on span "Médiathèque" at bounding box center [41, 357] width 53 height 11
